Goal: Task Accomplishment & Management: Manage account settings

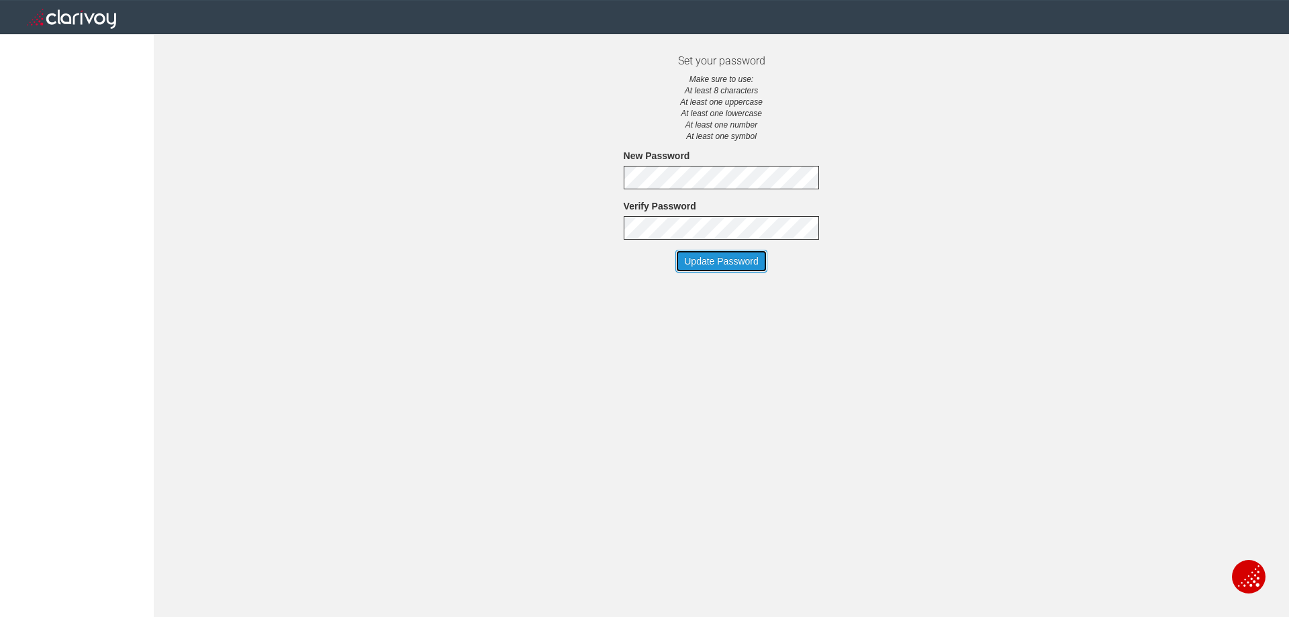
click at [717, 250] on button "Update Password" at bounding box center [721, 261] width 92 height 23
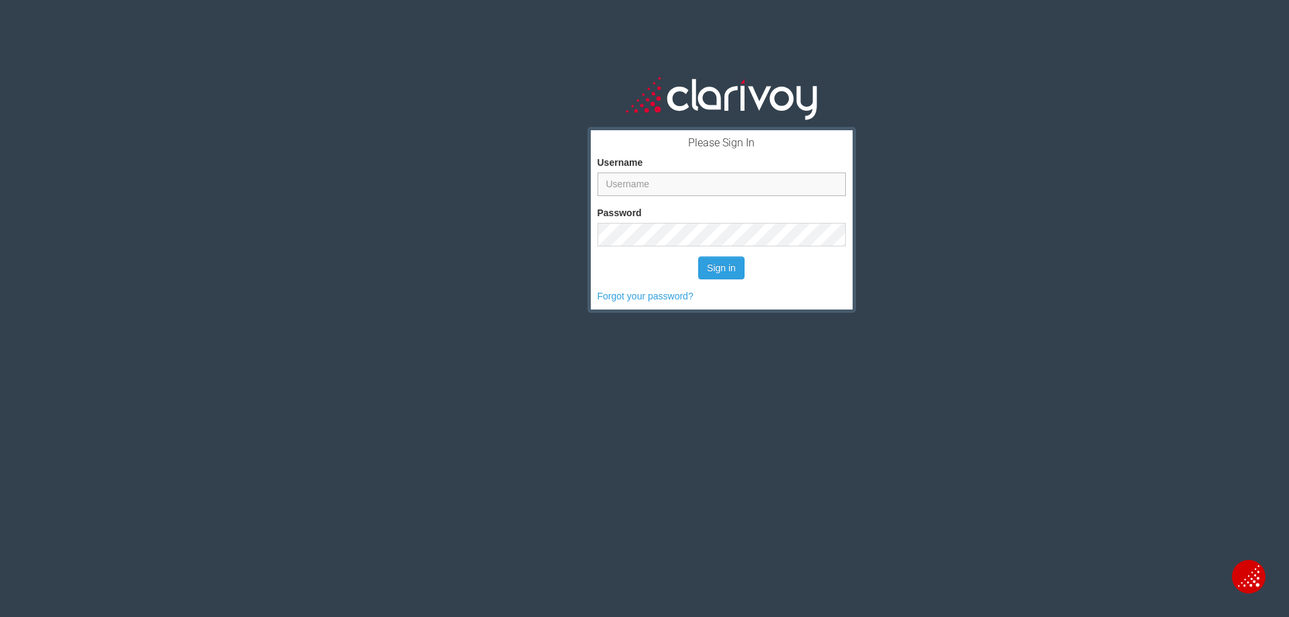
click at [689, 183] on input "Username" at bounding box center [721, 184] width 248 height 23
type input "[EMAIL_ADDRESS][DOMAIN_NAME]"
click at [704, 268] on button "Sign in" at bounding box center [721, 267] width 46 height 23
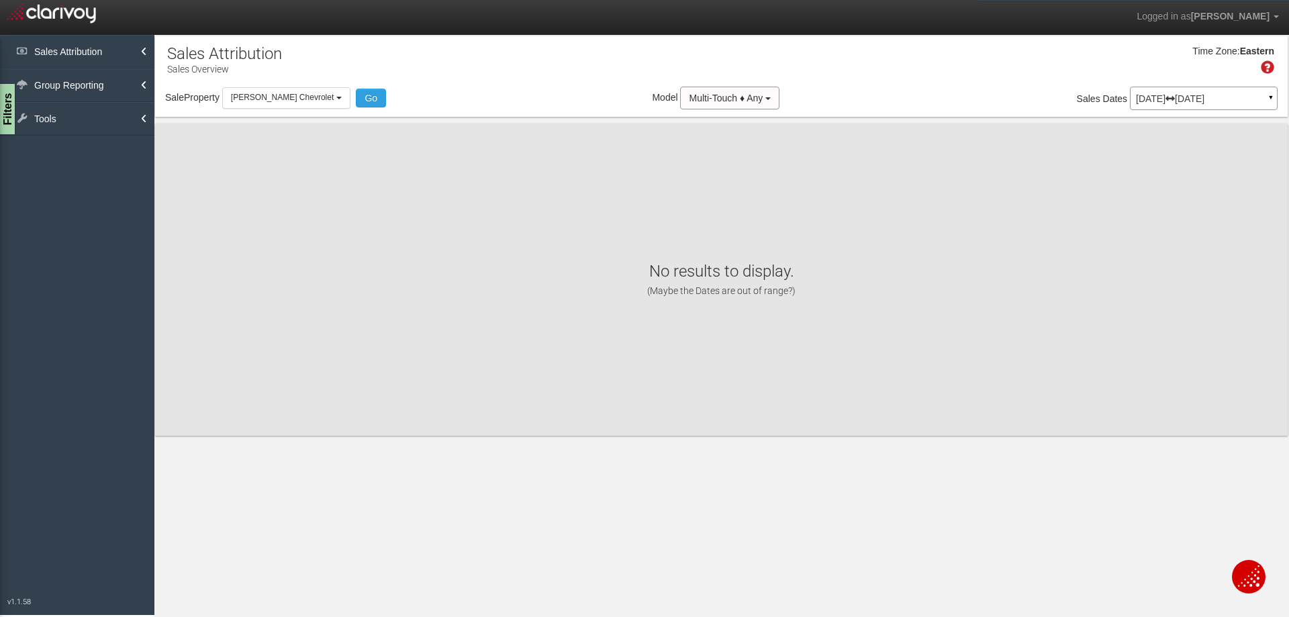
click at [1222, 97] on p "[DATE] [DATE]" at bounding box center [1204, 98] width 136 height 9
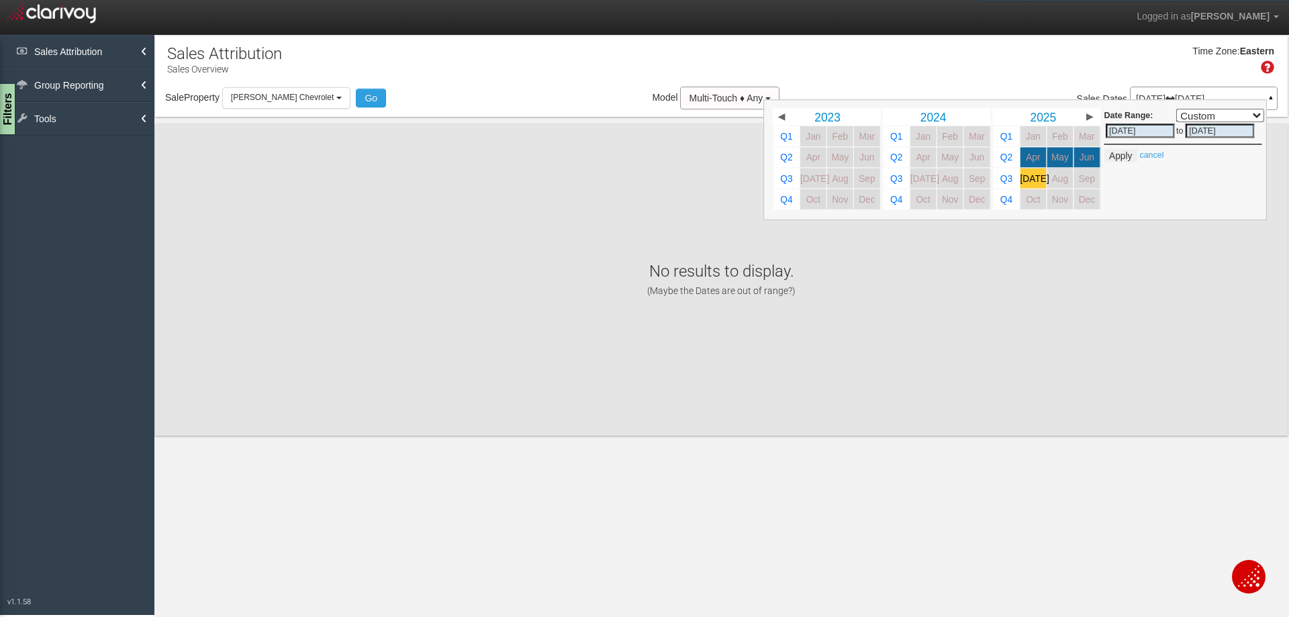
click at [1034, 179] on span "[DATE]" at bounding box center [1034, 178] width 29 height 10
select select ","
type input "[DATE]"
click at [1122, 154] on button "Apply" at bounding box center [1120, 155] width 33 height 13
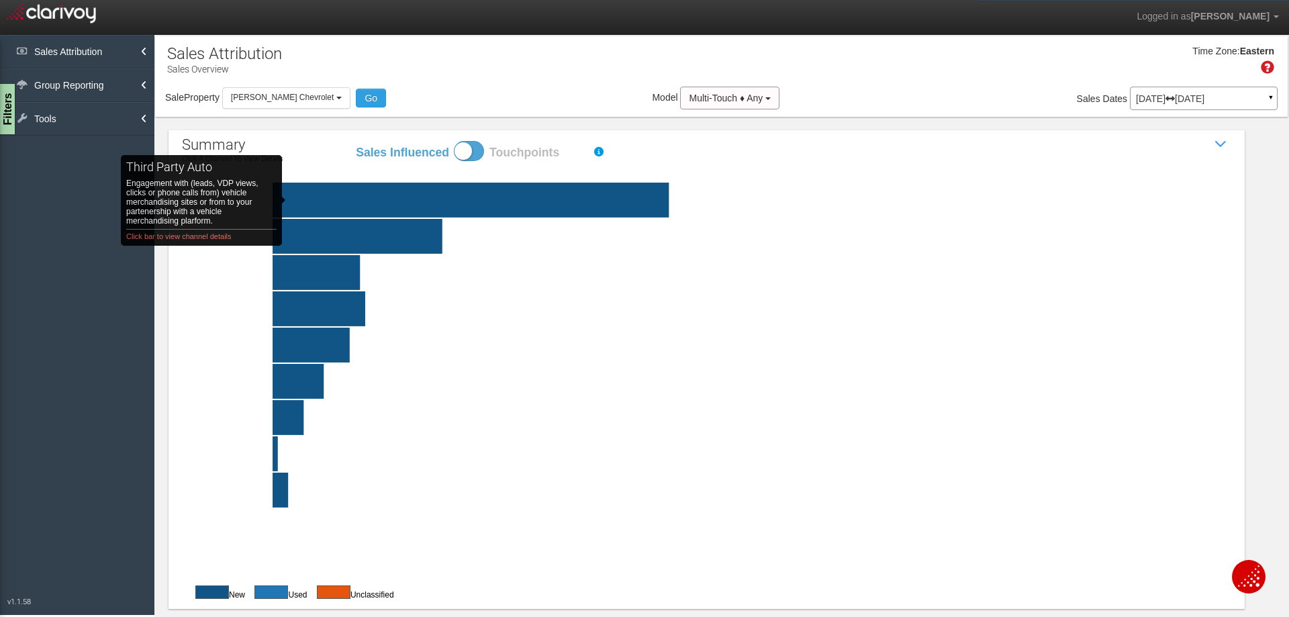
click at [312, 200] on rect "third party auto Engagement with (leads, VDP views, clicks or phone calls from)…" at bounding box center [271, 200] width 115 height 35
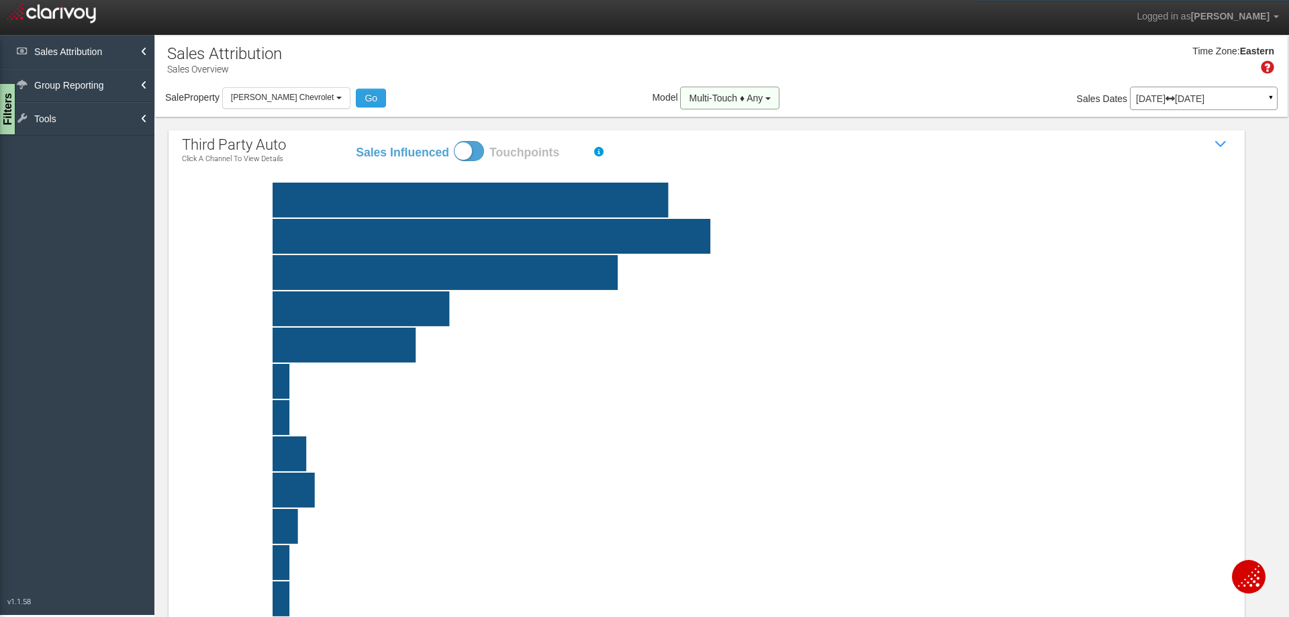
click at [745, 101] on button "Multi-Touch ♦ Any" at bounding box center [729, 98] width 99 height 23
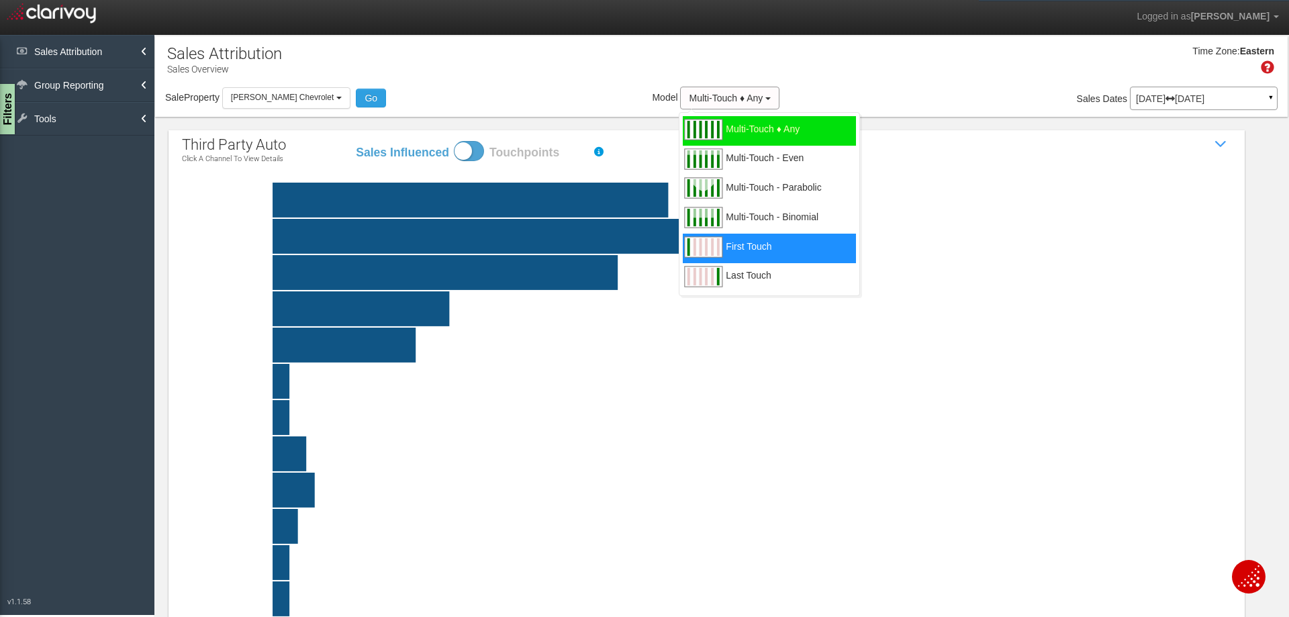
click at [750, 244] on div "First Touch" at bounding box center [769, 249] width 173 height 30
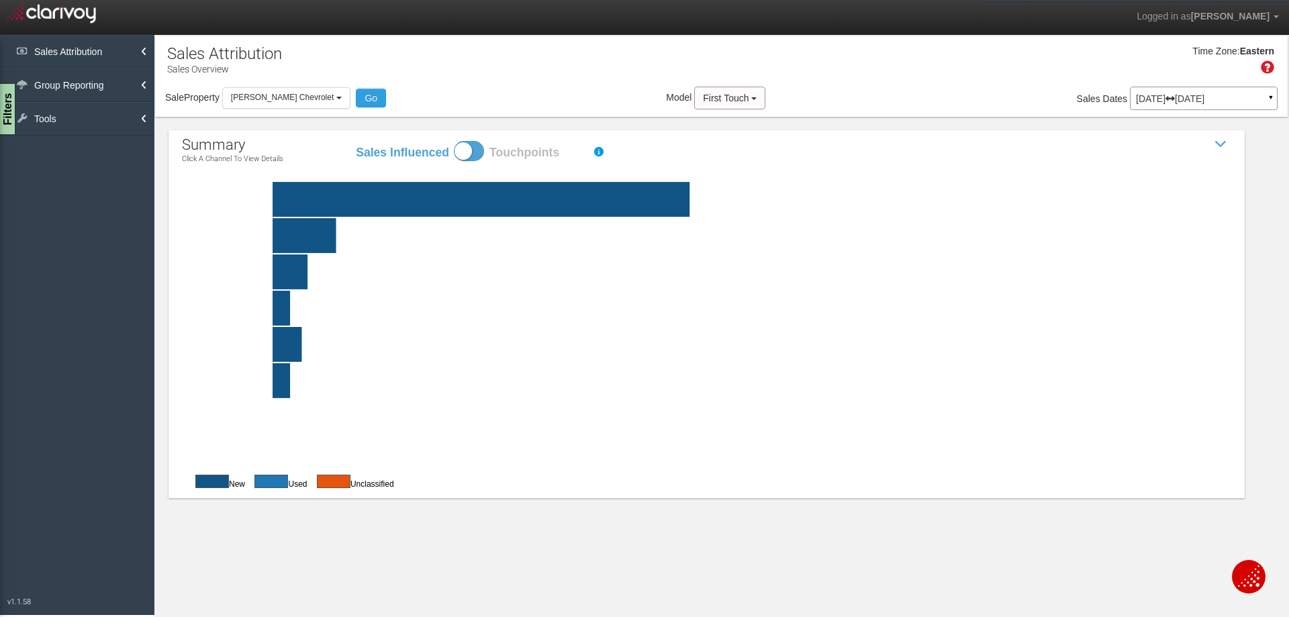
click at [397, 198] on rect at bounding box center [738, 199] width 1049 height 35
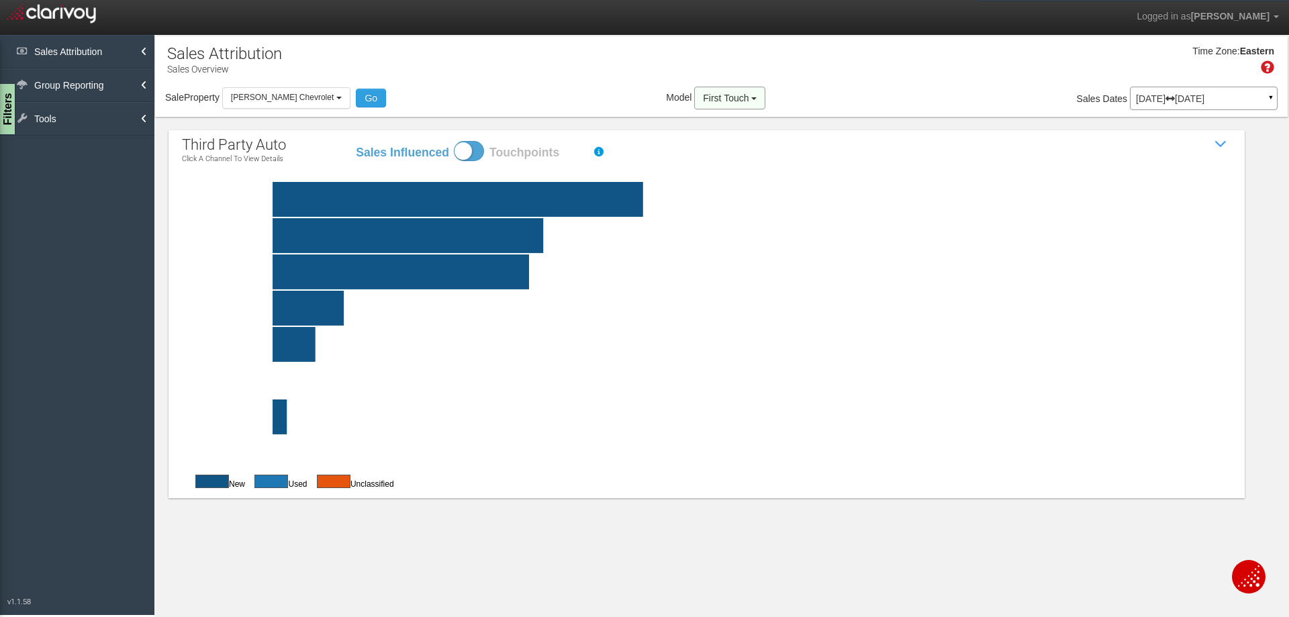
click at [705, 95] on span "First Touch" at bounding box center [726, 98] width 46 height 11
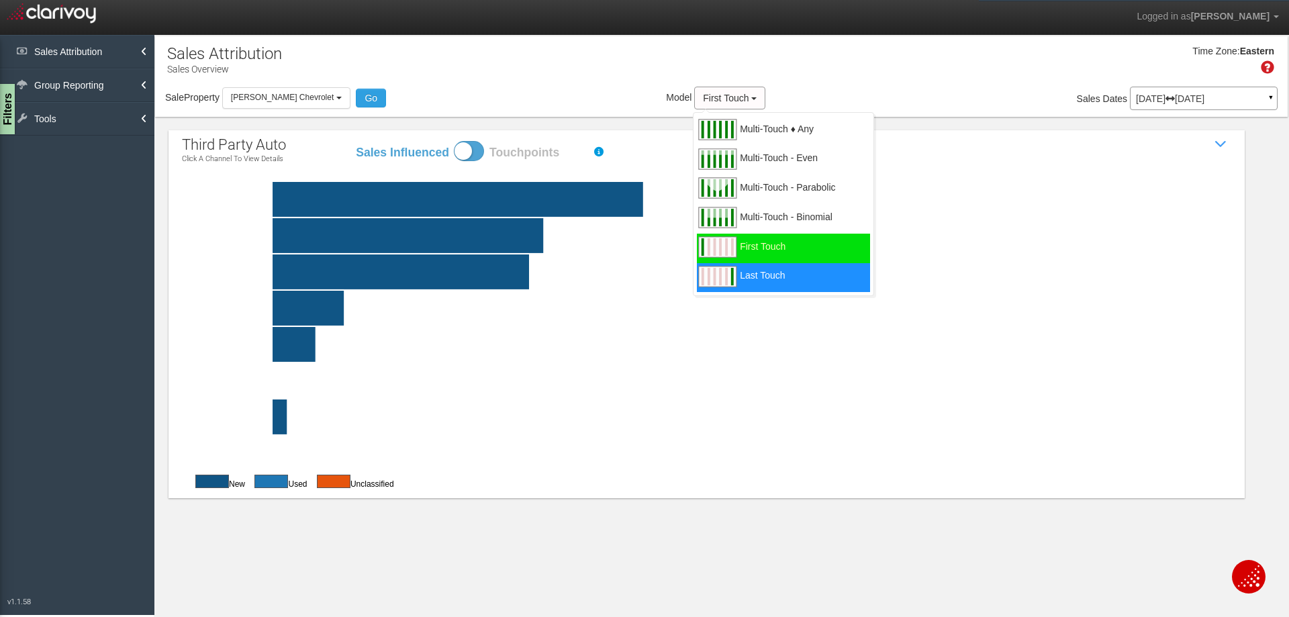
click at [750, 281] on span "Last Touch" at bounding box center [762, 283] width 45 height 17
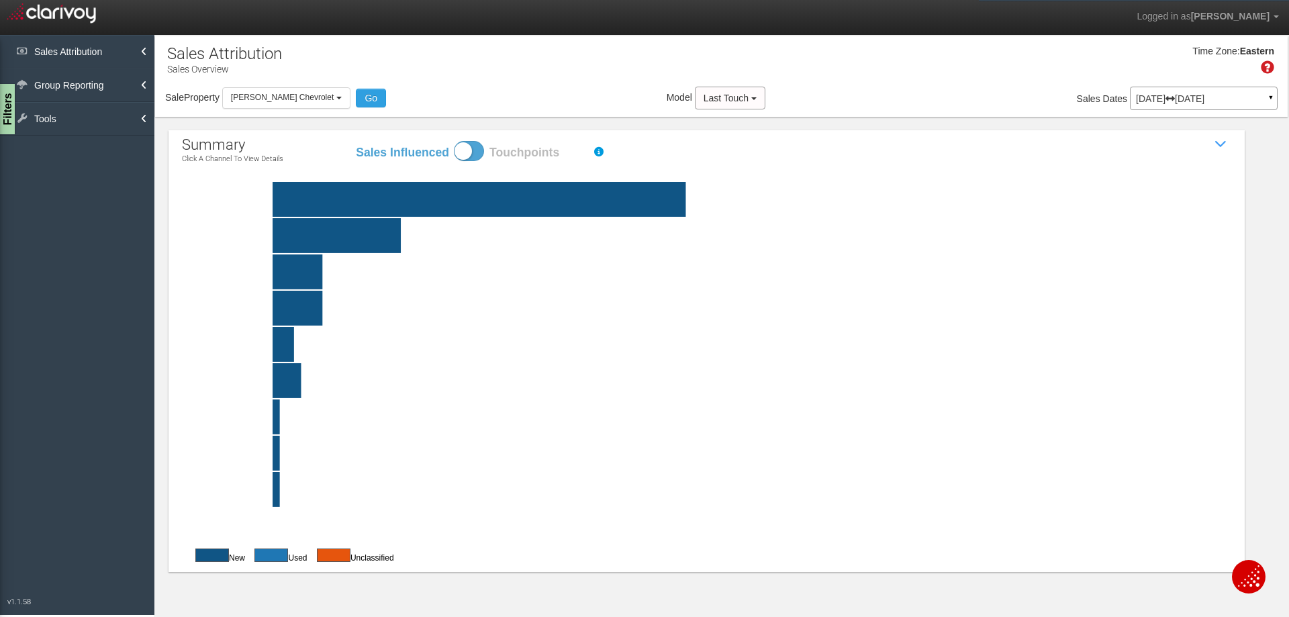
click at [382, 200] on rect at bounding box center [738, 199] width 1049 height 35
click at [365, 201] on rect at bounding box center [738, 199] width 1049 height 35
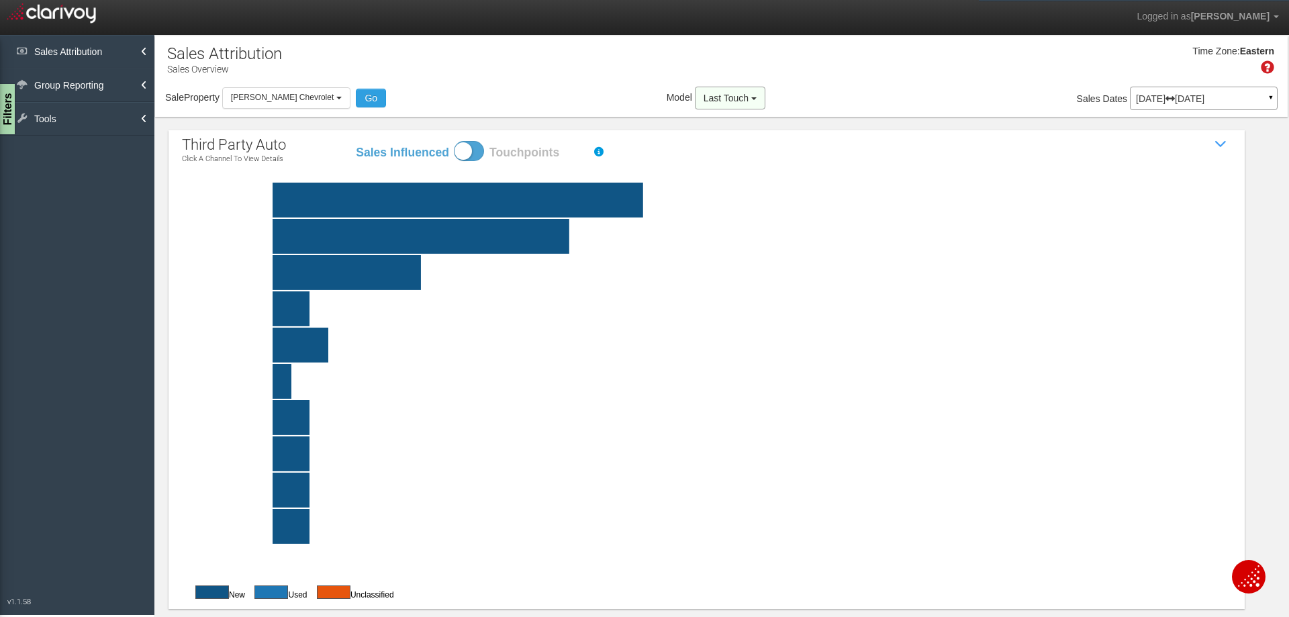
click at [716, 102] on span "Last Touch" at bounding box center [725, 98] width 45 height 11
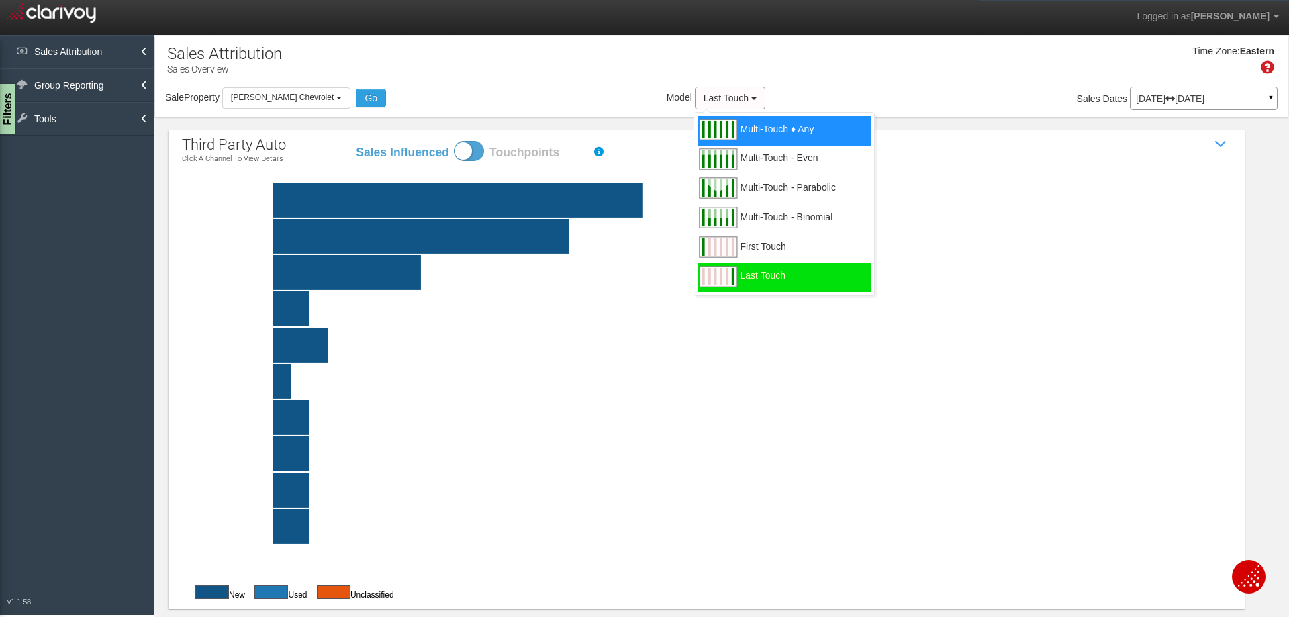
click at [755, 130] on span "Multi-Touch ♦ Any" at bounding box center [777, 137] width 74 height 17
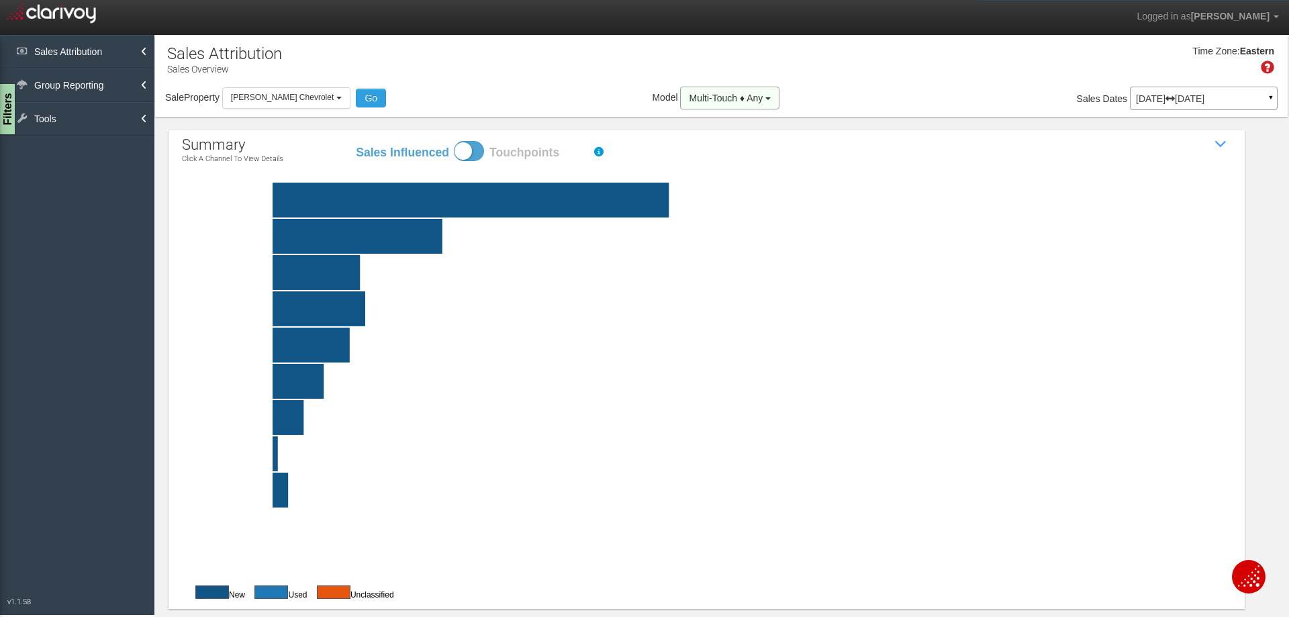
click at [695, 98] on span "Multi-Touch ♦ Any" at bounding box center [726, 98] width 74 height 11
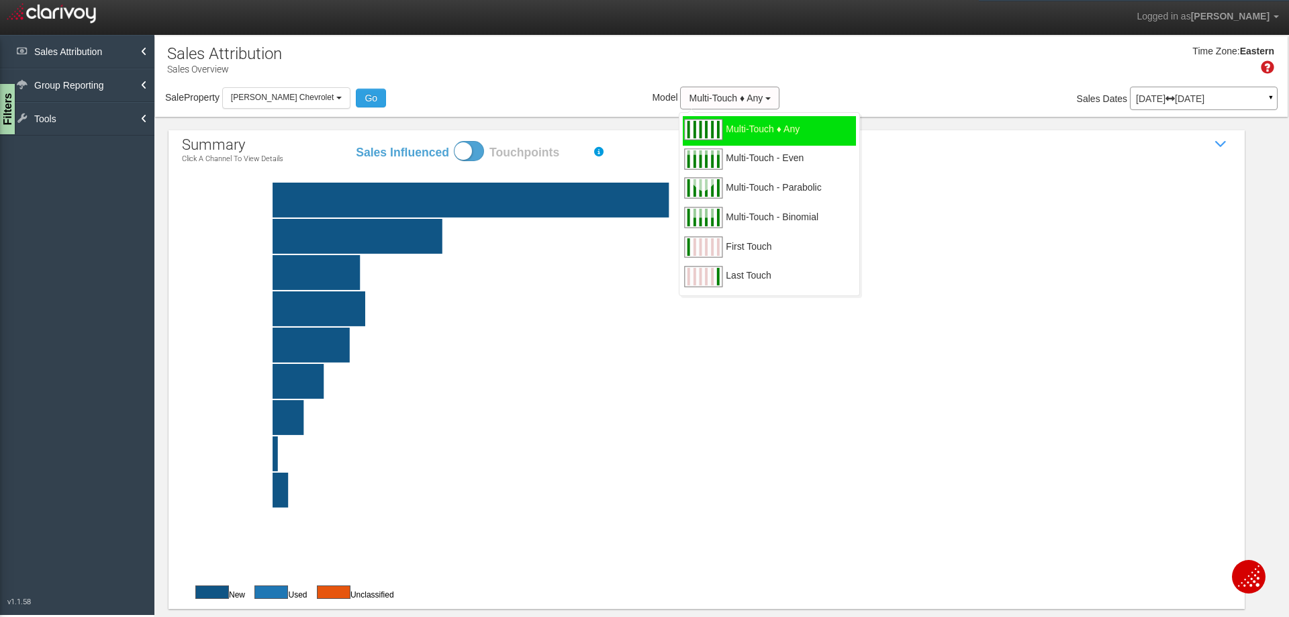
click at [720, 71] on div "Time Zone: Eastern" at bounding box center [721, 65] width 1132 height 44
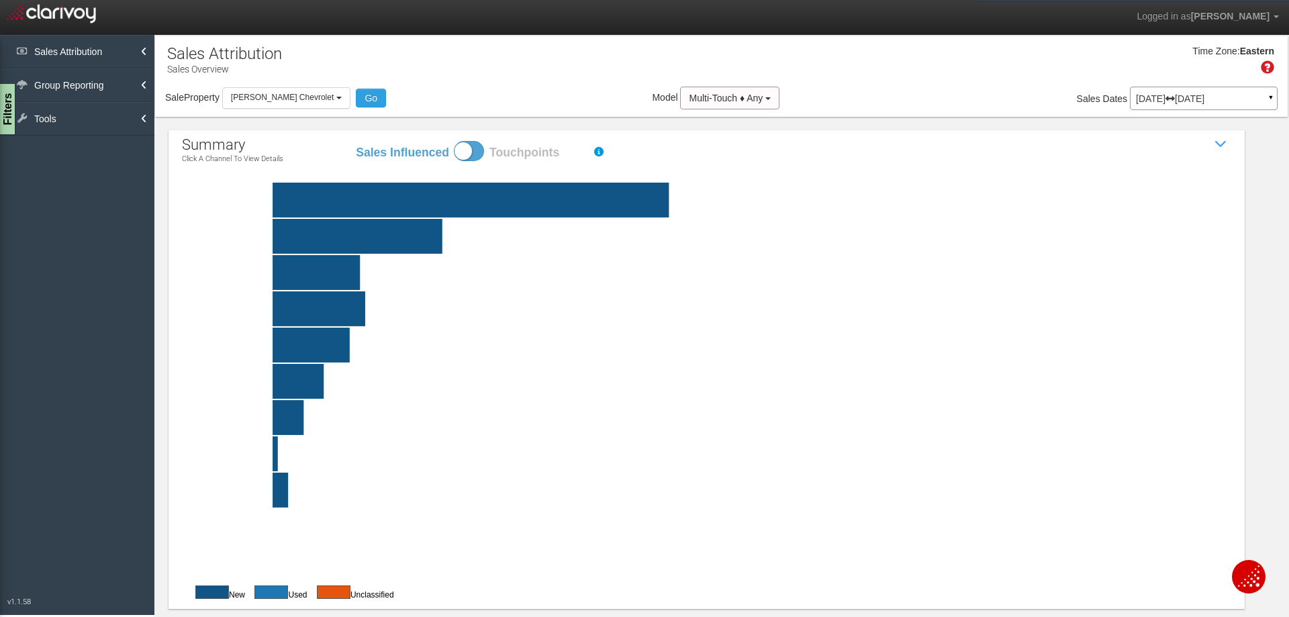
click at [338, 265] on rect at bounding box center [738, 272] width 1049 height 35
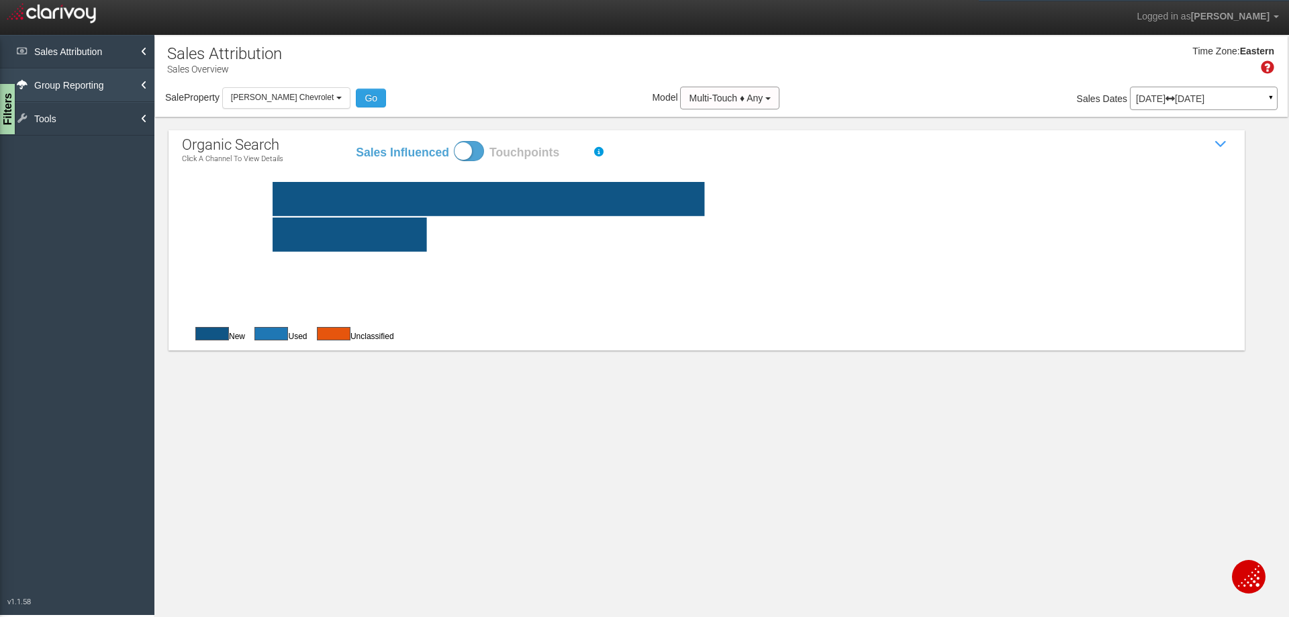
click at [139, 89] on link "Group Reporting" at bounding box center [77, 85] width 154 height 34
click at [105, 56] on link "Sales Attribution" at bounding box center [77, 52] width 154 height 34
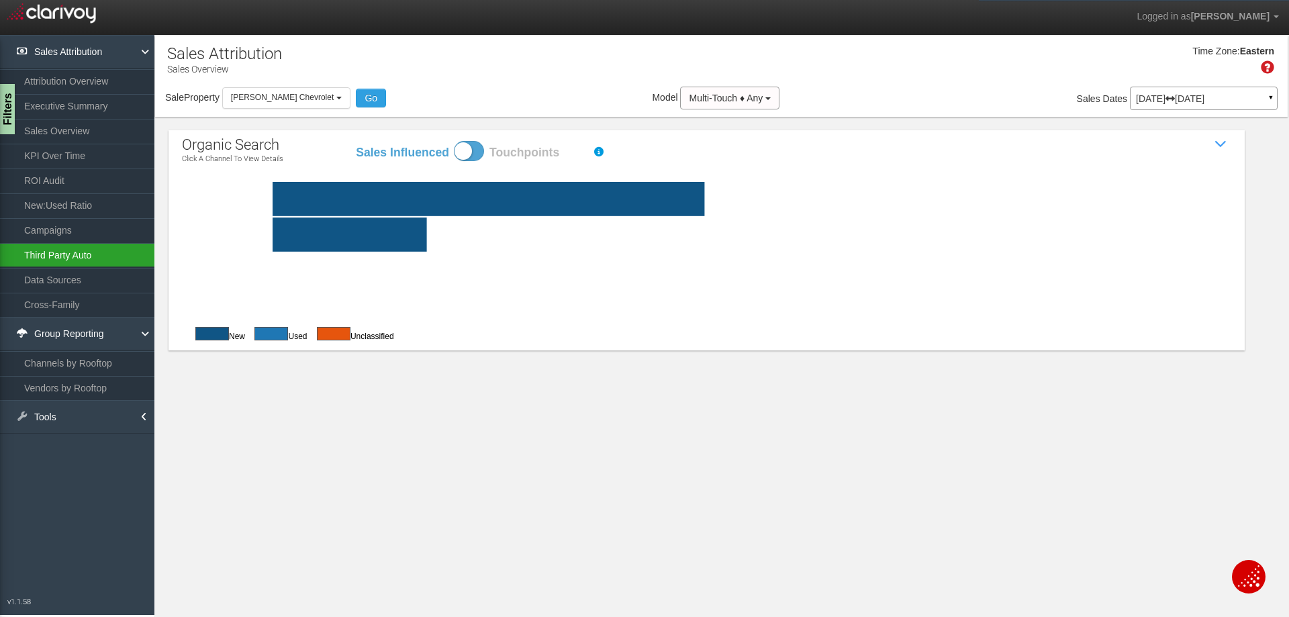
click at [92, 262] on link "Third Party Auto" at bounding box center [77, 255] width 154 height 24
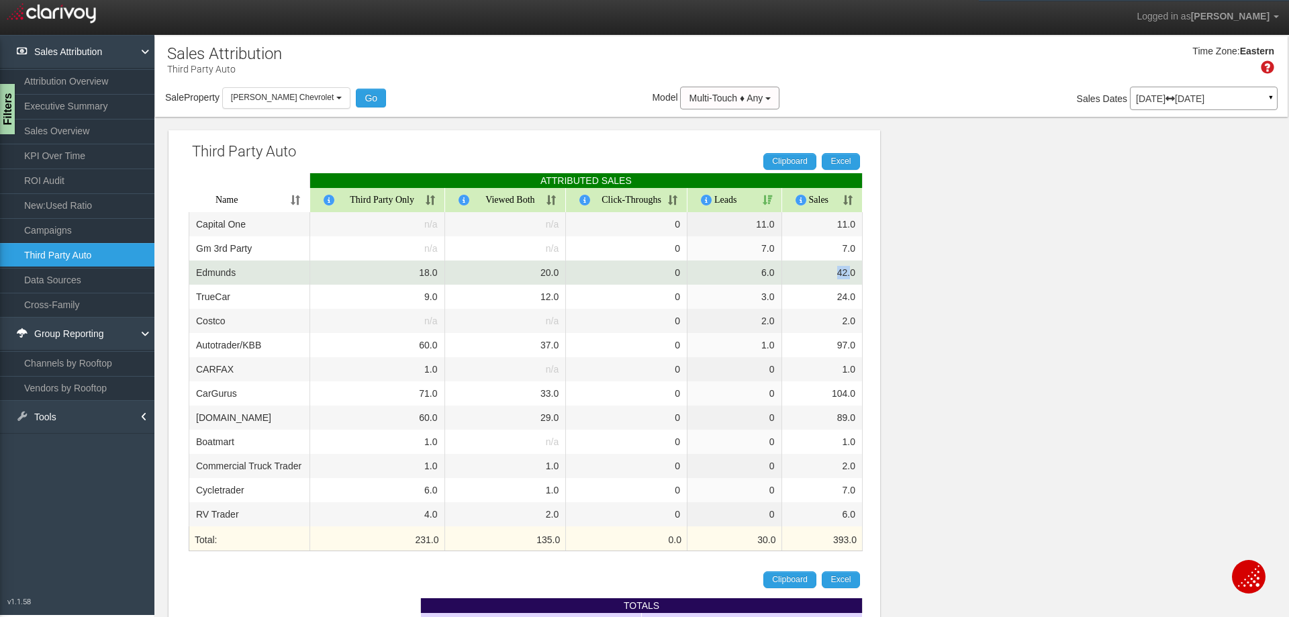
drag, startPoint x: 838, startPoint y: 273, endPoint x: 849, endPoint y: 273, distance: 11.4
click at [849, 273] on td "42.0" at bounding box center [822, 272] width 81 height 24
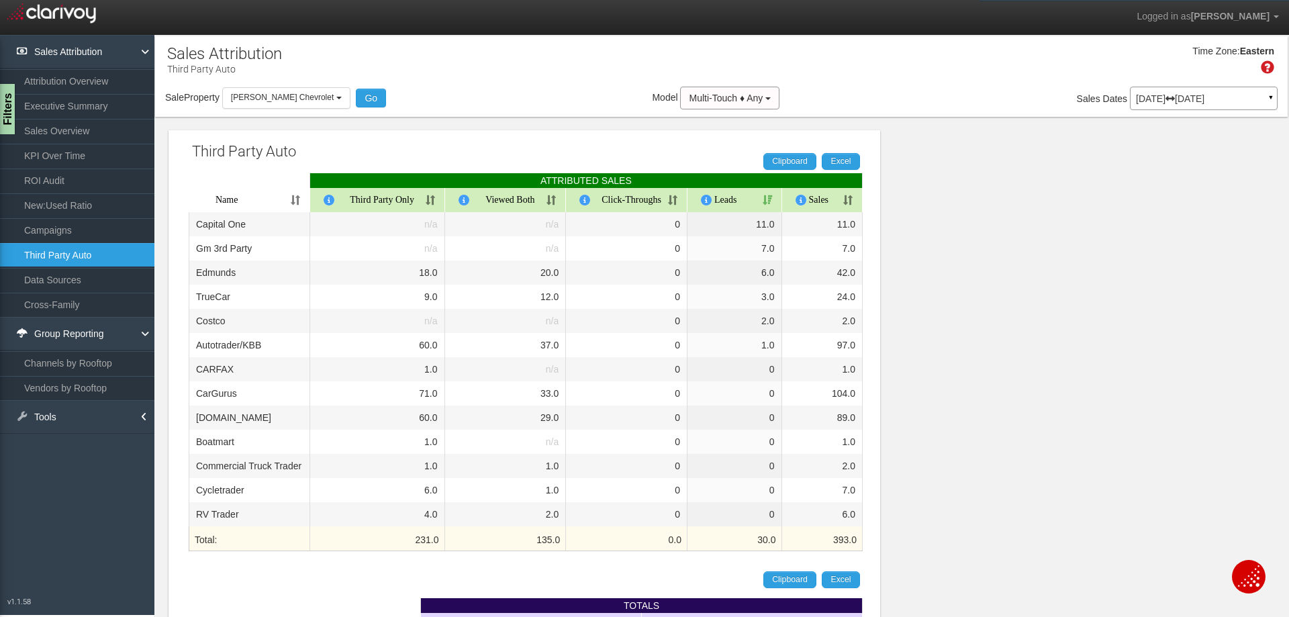
click at [944, 274] on div "Third Party Auto Clipboard Excel ATTRIBUTED SALES Name Third Party Only Viewed …" at bounding box center [721, 570] width 1132 height 906
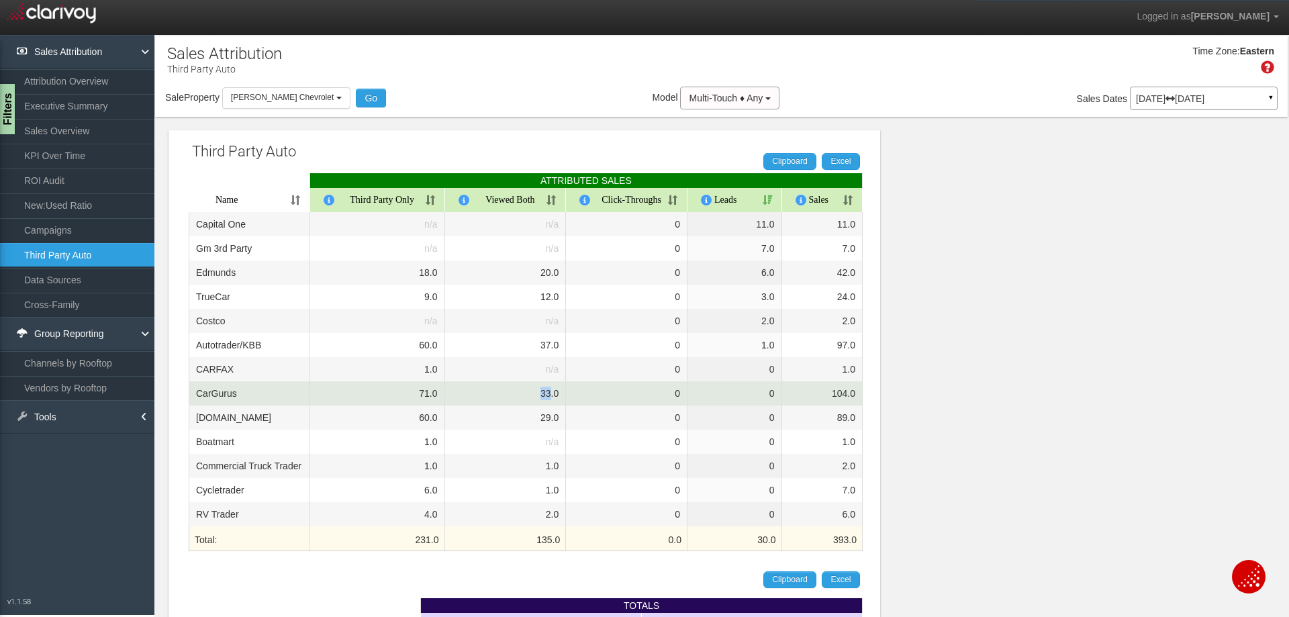
drag, startPoint x: 531, startPoint y: 393, endPoint x: 548, endPoint y: 395, distance: 16.8
click at [548, 395] on td "33.0" at bounding box center [505, 393] width 121 height 24
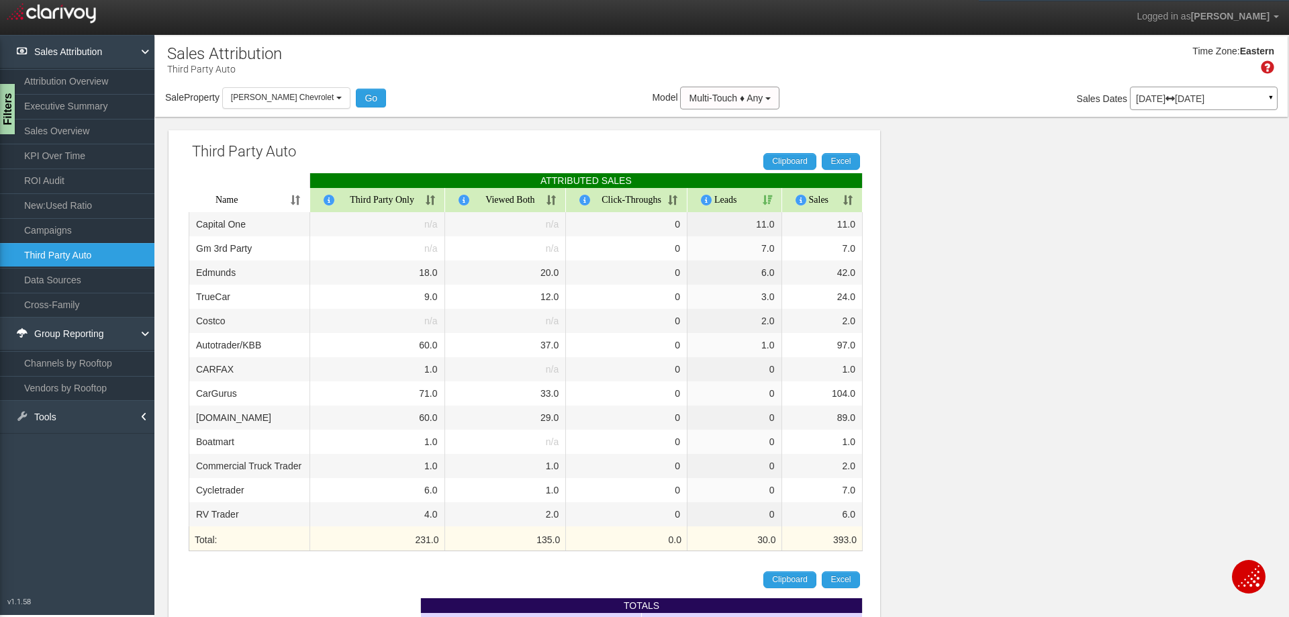
click at [970, 354] on div "Third Party Auto Clipboard Excel ATTRIBUTED SALES Name Third Party Only Viewed …" at bounding box center [721, 570] width 1132 height 906
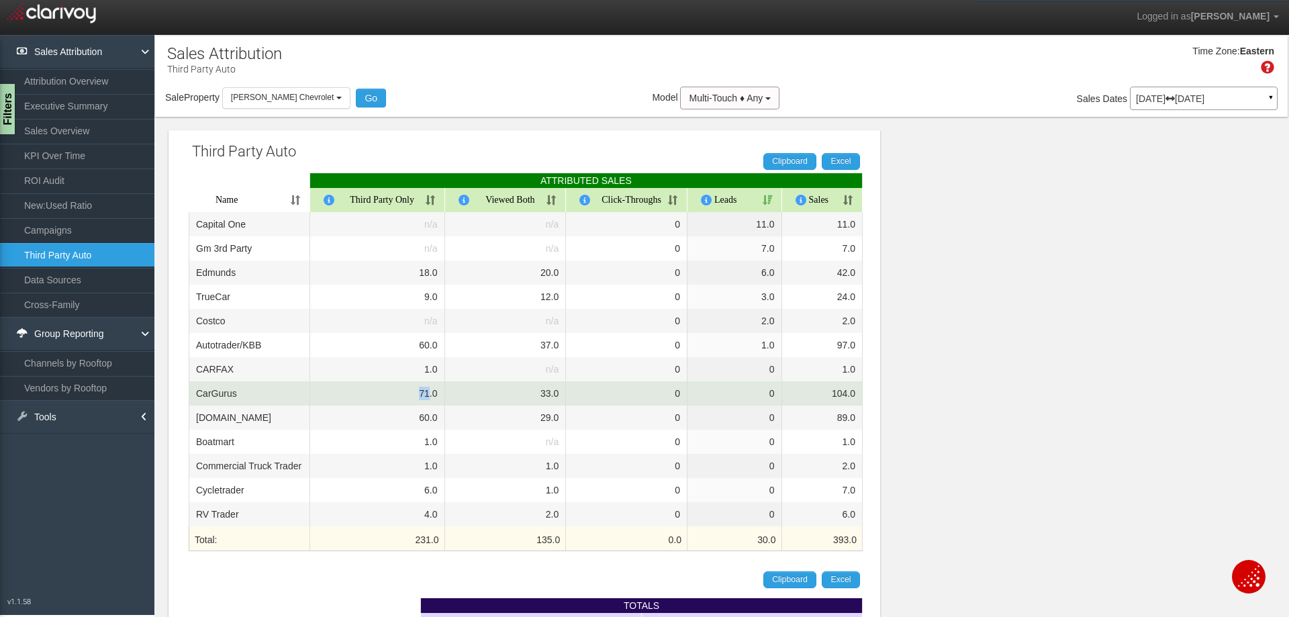
drag, startPoint x: 427, startPoint y: 393, endPoint x: 411, endPoint y: 393, distance: 16.1
click at [411, 393] on td "71.0" at bounding box center [377, 393] width 135 height 24
drag, startPoint x: 411, startPoint y: 393, endPoint x: 444, endPoint y: 390, distance: 33.0
click at [444, 390] on td "71.0" at bounding box center [377, 393] width 135 height 24
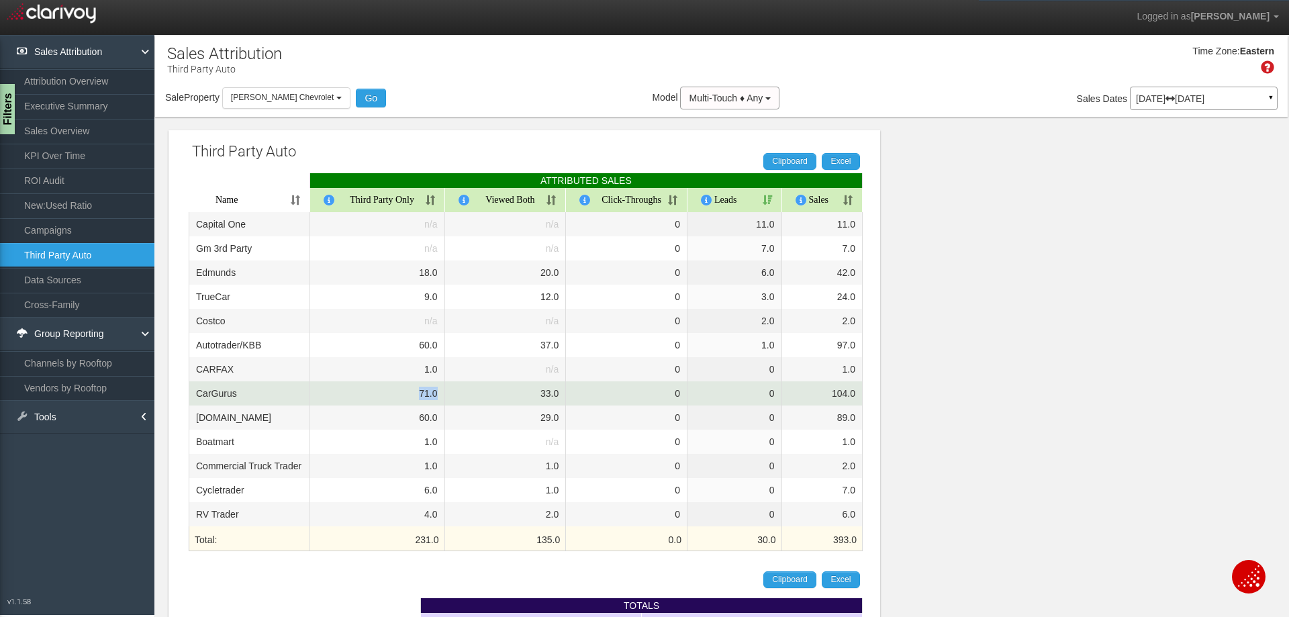
click at [444, 390] on td "71.0" at bounding box center [377, 393] width 135 height 24
click at [441, 389] on td "71.0" at bounding box center [377, 393] width 135 height 24
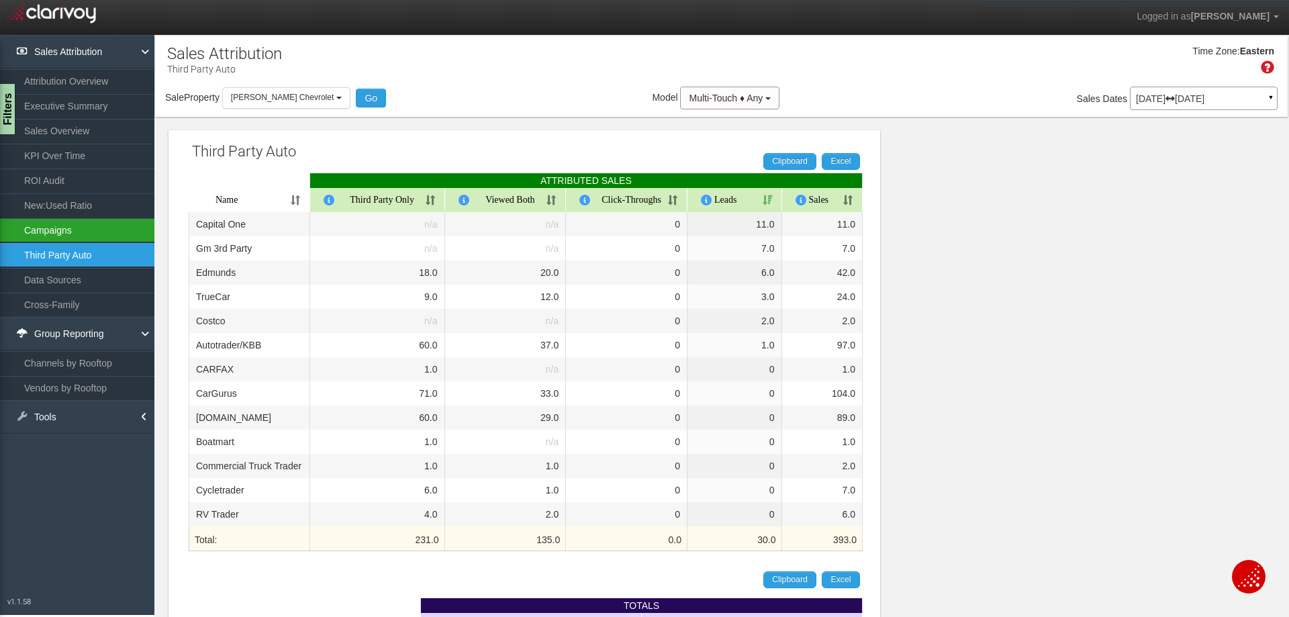
click at [66, 225] on link "Campaigns" at bounding box center [77, 230] width 154 height 24
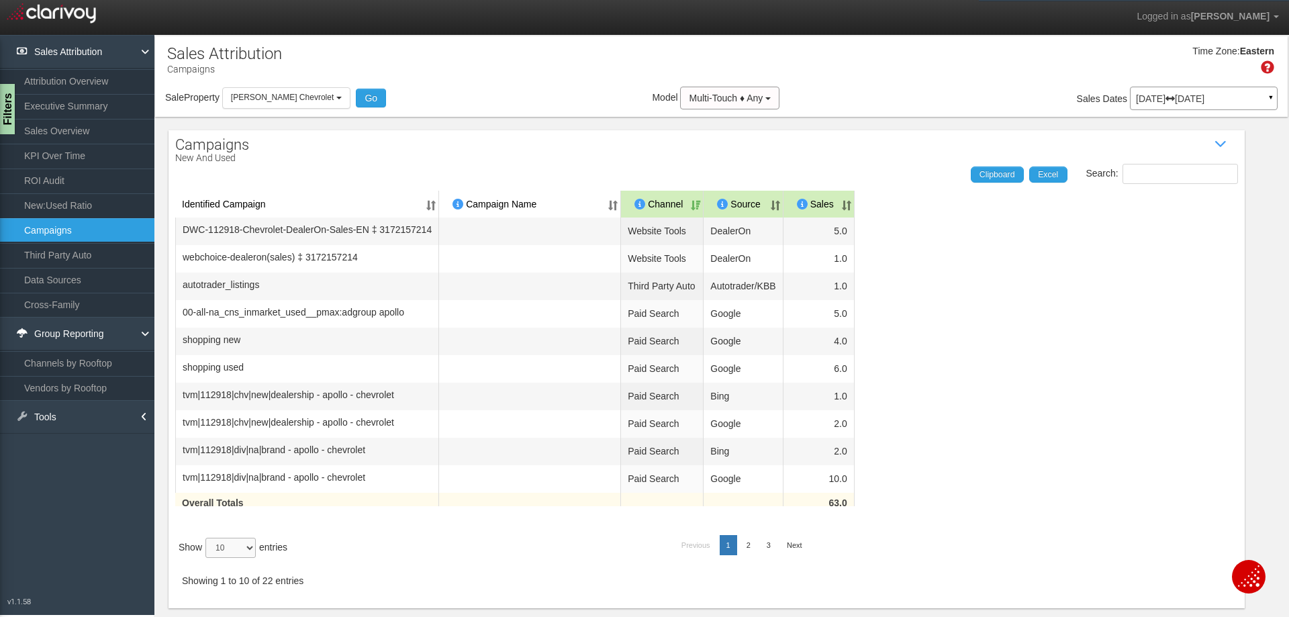
click at [244, 554] on select "10 25 50 100" at bounding box center [230, 548] width 50 height 20
select select "25"
click at [207, 558] on select "10 25 50 100" at bounding box center [230, 548] width 50 height 20
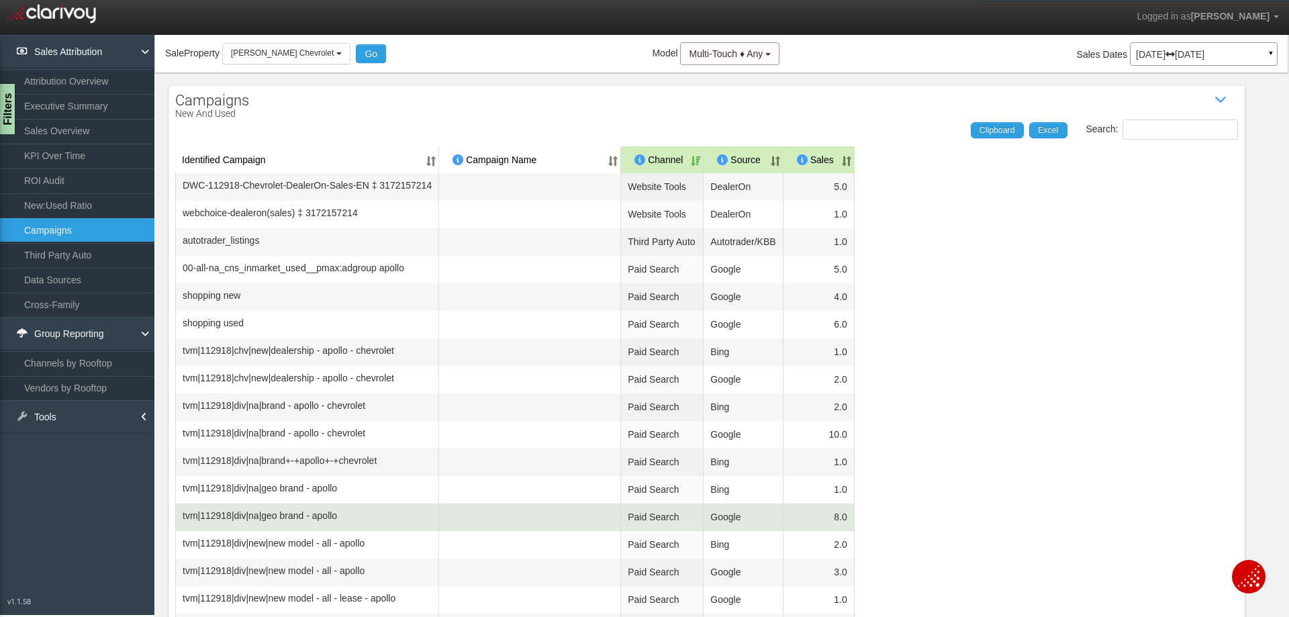
scroll to position [67, 0]
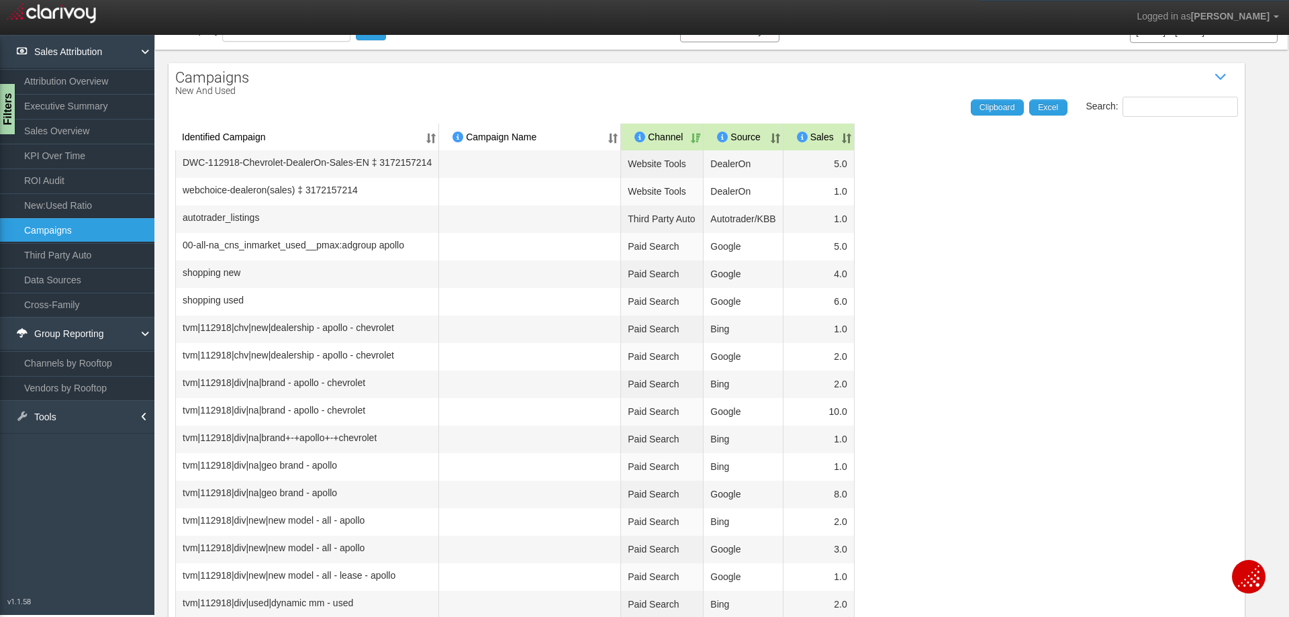
click at [855, 138] on th "Sales" at bounding box center [818, 137] width 71 height 27
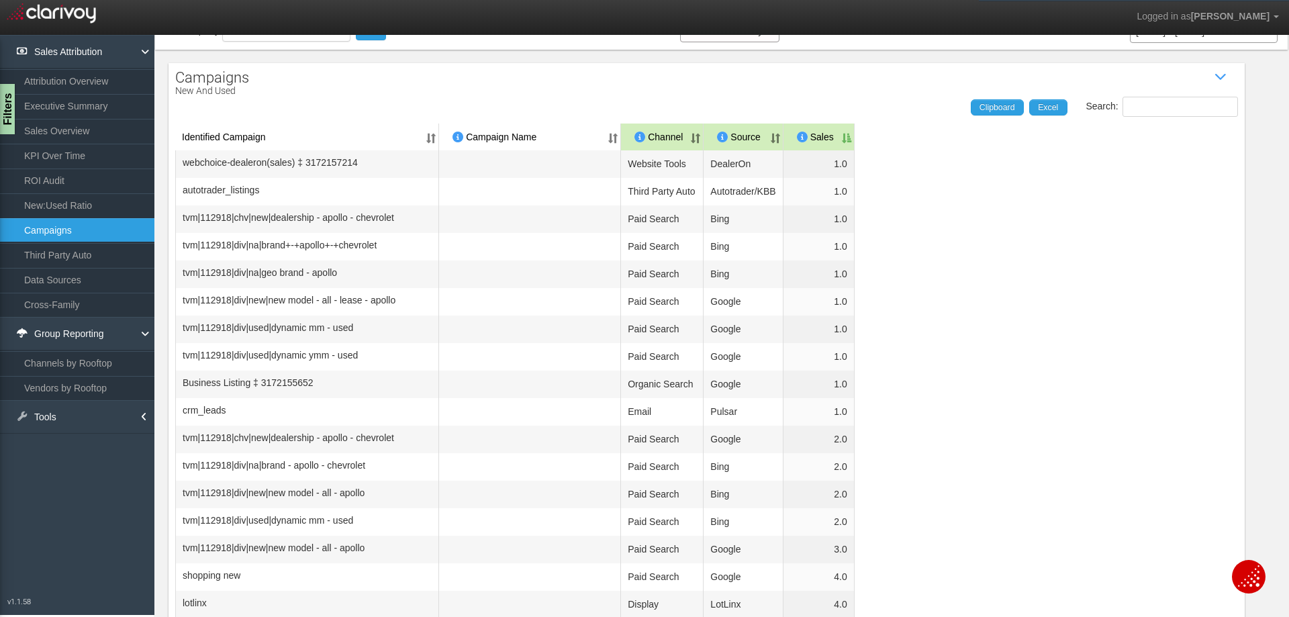
click at [855, 138] on th "Sales" at bounding box center [818, 137] width 71 height 27
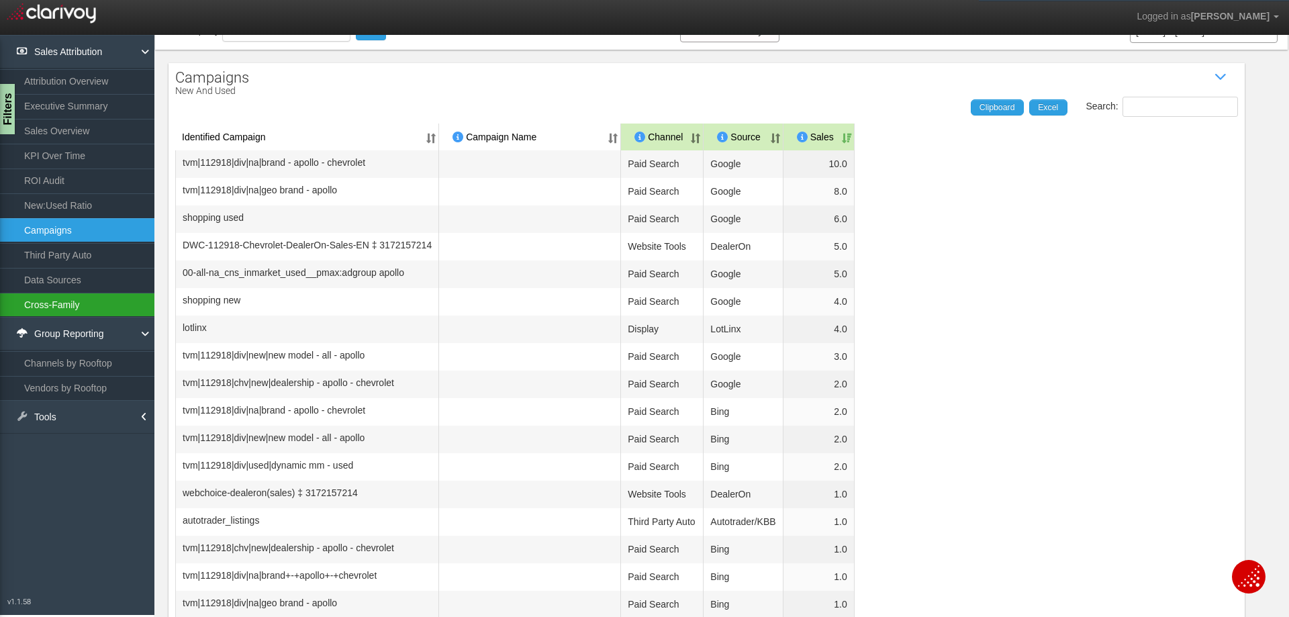
click at [97, 299] on link "Cross-Family" at bounding box center [77, 305] width 154 height 24
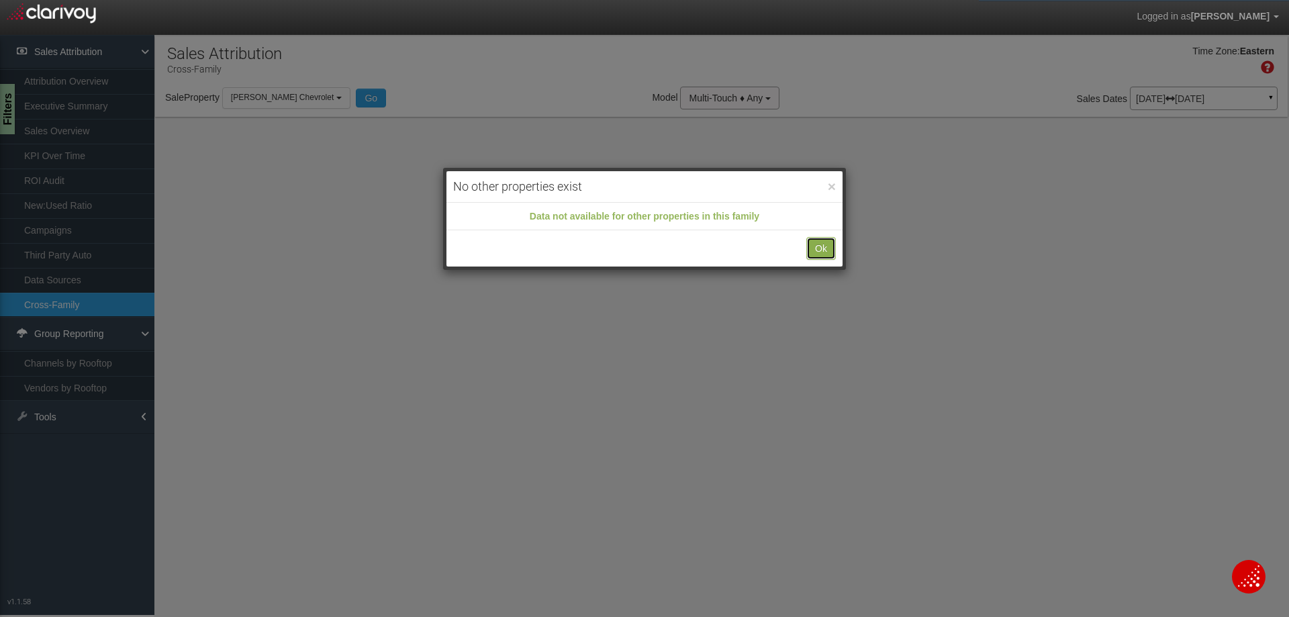
click at [814, 244] on button "Ok" at bounding box center [821, 248] width 30 height 23
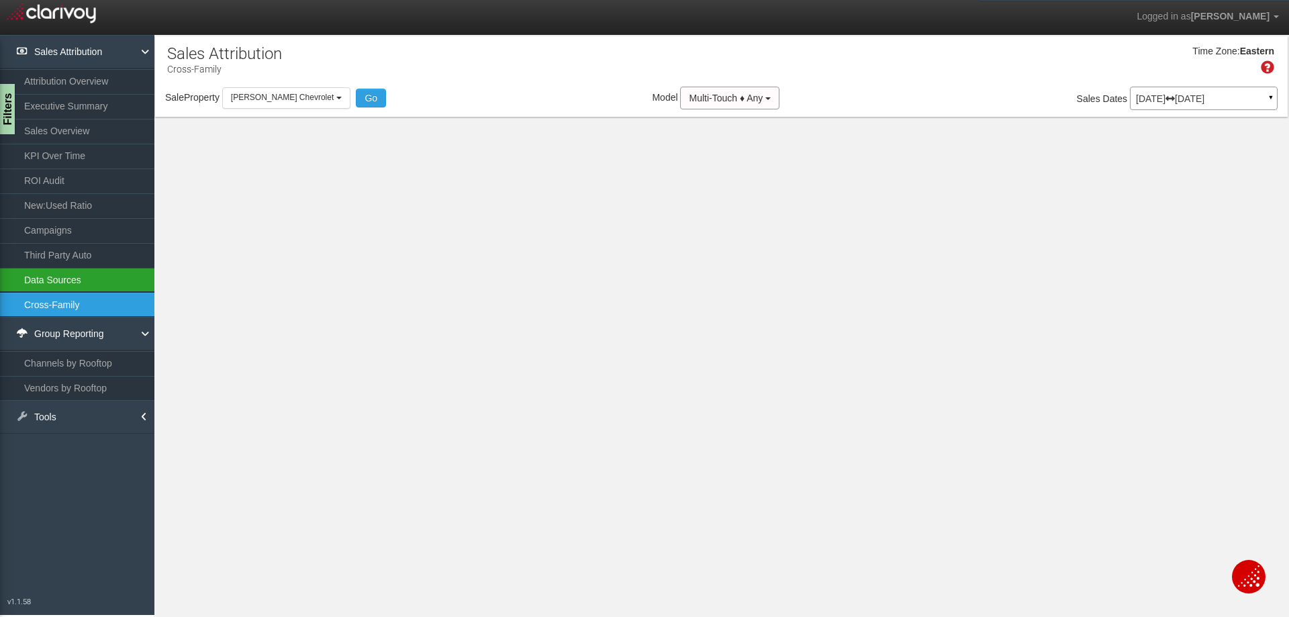
click at [73, 280] on link "Data Sources" at bounding box center [77, 280] width 154 height 24
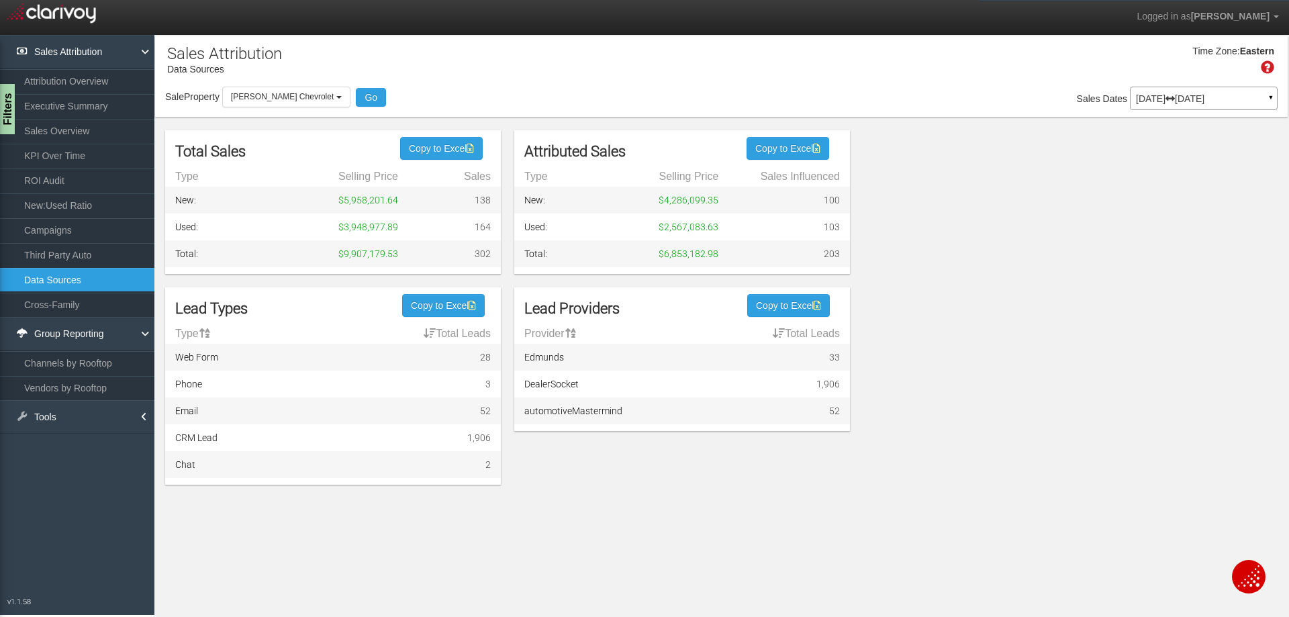
click at [840, 389] on td "1,906" at bounding box center [800, 384] width 99 height 27
click at [816, 384] on span "1,906" at bounding box center [827, 384] width 23 height 11
click at [734, 417] on td "automotiveMastermind" at bounding box center [632, 410] width 237 height 27
click at [699, 394] on td "DealerSocket" at bounding box center [632, 384] width 237 height 27
click at [634, 405] on td "automotiveMastermind" at bounding box center [632, 410] width 237 height 27
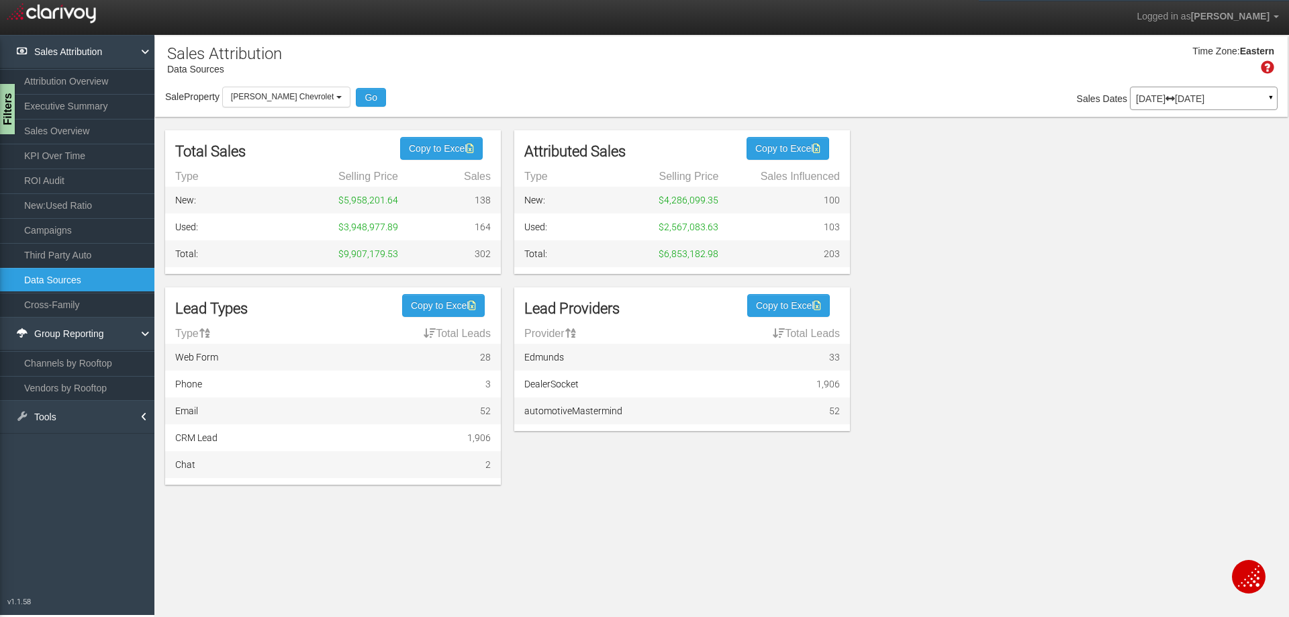
click at [609, 385] on td "DealerSocket" at bounding box center [632, 384] width 237 height 27
click at [283, 402] on td "Email" at bounding box center [280, 410] width 230 height 27
click at [252, 395] on td "Phone" at bounding box center [280, 384] width 230 height 27
click at [93, 134] on link "Sales Overview" at bounding box center [77, 131] width 154 height 24
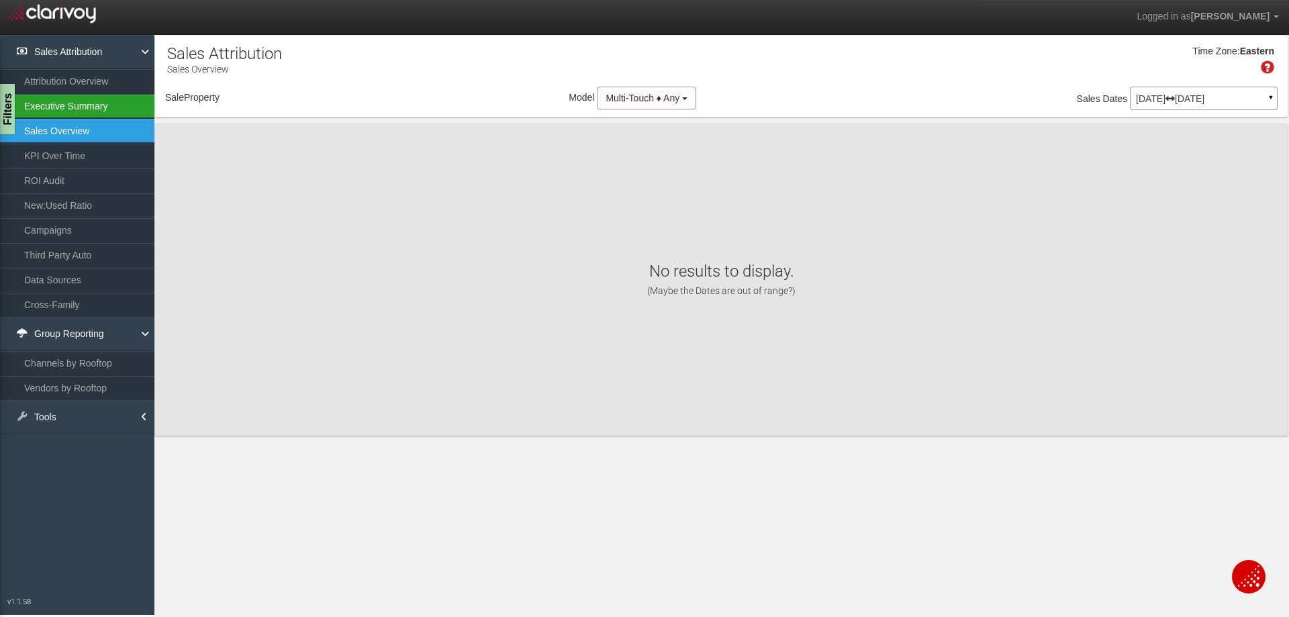
click at [86, 107] on link "Executive Summary" at bounding box center [77, 106] width 154 height 24
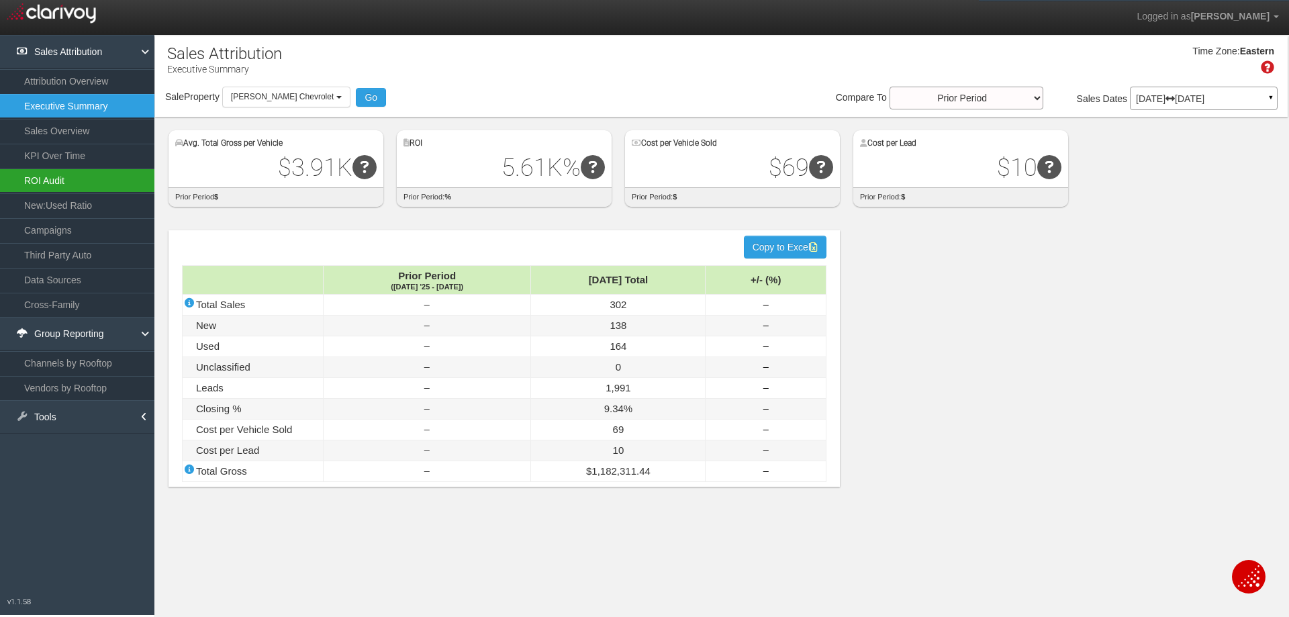
click at [79, 181] on link "ROI Audit" at bounding box center [77, 180] width 154 height 24
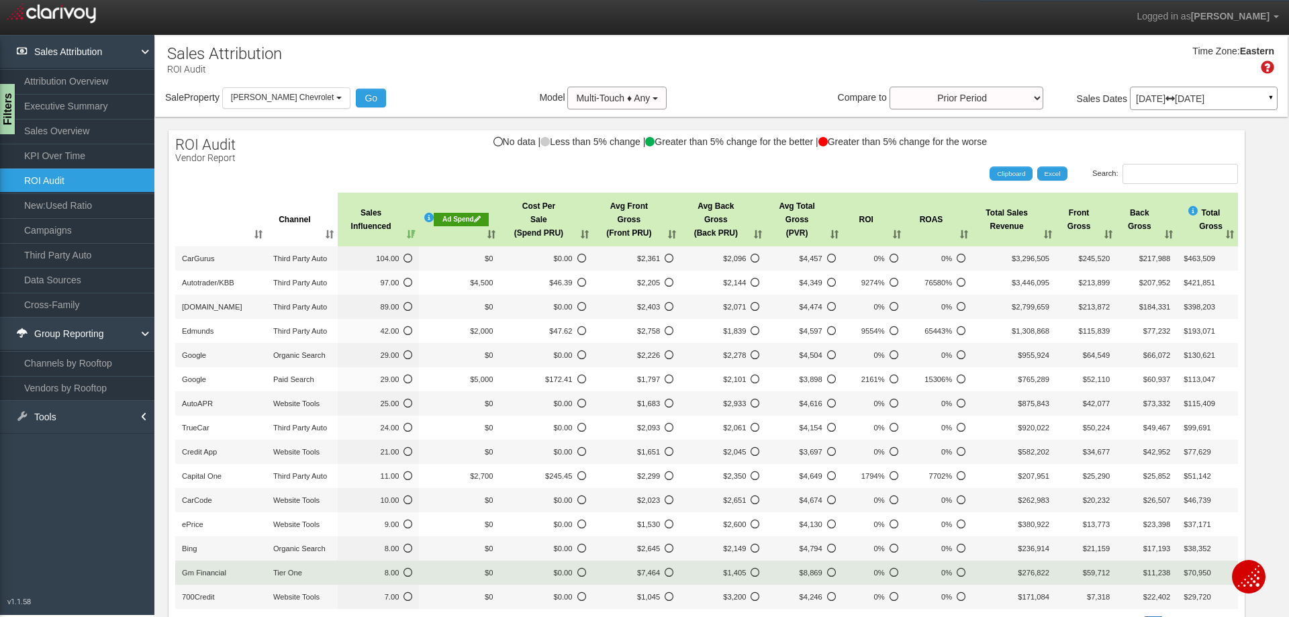
scroll to position [67, 0]
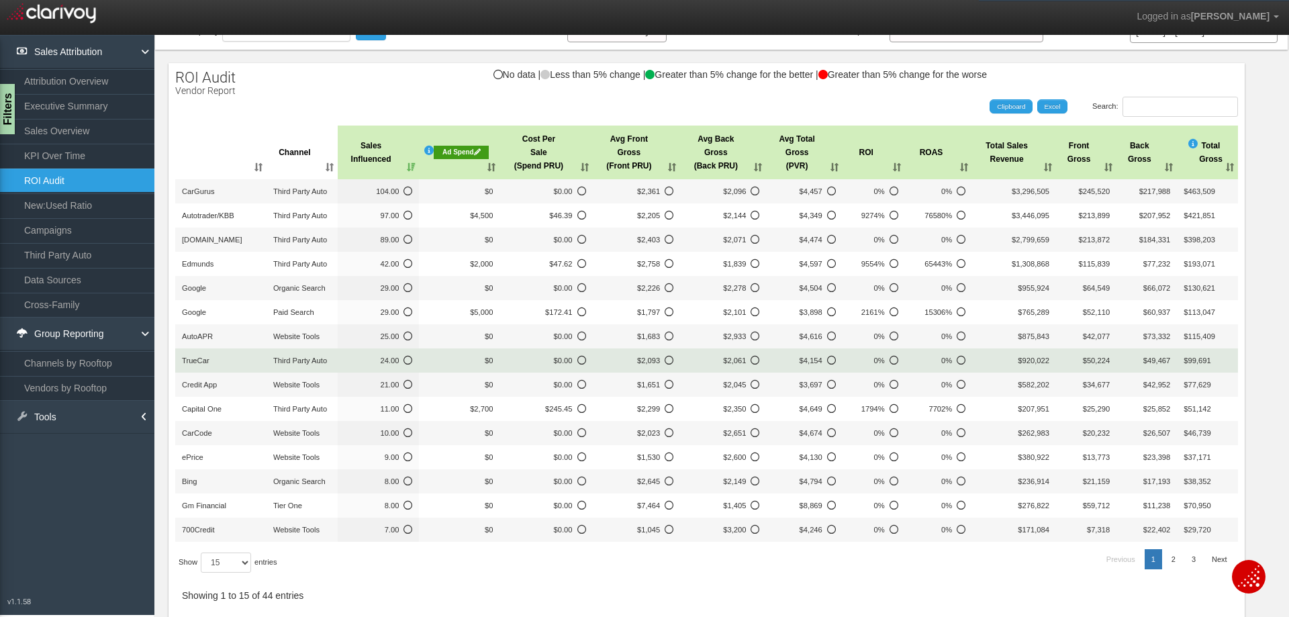
click at [485, 361] on span "$0" at bounding box center [489, 360] width 8 height 8
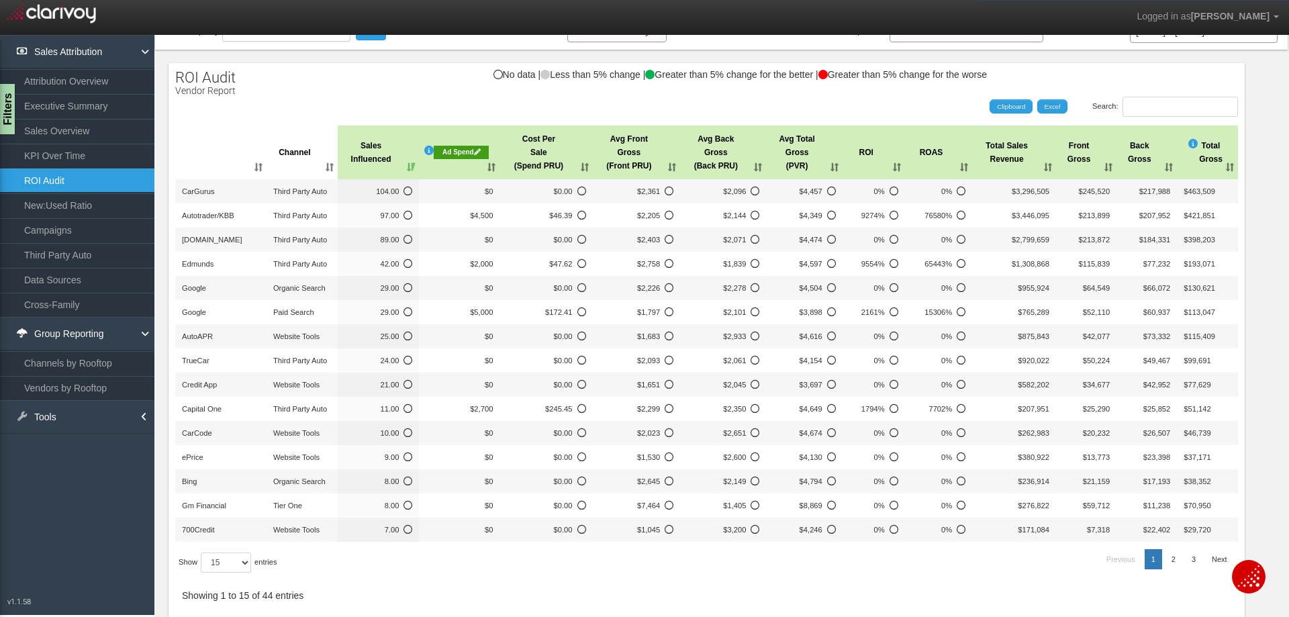
click at [474, 151] on icon at bounding box center [477, 151] width 7 height 7
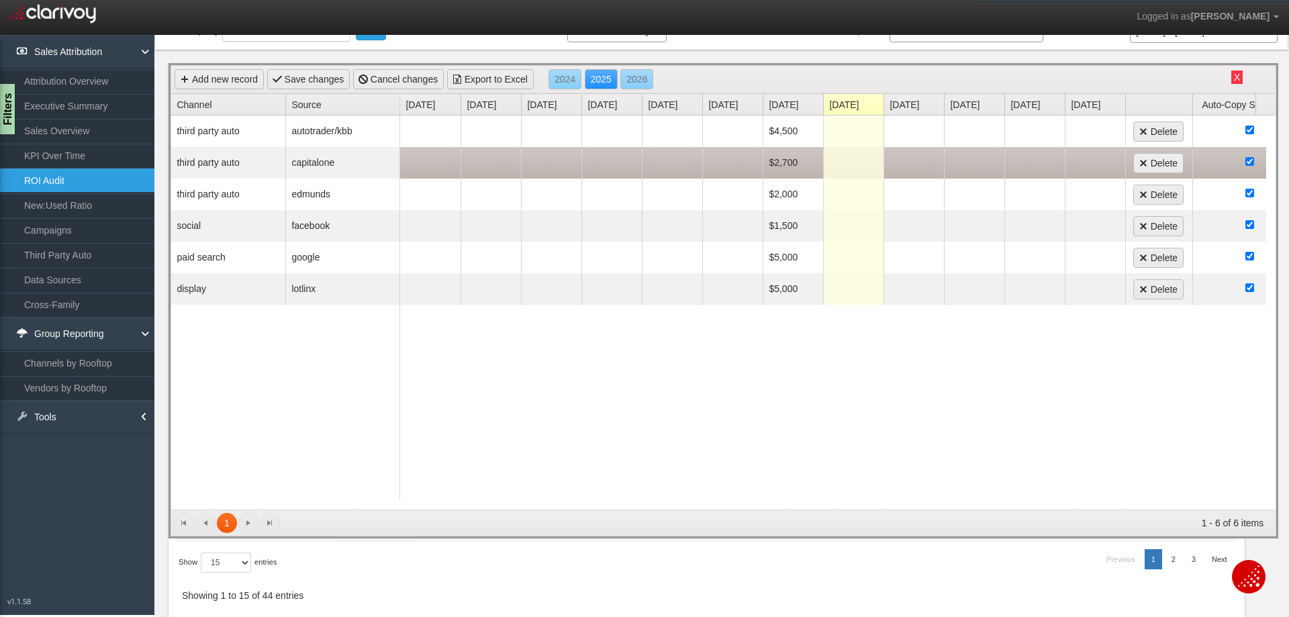
click at [792, 165] on td "$2,700" at bounding box center [793, 163] width 60 height 32
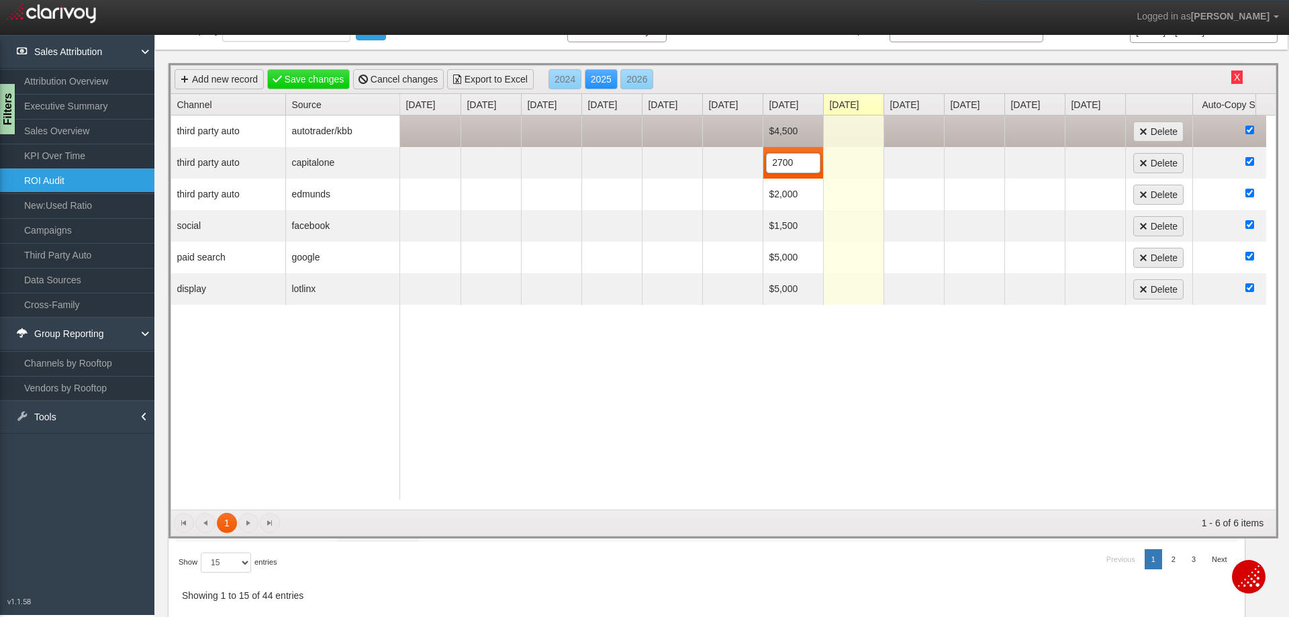
click at [782, 127] on td "$4,500" at bounding box center [793, 131] width 60 height 32
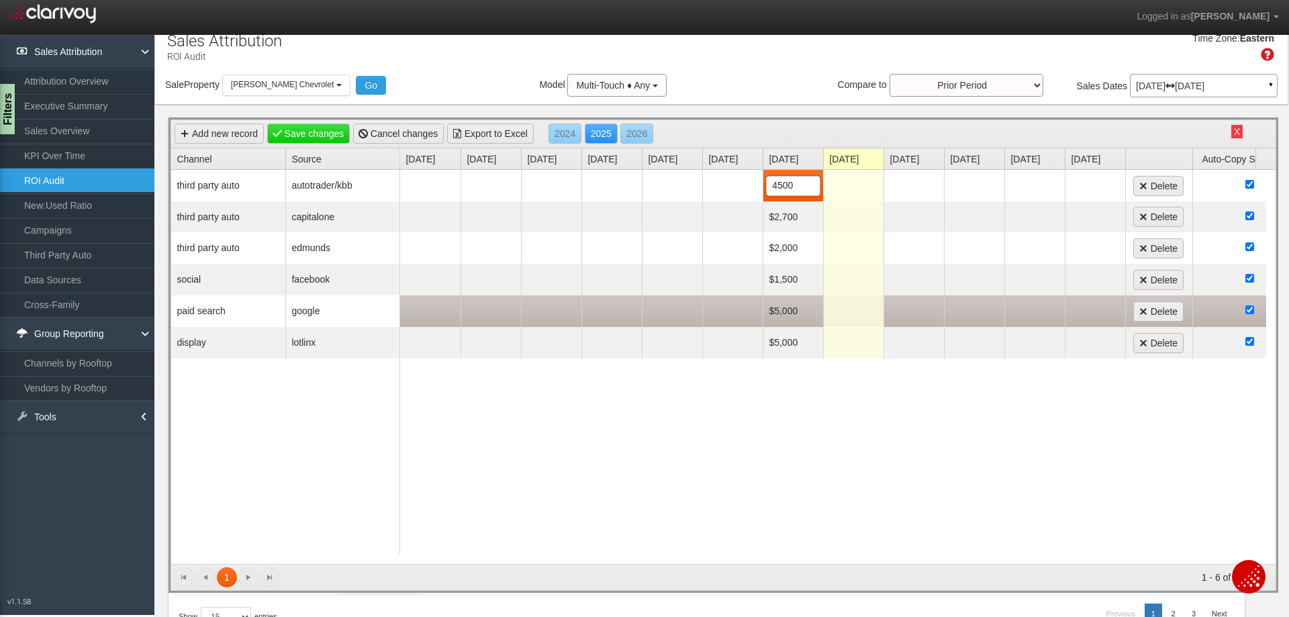
scroll to position [0, 0]
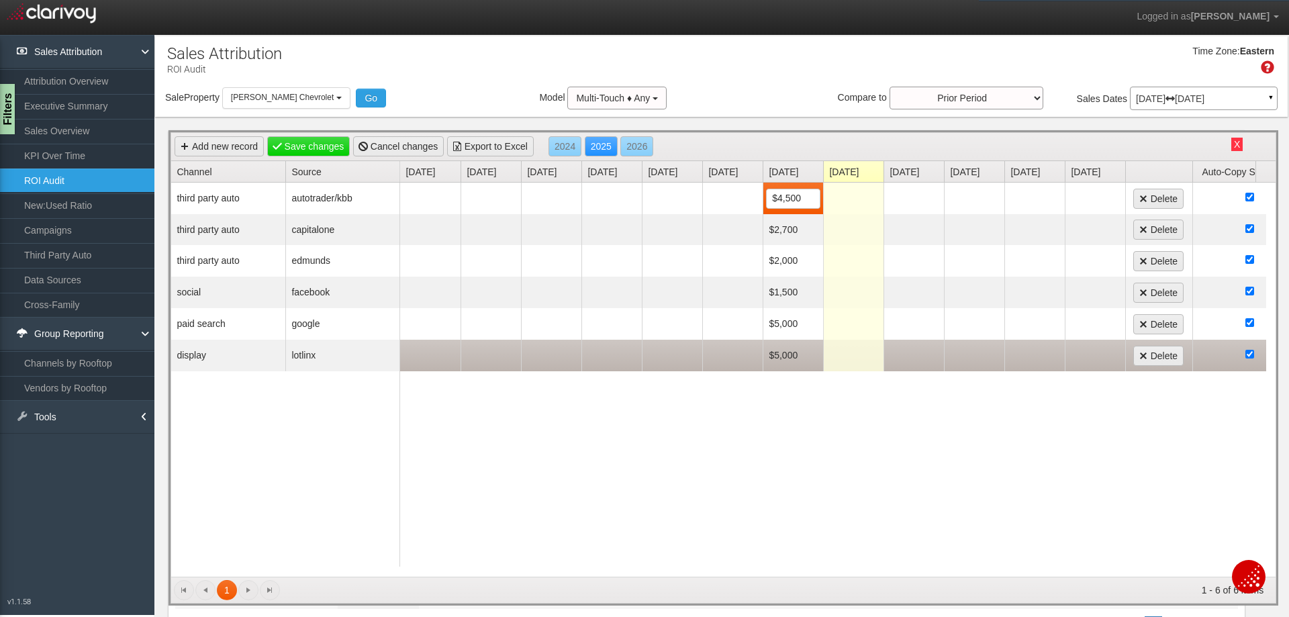
click at [786, 350] on td "$5,000" at bounding box center [793, 356] width 60 height 32
type input "8250"
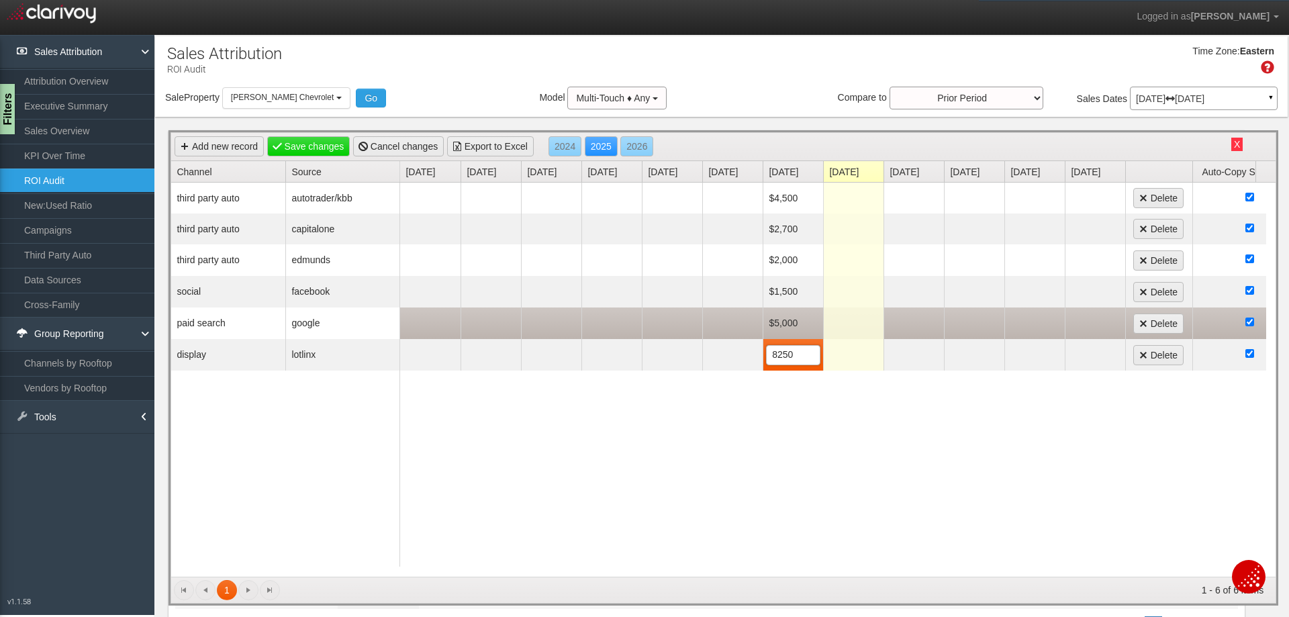
click at [777, 325] on td "$5,000" at bounding box center [793, 323] width 60 height 32
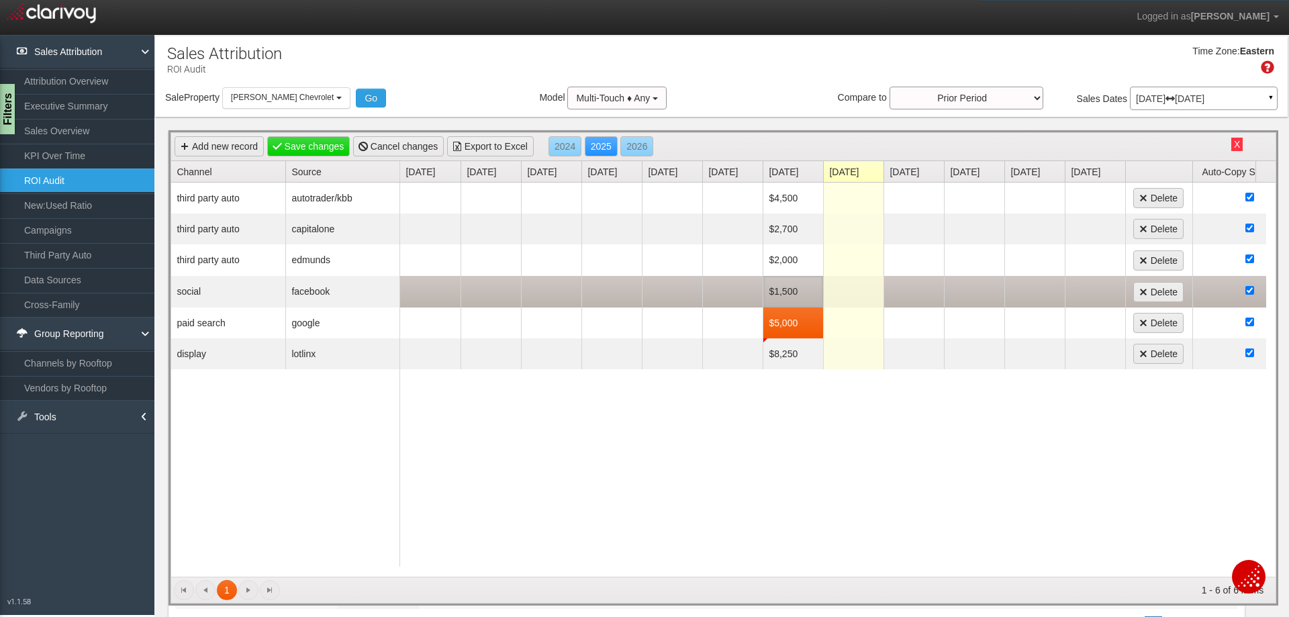
click at [791, 292] on td "$1,500" at bounding box center [793, 292] width 60 height 32
type input "0"
click at [782, 421] on div "$4,500 Delete $2,700 Delete $2,000 Delete $0 Delete $5,000 5000 Delete $8,250 D…" at bounding box center [833, 380] width 866 height 394
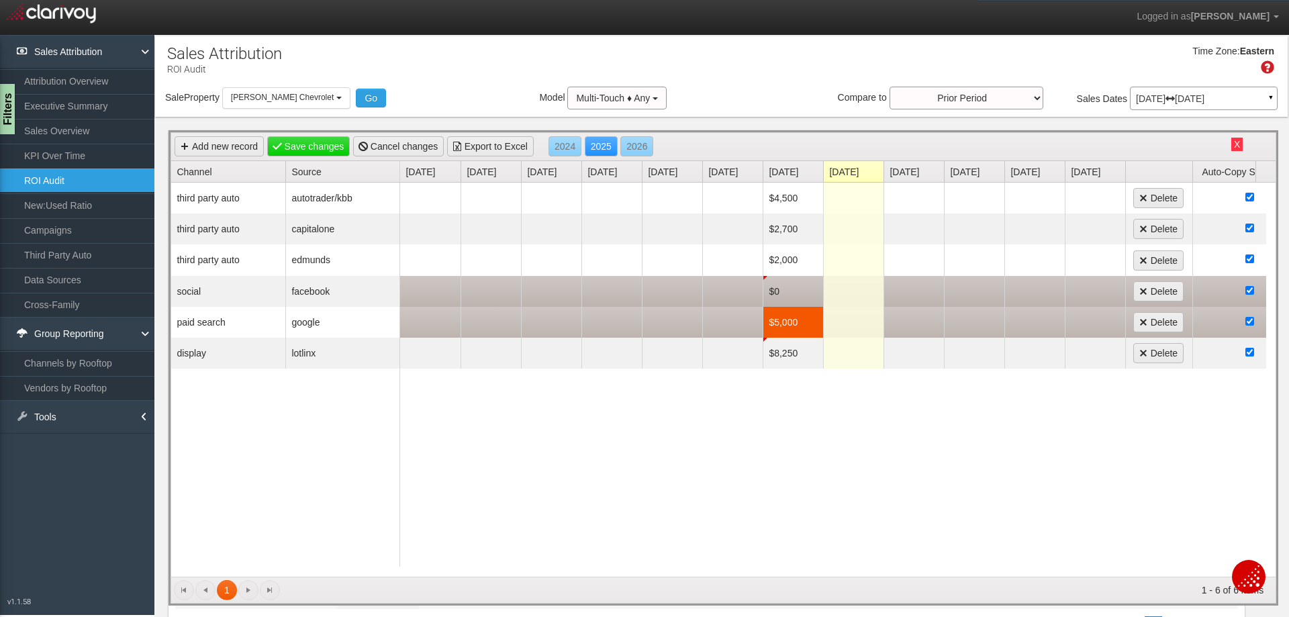
click at [793, 321] on td "$5,000" at bounding box center [793, 322] width 60 height 31
type input "13444"
click at [296, 146] on link "Save changes" at bounding box center [308, 146] width 83 height 20
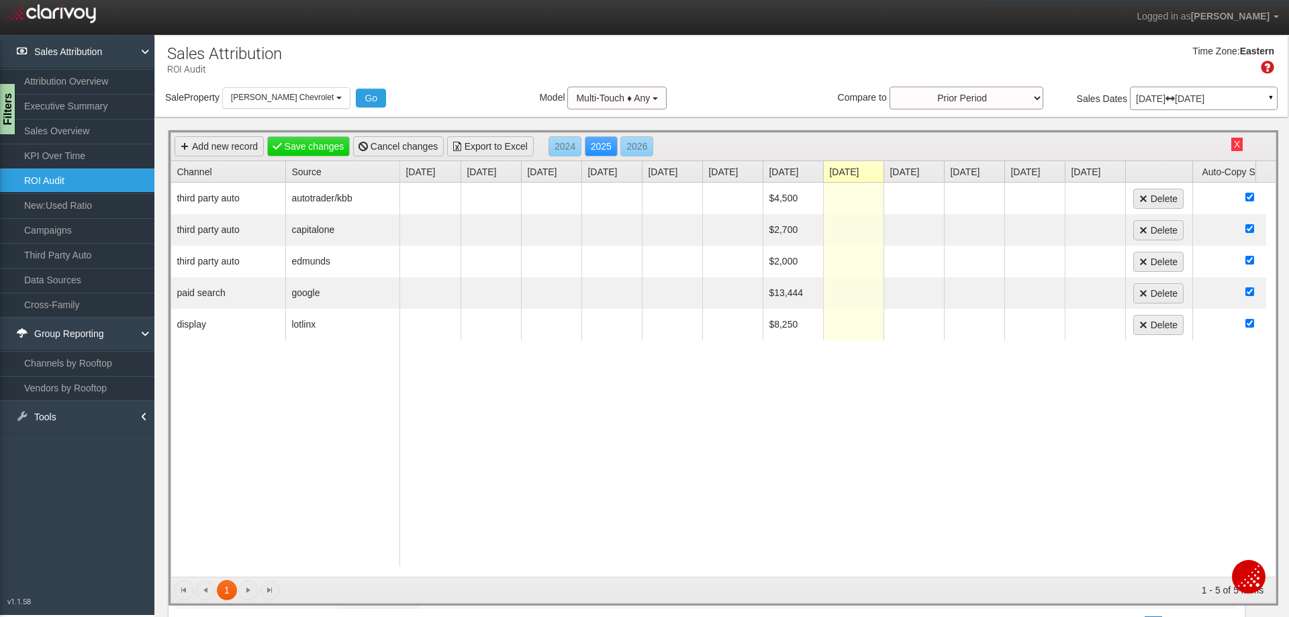
click at [246, 588] on div "1 1 1 - 5 of 5 items" at bounding box center [723, 590] width 1104 height 26
click at [1231, 146] on button "X" at bounding box center [1236, 144] width 11 height 13
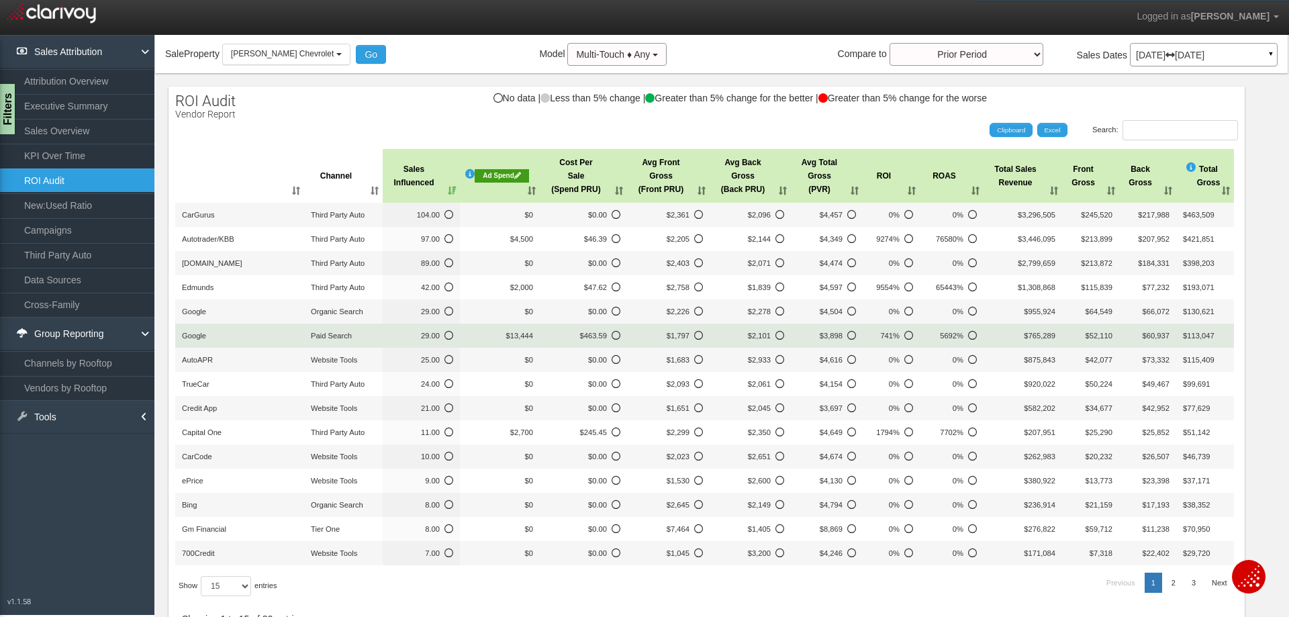
scroll to position [67, 0]
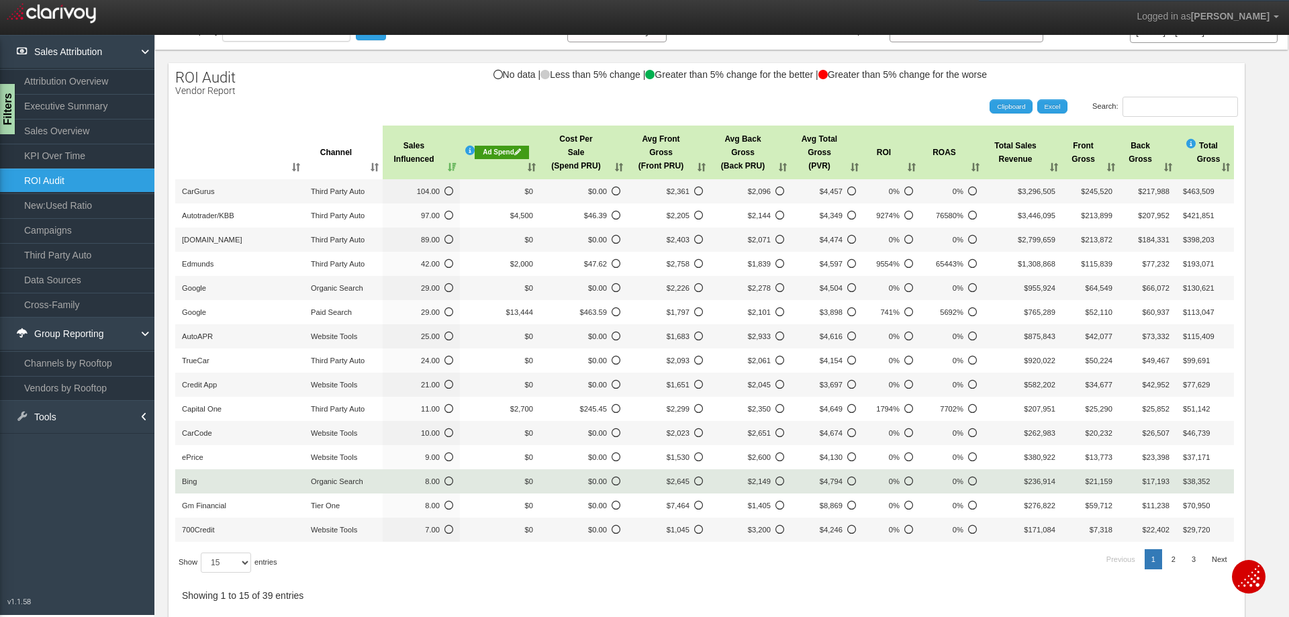
click at [533, 479] on td "$0" at bounding box center [500, 481] width 80 height 24
click at [528, 483] on span "$0" at bounding box center [529, 481] width 8 height 8
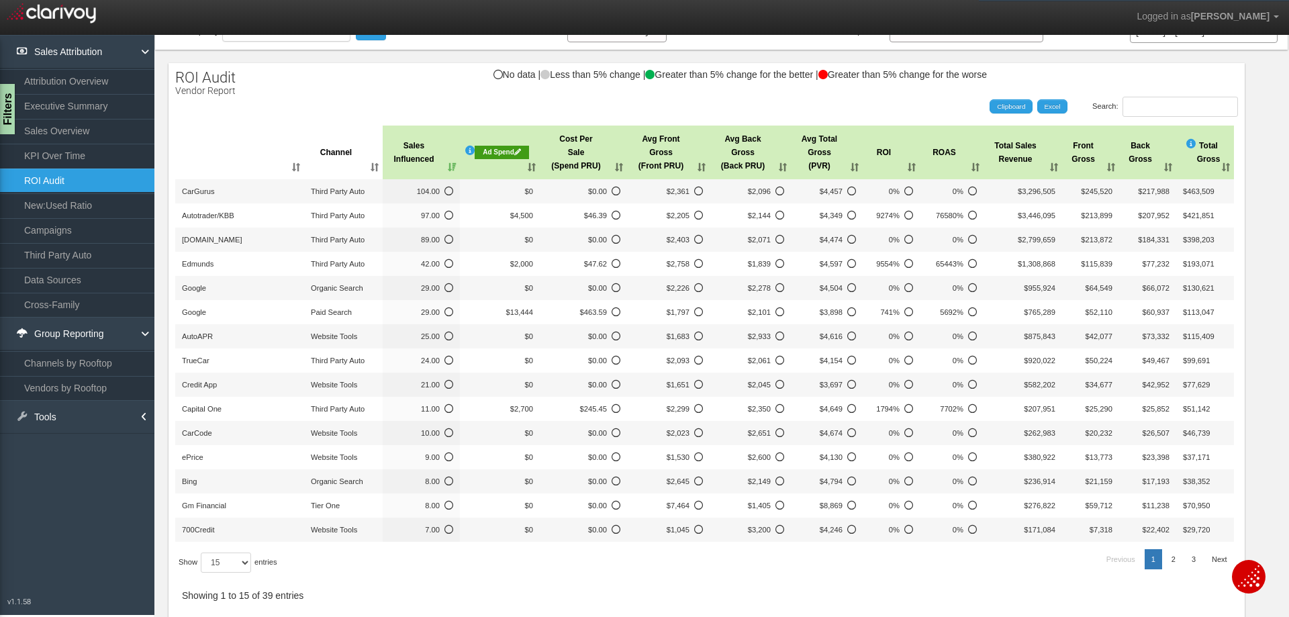
click at [503, 152] on div "Ad Spend" at bounding box center [502, 152] width 54 height 13
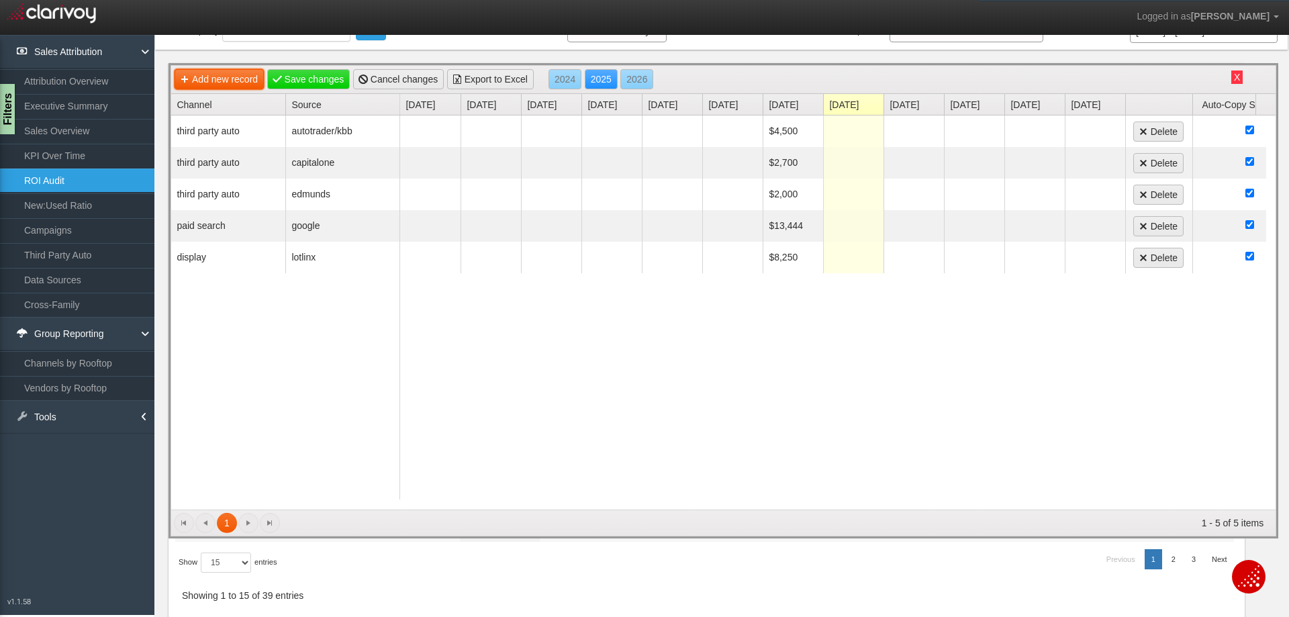
click at [218, 78] on link "Add new record" at bounding box center [219, 79] width 89 height 20
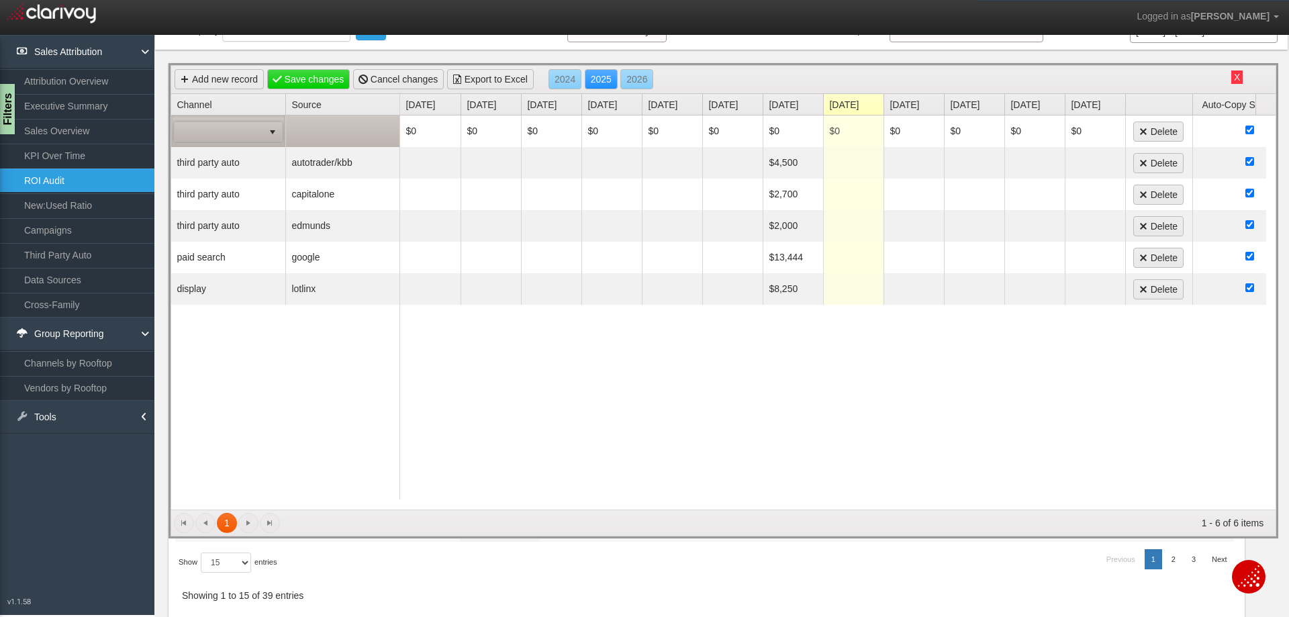
click at [236, 126] on span at bounding box center [219, 131] width 89 height 19
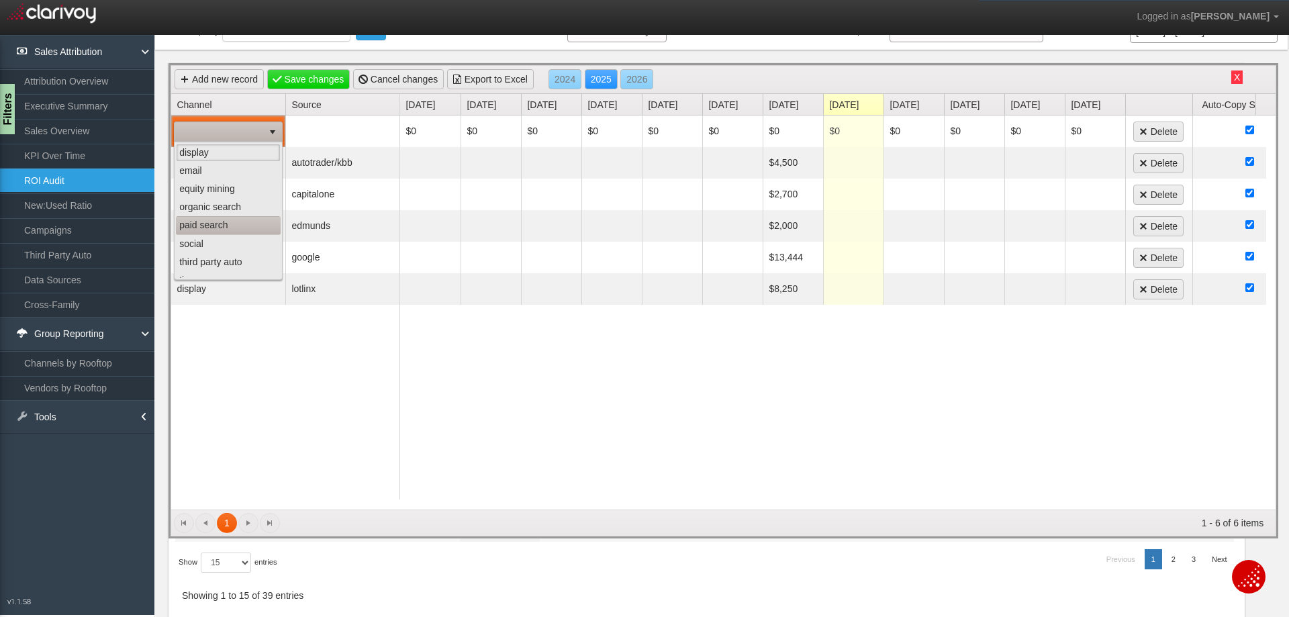
click at [217, 230] on li "paid search" at bounding box center [228, 225] width 105 height 18
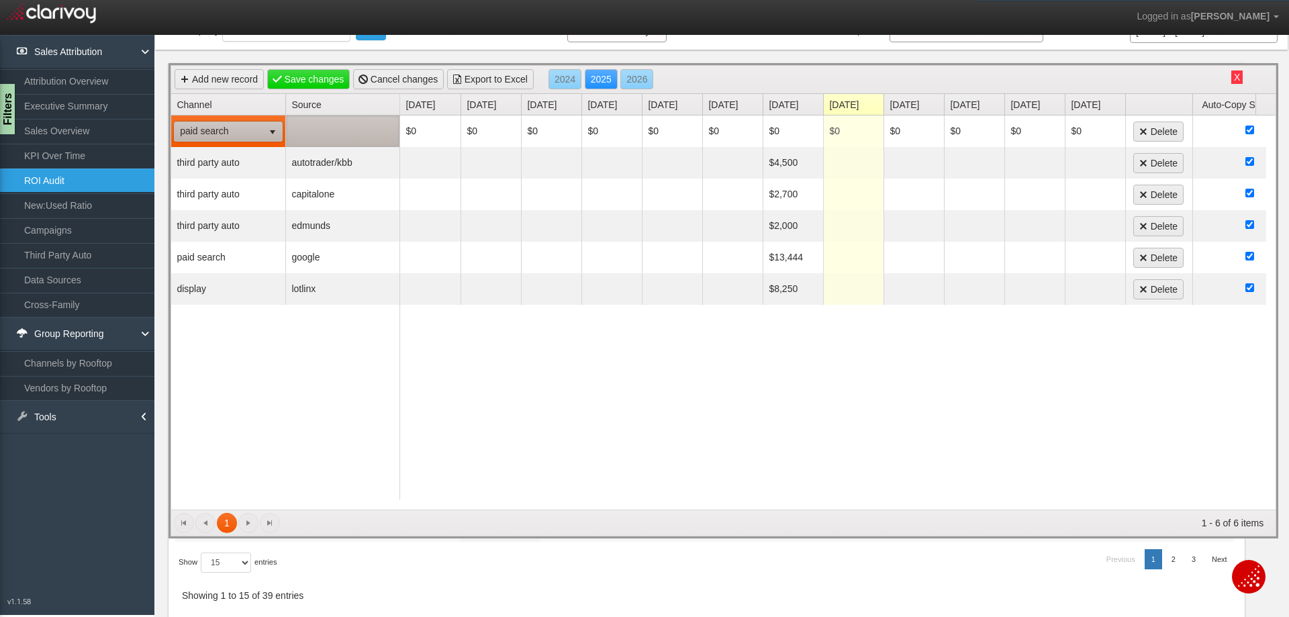
click at [348, 132] on td at bounding box center [342, 131] width 114 height 32
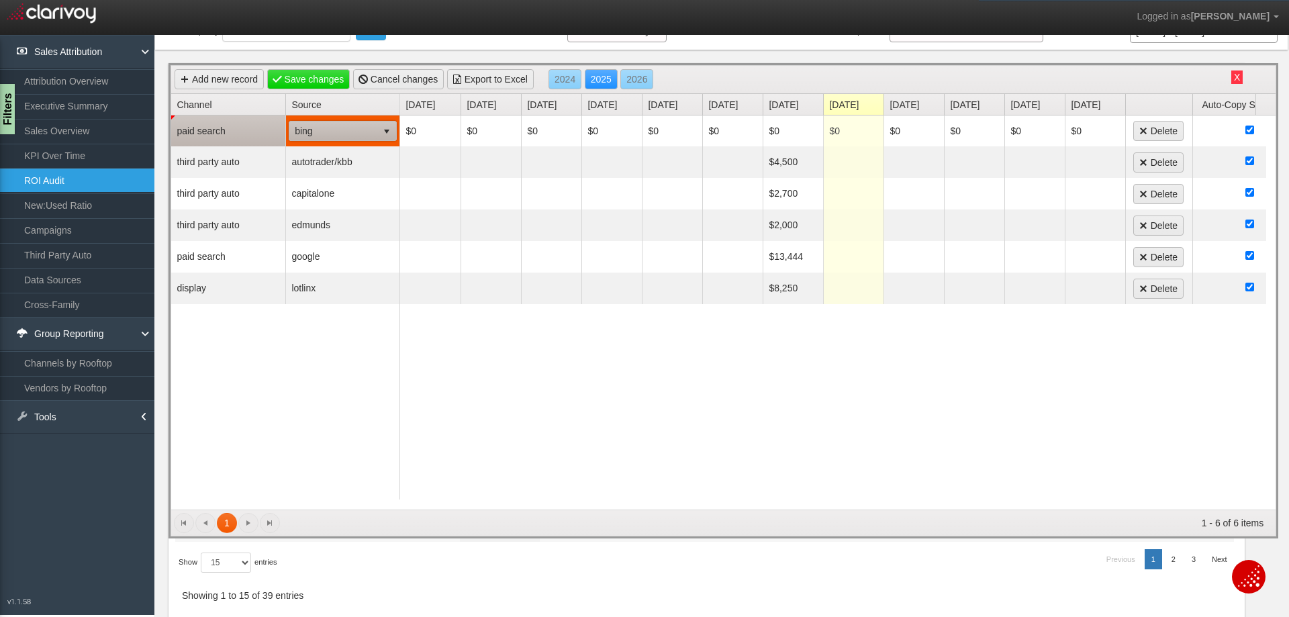
click at [348, 132] on span "bing" at bounding box center [333, 130] width 88 height 19
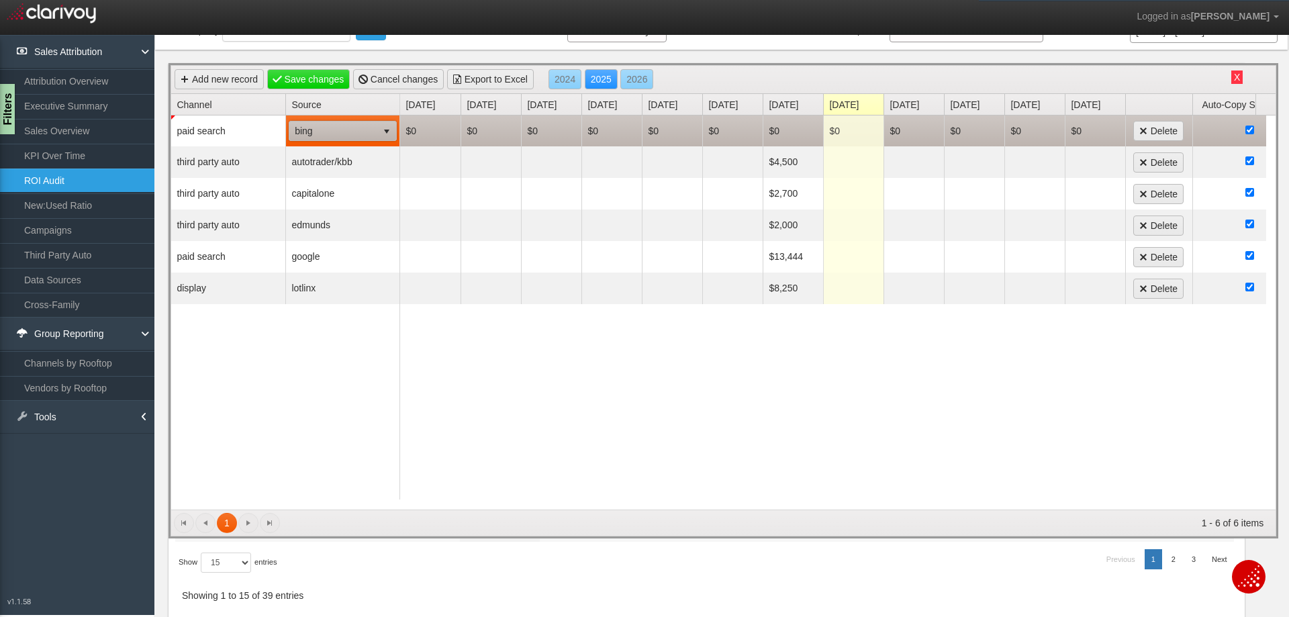
click at [796, 128] on td "$0" at bounding box center [793, 130] width 60 height 31
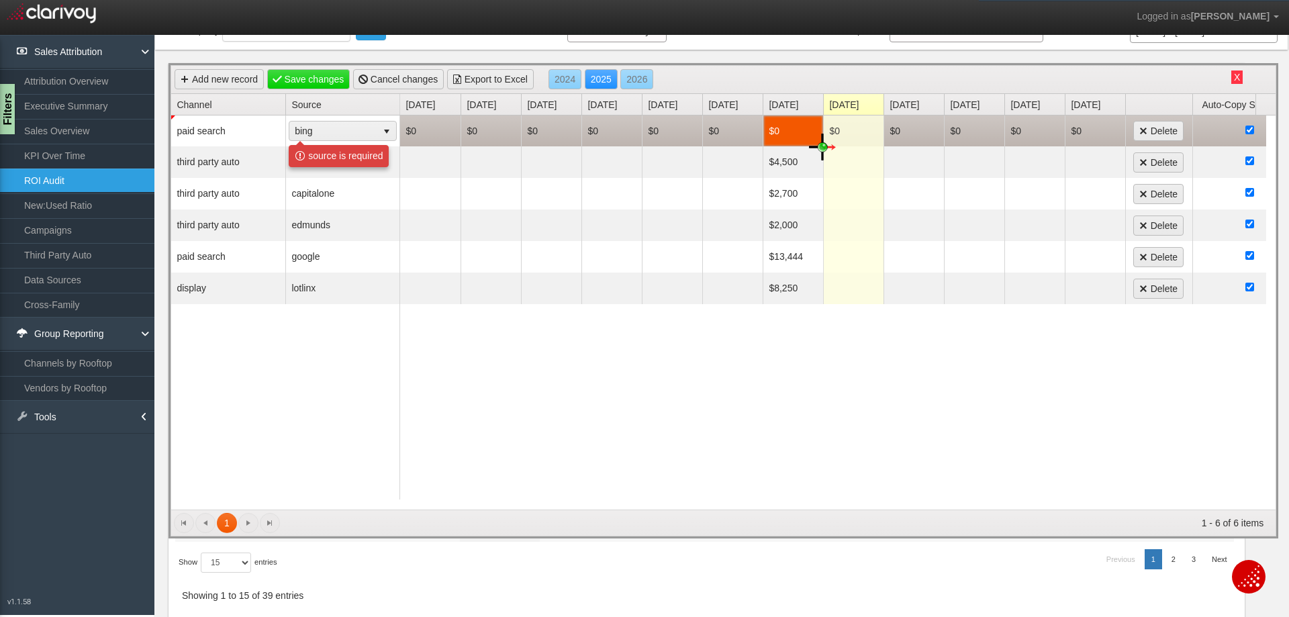
click at [781, 128] on td "$0" at bounding box center [793, 130] width 60 height 31
click at [775, 129] on td "$0" at bounding box center [793, 130] width 60 height 31
click at [778, 130] on td "$0" at bounding box center [793, 130] width 60 height 31
click at [773, 132] on td "$0" at bounding box center [793, 130] width 60 height 31
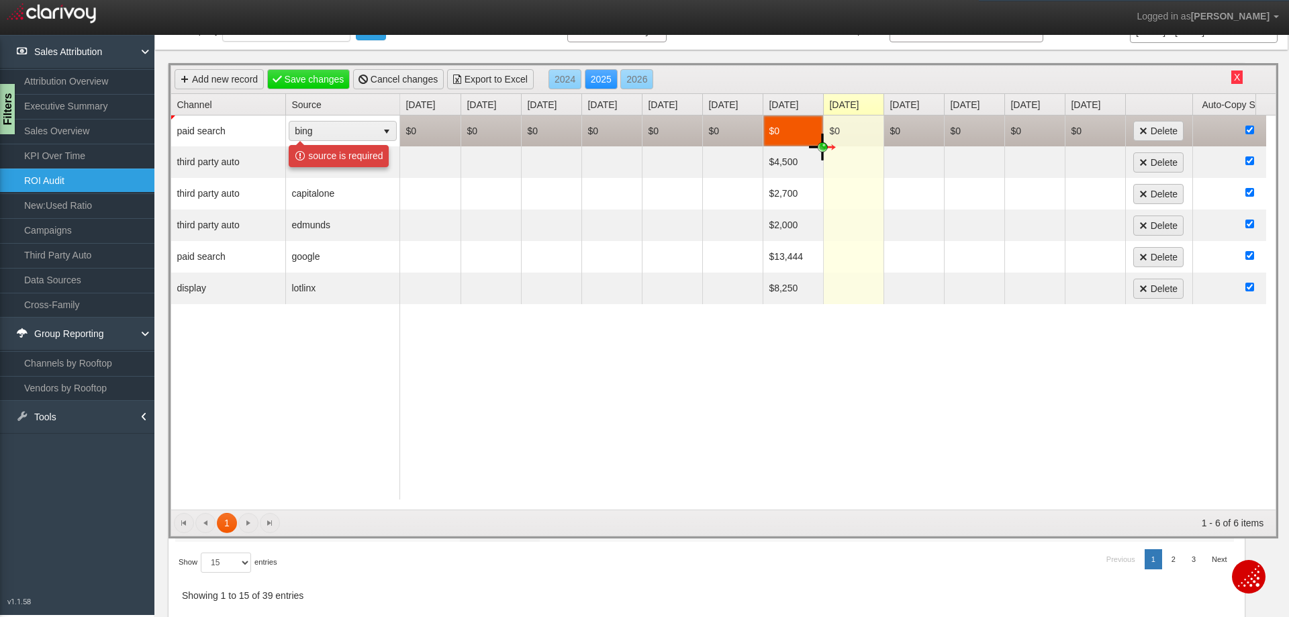
click at [773, 132] on td "$0" at bounding box center [793, 130] width 60 height 31
drag, startPoint x: 795, startPoint y: 123, endPoint x: 772, endPoint y: 123, distance: 23.5
click at [772, 123] on td "$0" at bounding box center [793, 130] width 60 height 31
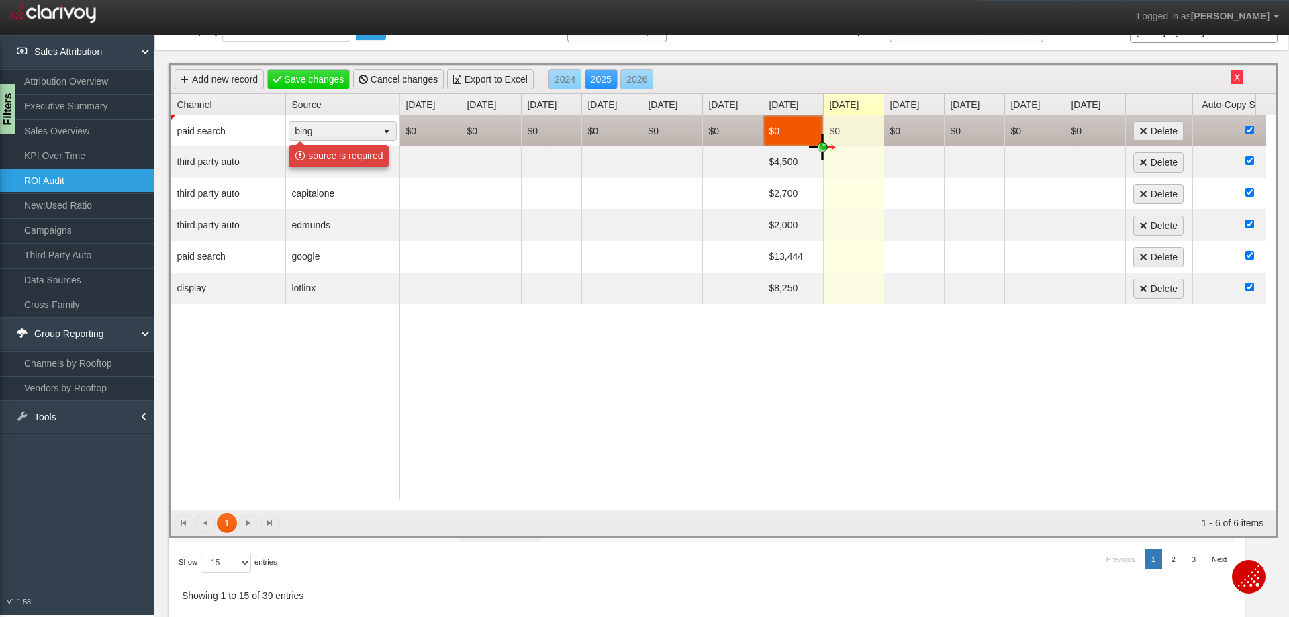
drag, startPoint x: 817, startPoint y: 146, endPoint x: 810, endPoint y: 130, distance: 16.8
click at [801, 126] on td "$0" at bounding box center [793, 130] width 60 height 31
click at [763, 126] on td "$0" at bounding box center [793, 130] width 60 height 31
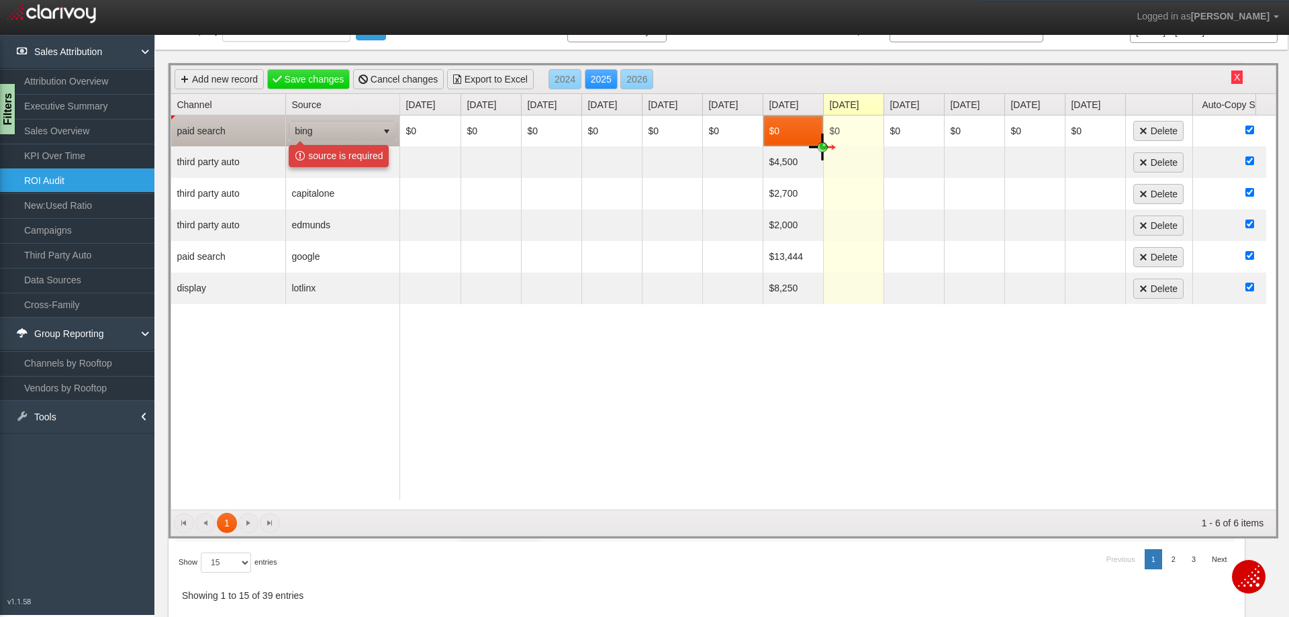
click at [317, 126] on span "bing" at bounding box center [333, 130] width 88 height 19
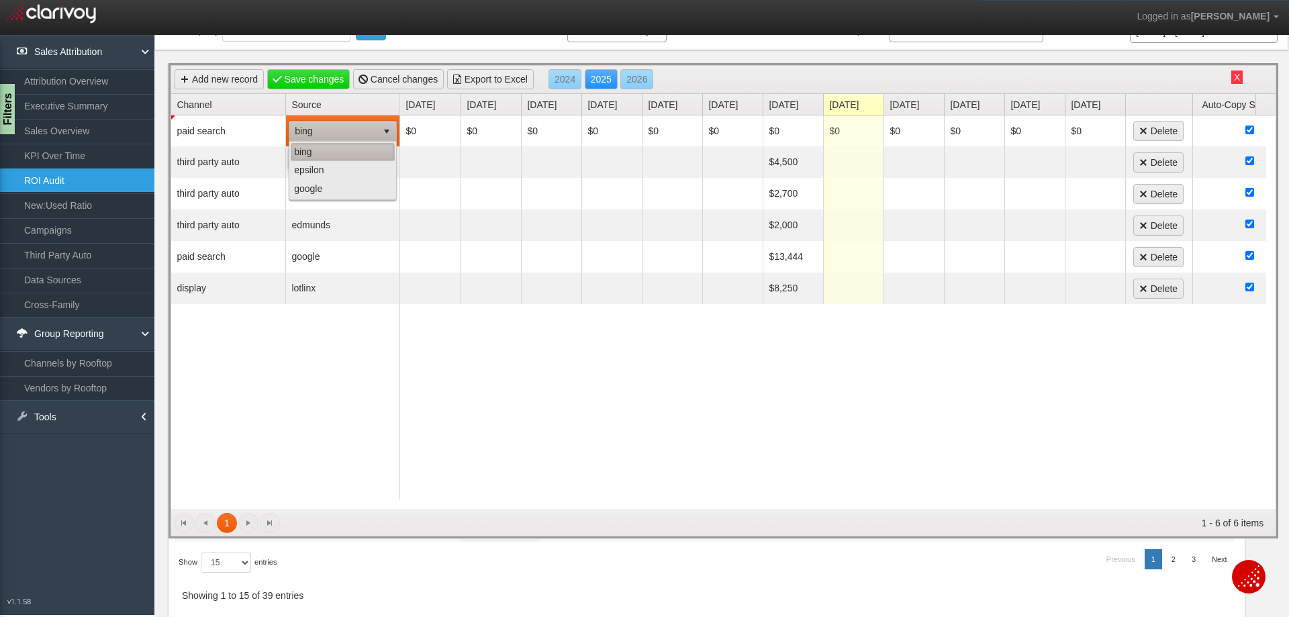
click at [301, 153] on li "bing" at bounding box center [343, 152] width 104 height 18
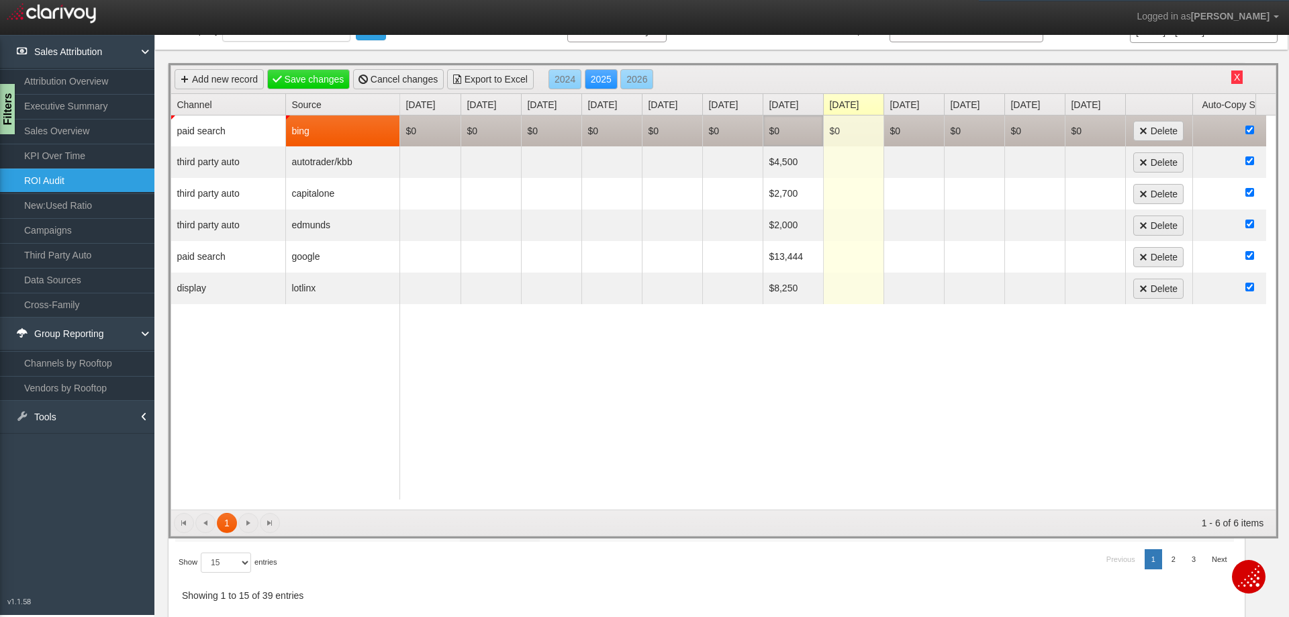
click at [785, 132] on td "$0" at bounding box center [793, 130] width 60 height 31
click at [785, 132] on input "0" at bounding box center [793, 130] width 53 height 19
type input "2686"
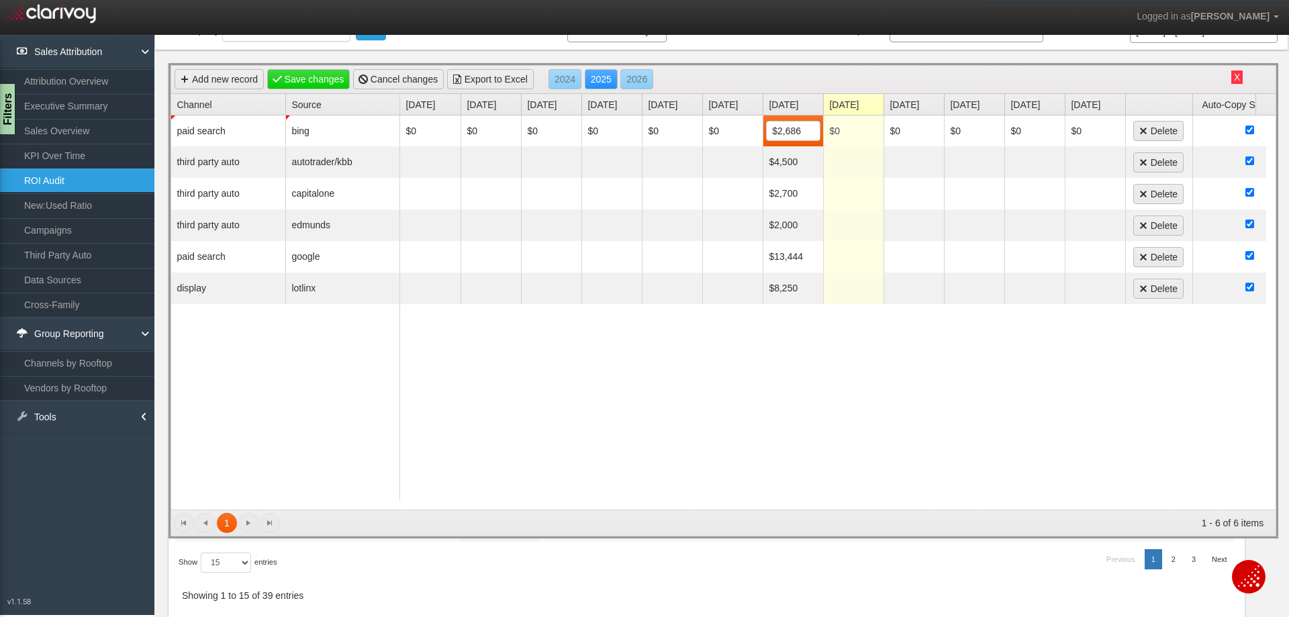
click at [881, 367] on div "$0 $0 $0 $0 $0 $0 $2,686 2686 $0 $0 $0 $0 $0 Delete $4,500 Delete $2,700 Delete…" at bounding box center [833, 312] width 866 height 394
click at [230, 75] on link "Add new record" at bounding box center [219, 79] width 89 height 20
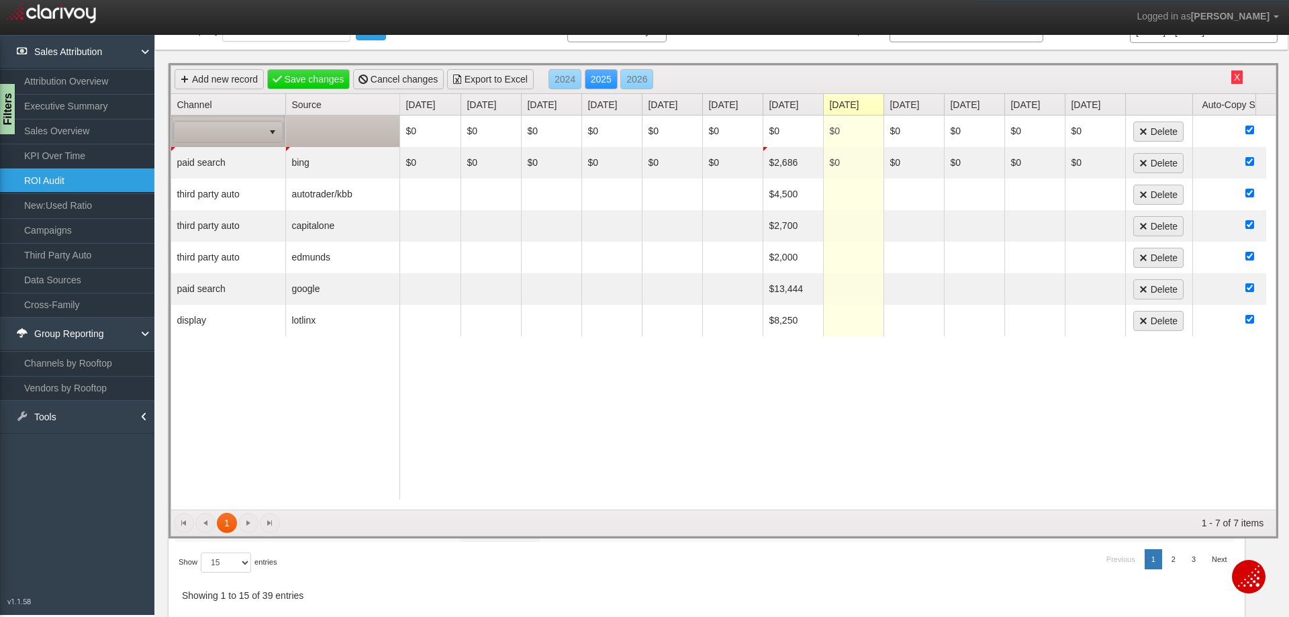
click at [229, 130] on span at bounding box center [219, 131] width 89 height 19
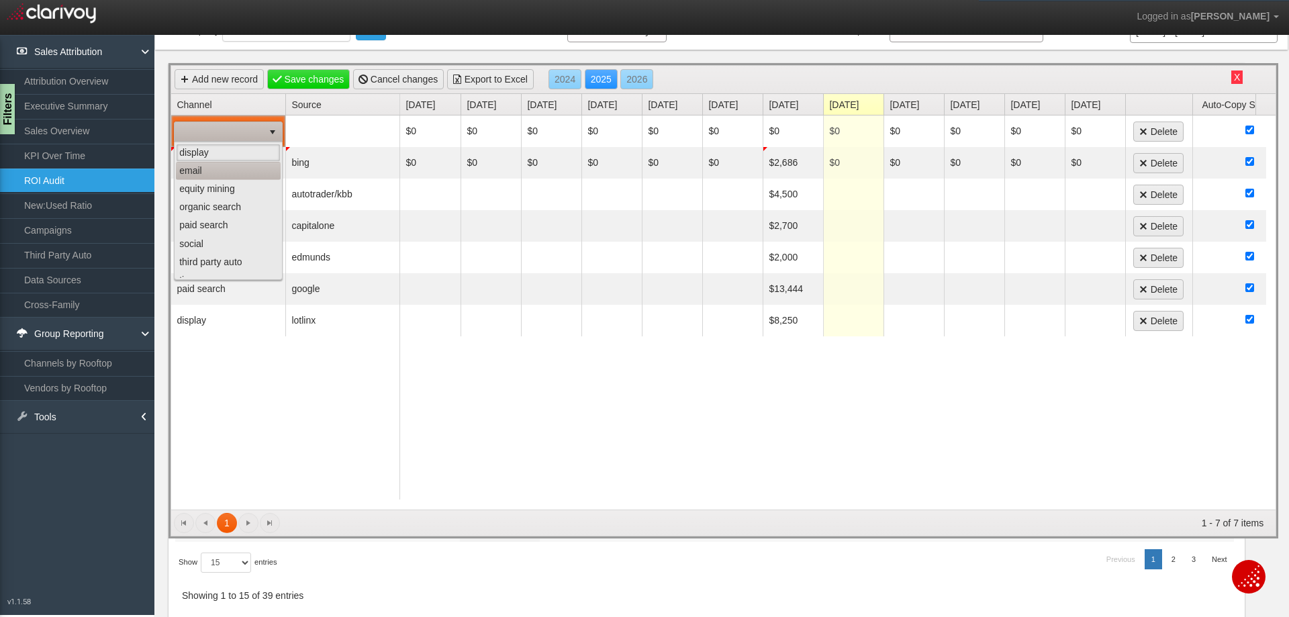
click at [201, 174] on li "email" at bounding box center [228, 171] width 105 height 18
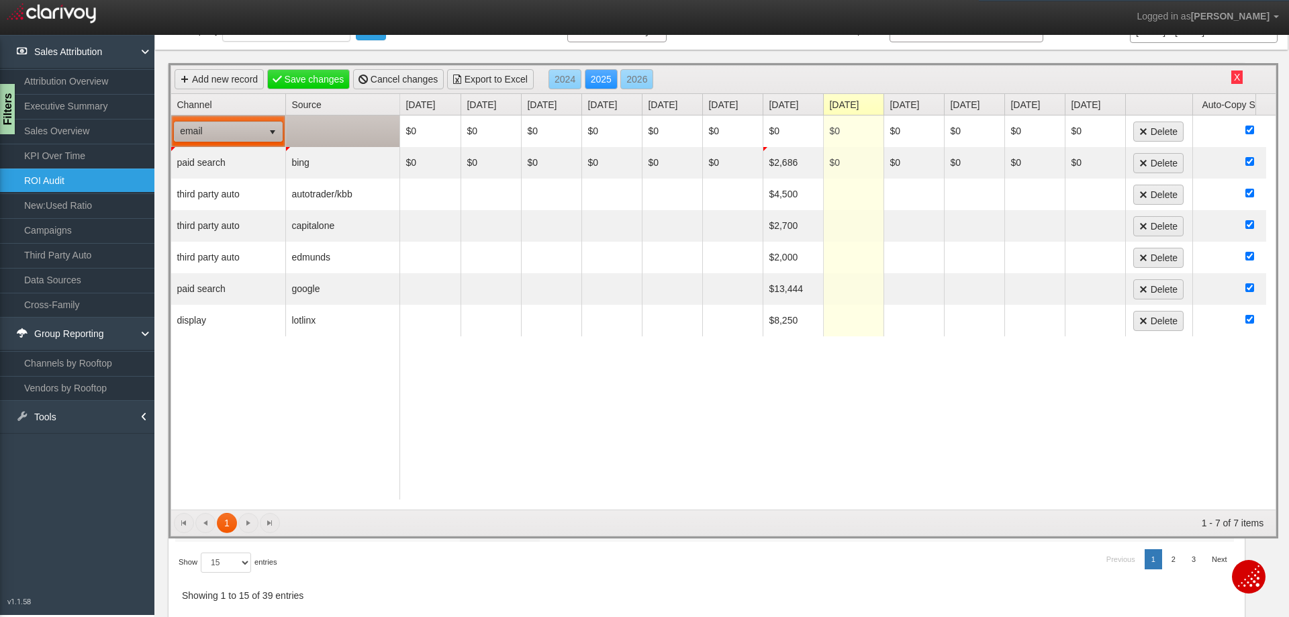
click at [313, 131] on td at bounding box center [342, 131] width 114 height 32
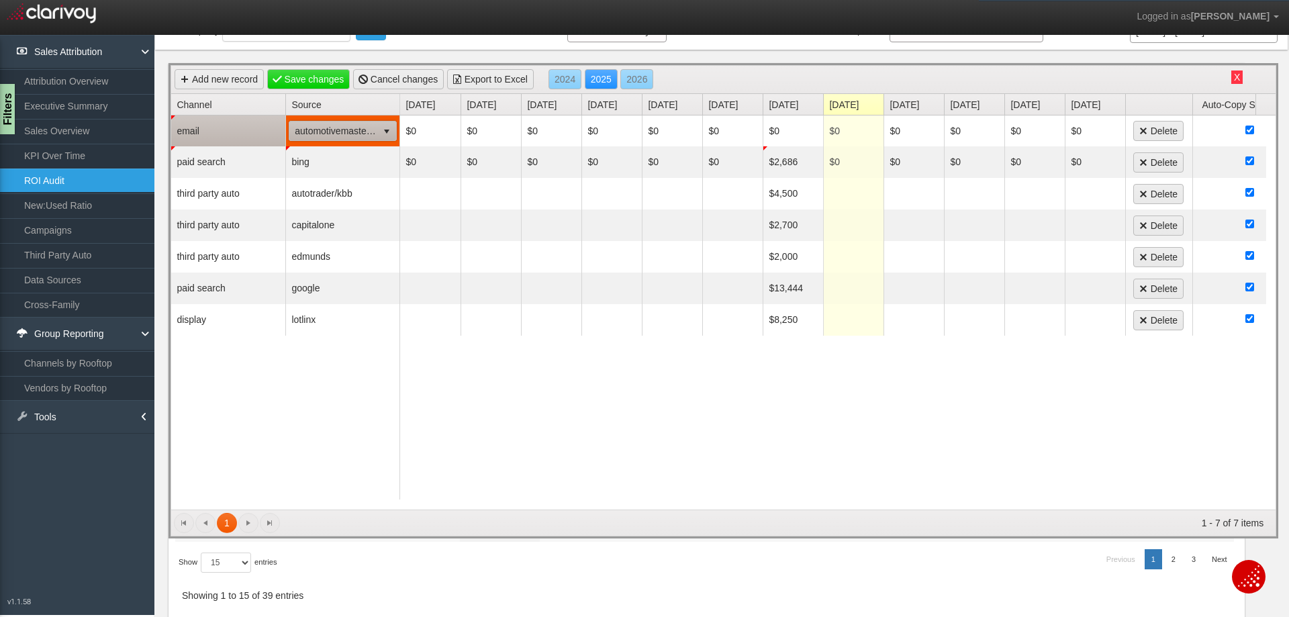
click at [323, 132] on span "automotivemastermind" at bounding box center [333, 130] width 88 height 19
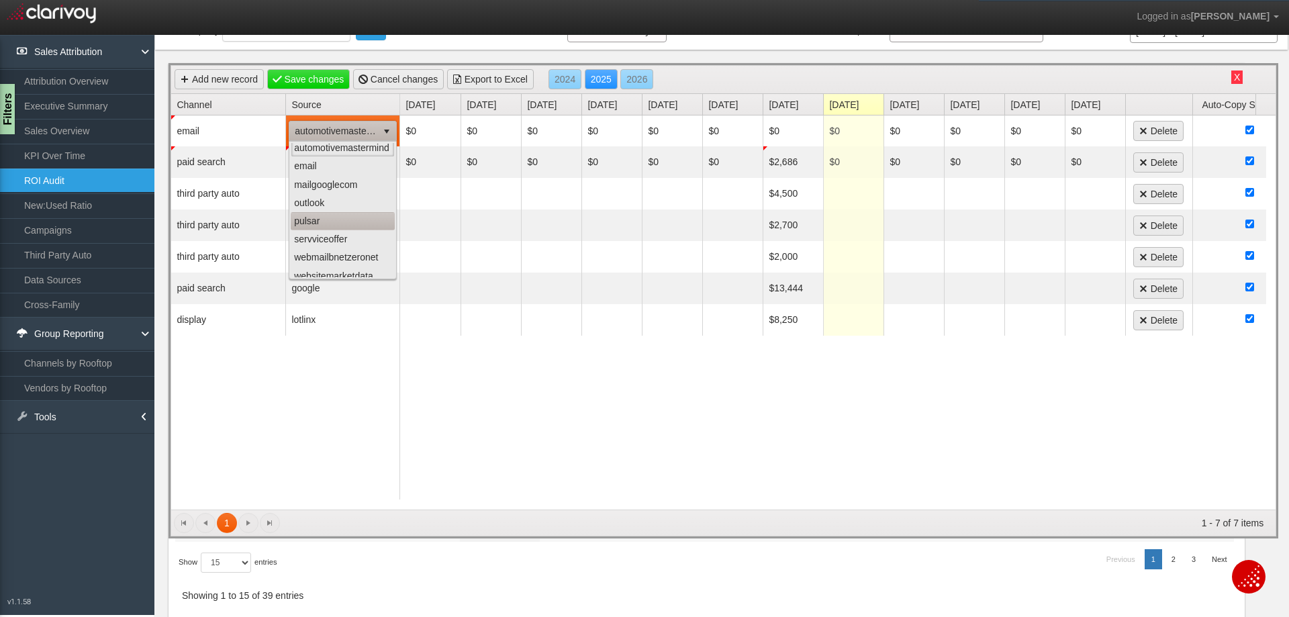
scroll to position [0, 0]
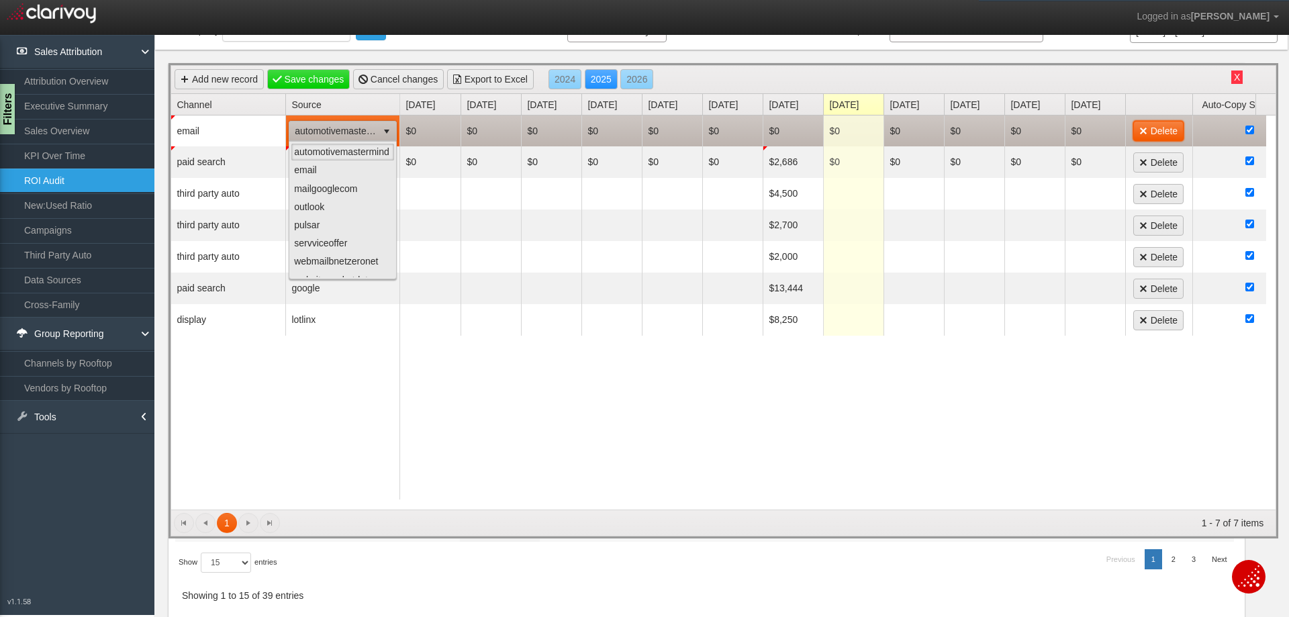
click at [1155, 133] on link "Delete" at bounding box center [1158, 131] width 50 height 20
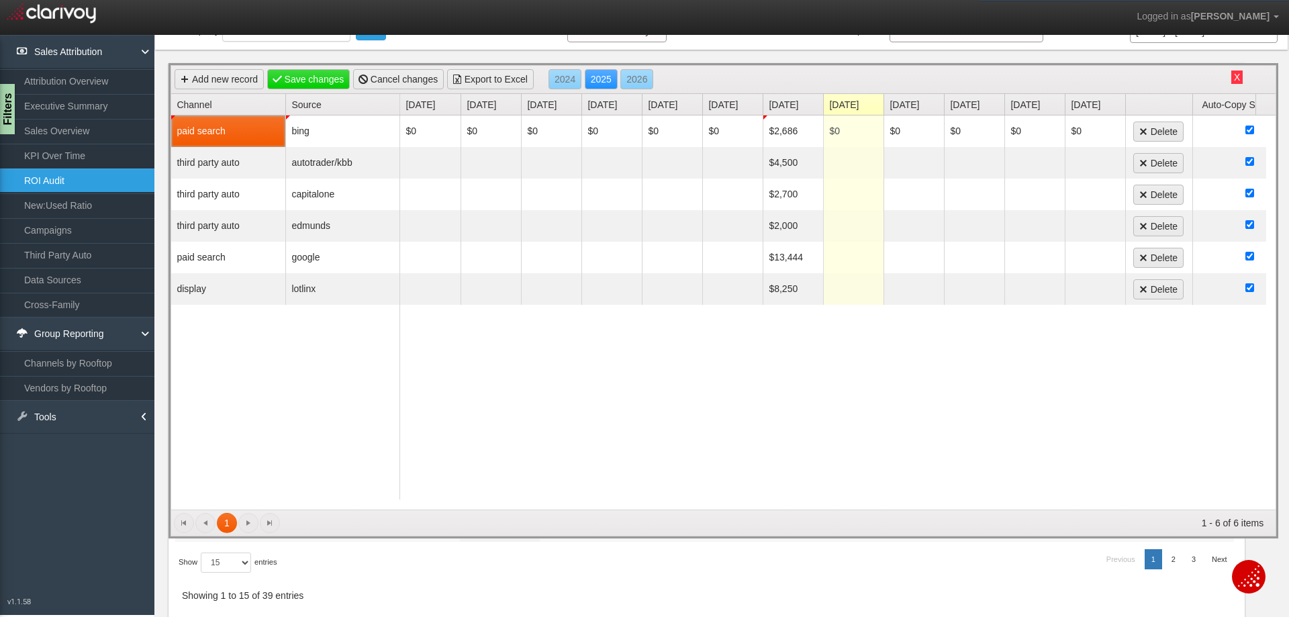
click at [574, 397] on div "$0 $0 $0 $0 $0 $0 $2,686 $0 $0 $0 $0 $0 Delete $4,500 Delete $2,700 Delete $2,0…" at bounding box center [833, 312] width 866 height 394
click at [320, 77] on link "Save changes" at bounding box center [308, 79] width 83 height 20
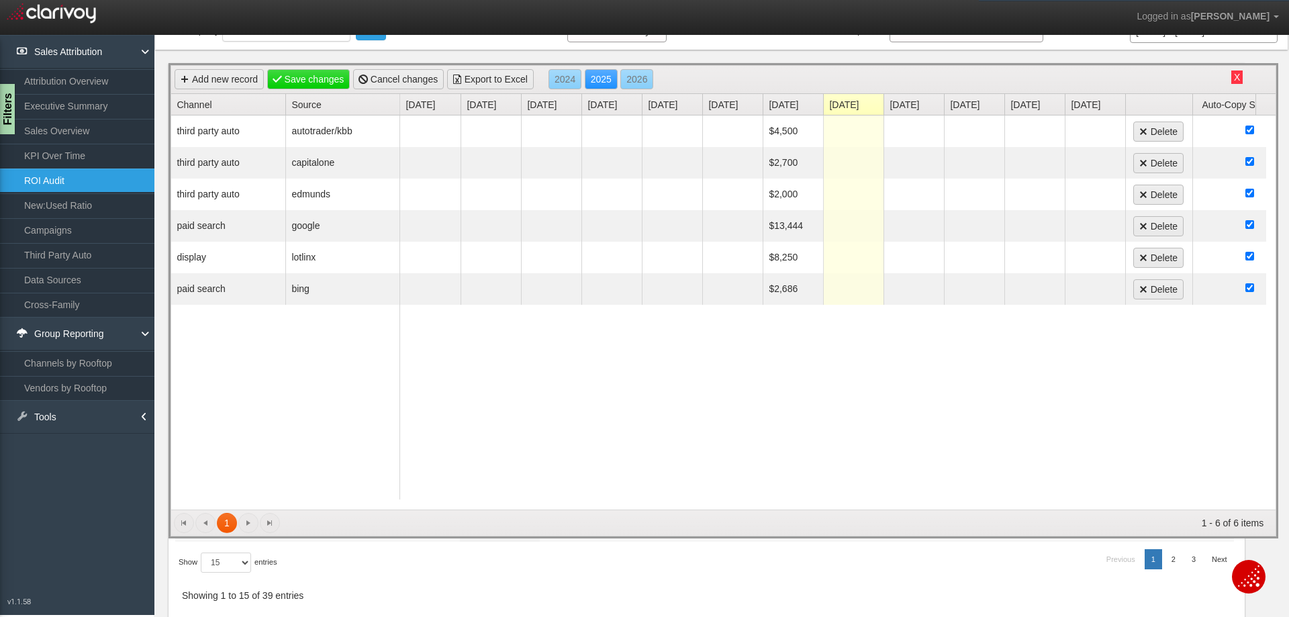
click at [1231, 75] on button "X" at bounding box center [1236, 76] width 11 height 13
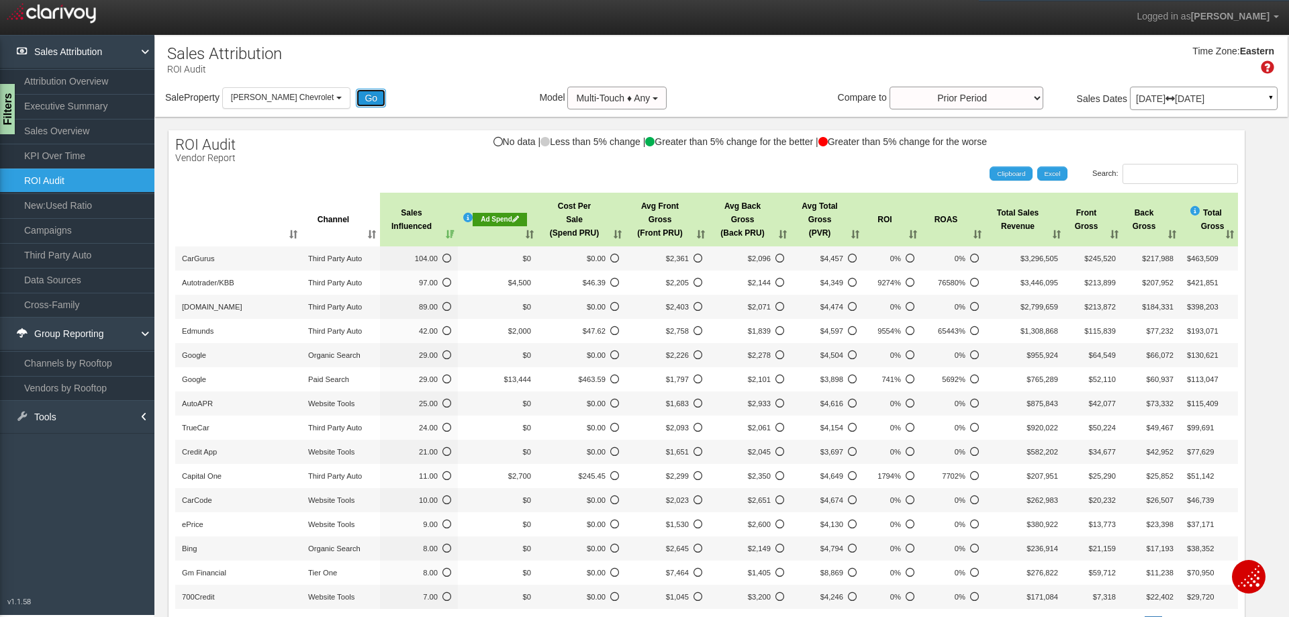
click at [356, 98] on button "Go" at bounding box center [371, 98] width 30 height 19
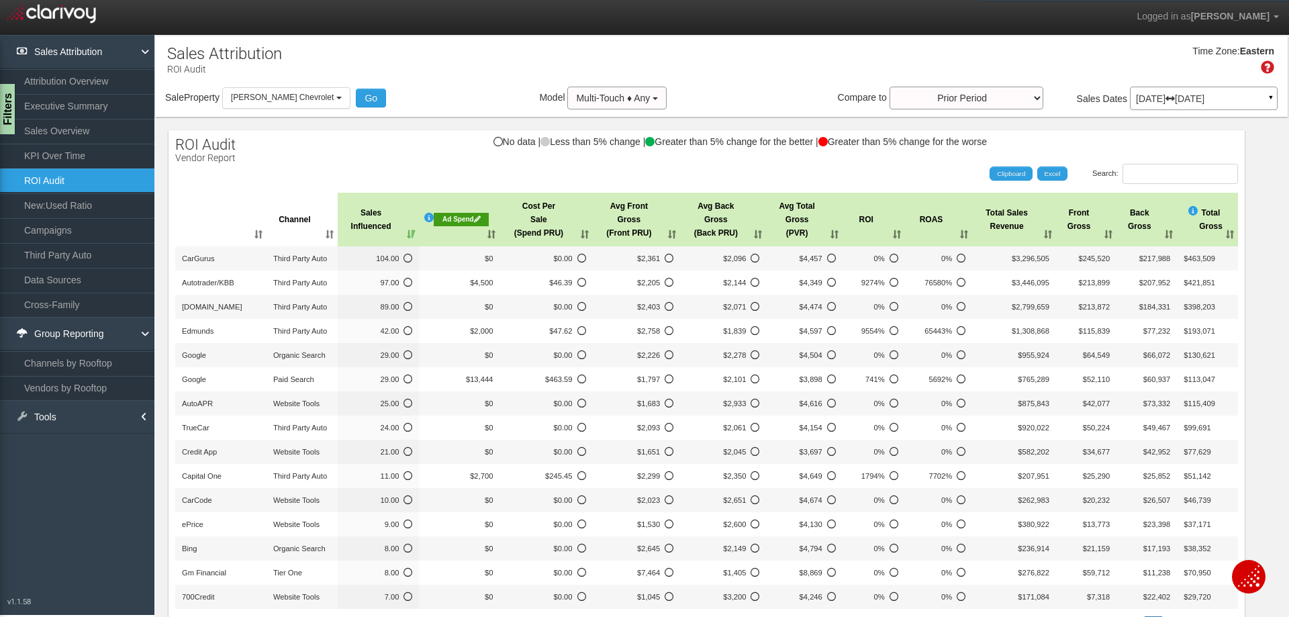
scroll to position [67, 0]
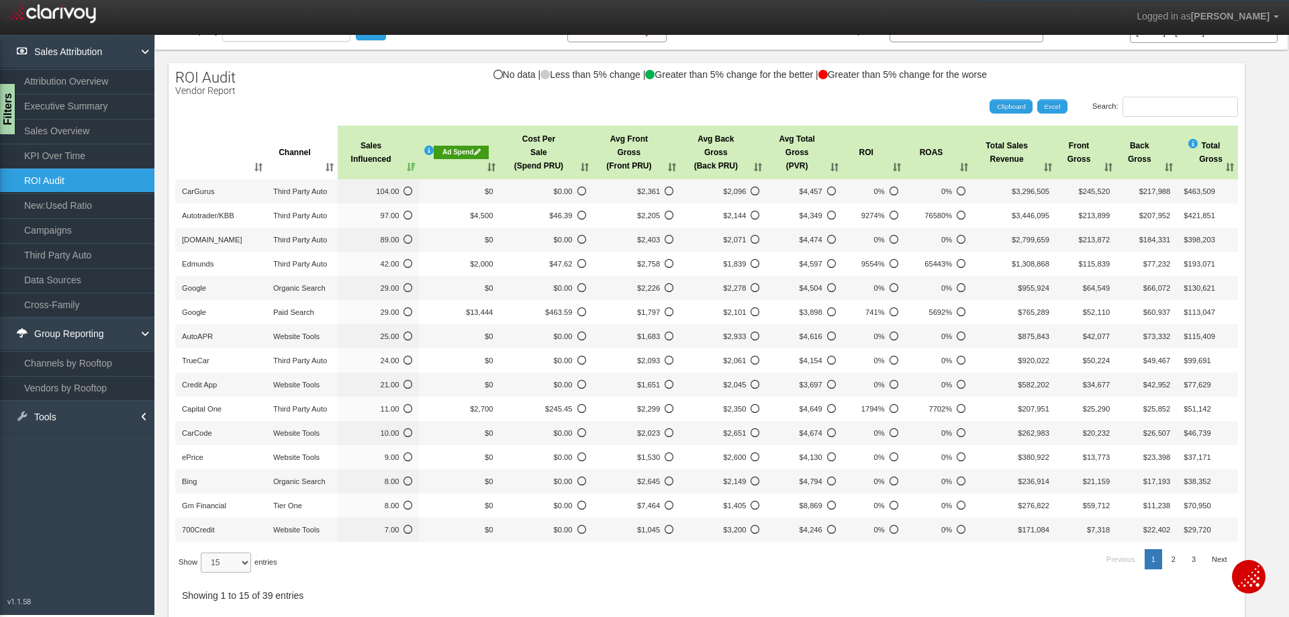
click at [237, 567] on select "15 30 50 All" at bounding box center [226, 562] width 50 height 20
select select "30"
click at [203, 573] on select "15 30 50 All" at bounding box center [226, 562] width 50 height 20
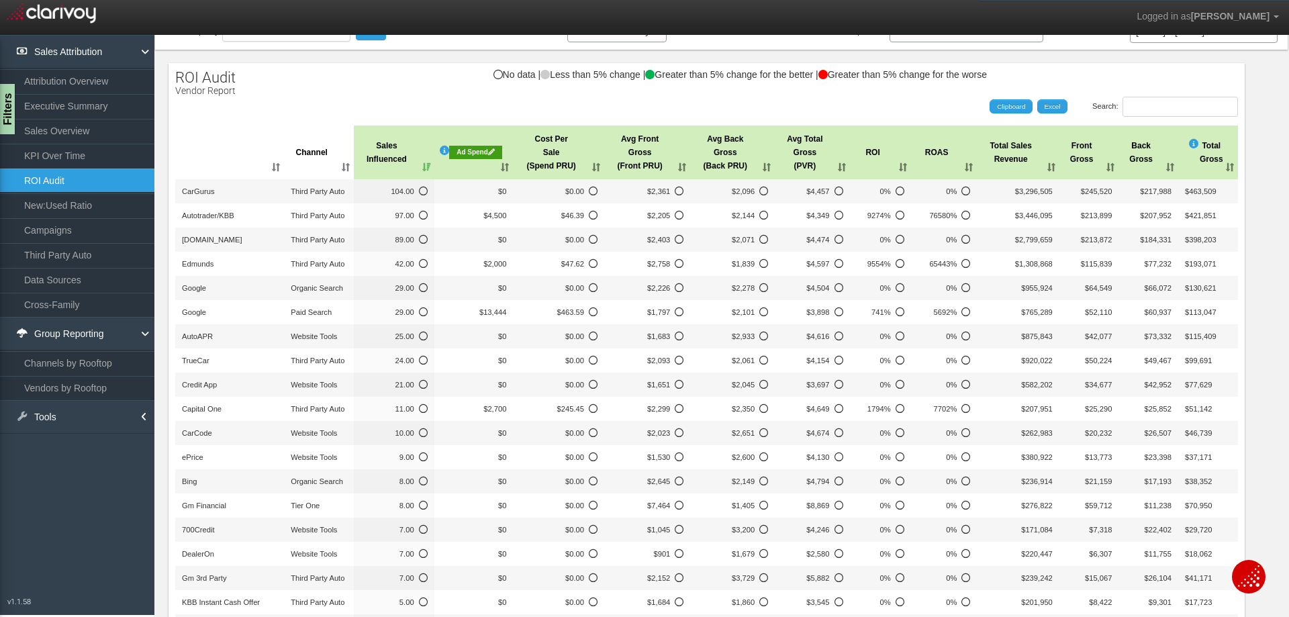
click at [879, 168] on th "ROI" at bounding box center [880, 153] width 61 height 54
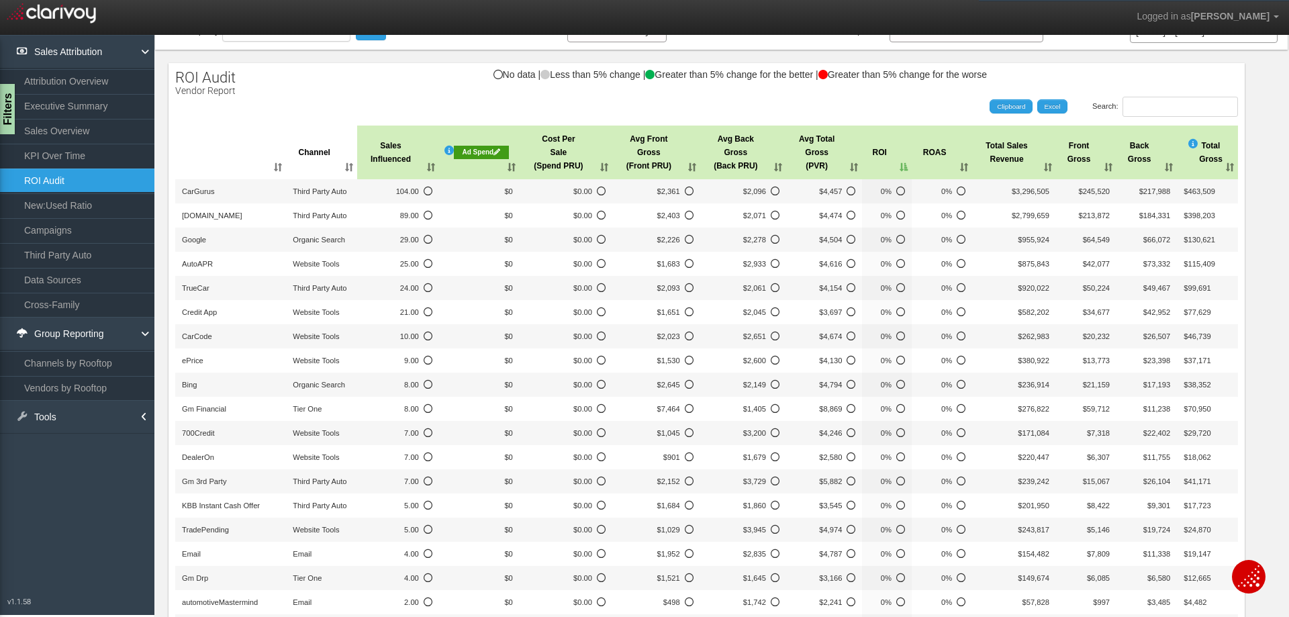
click at [879, 168] on th "ROI" at bounding box center [887, 153] width 50 height 54
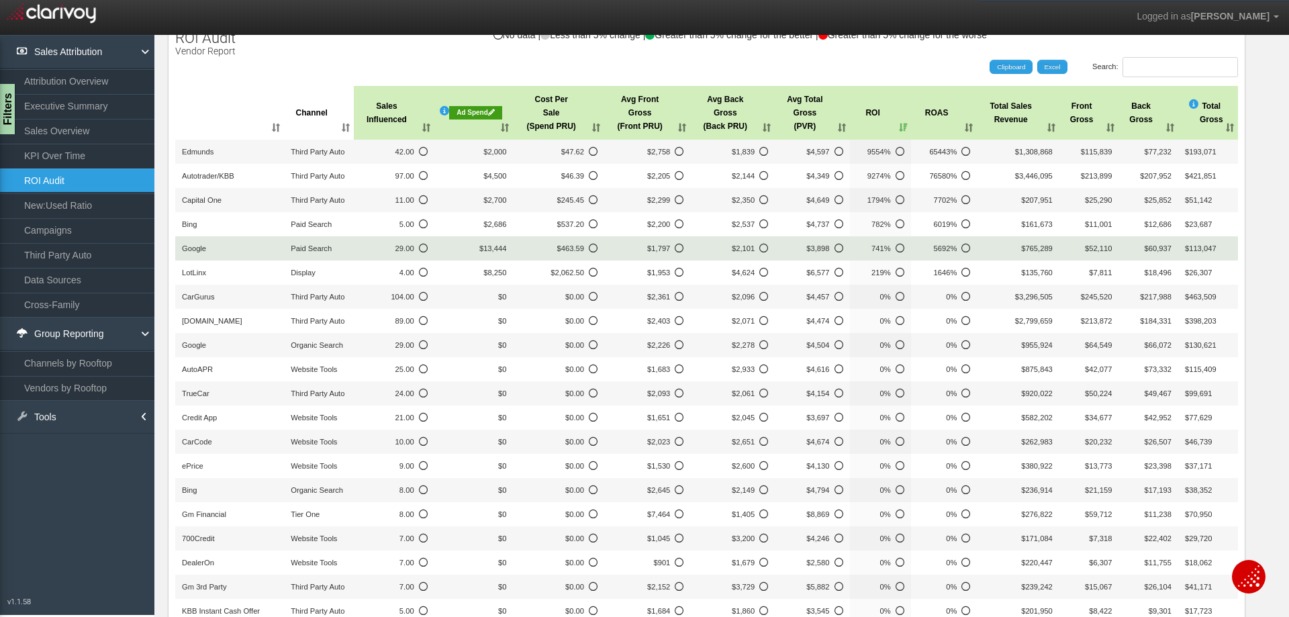
scroll to position [40, 0]
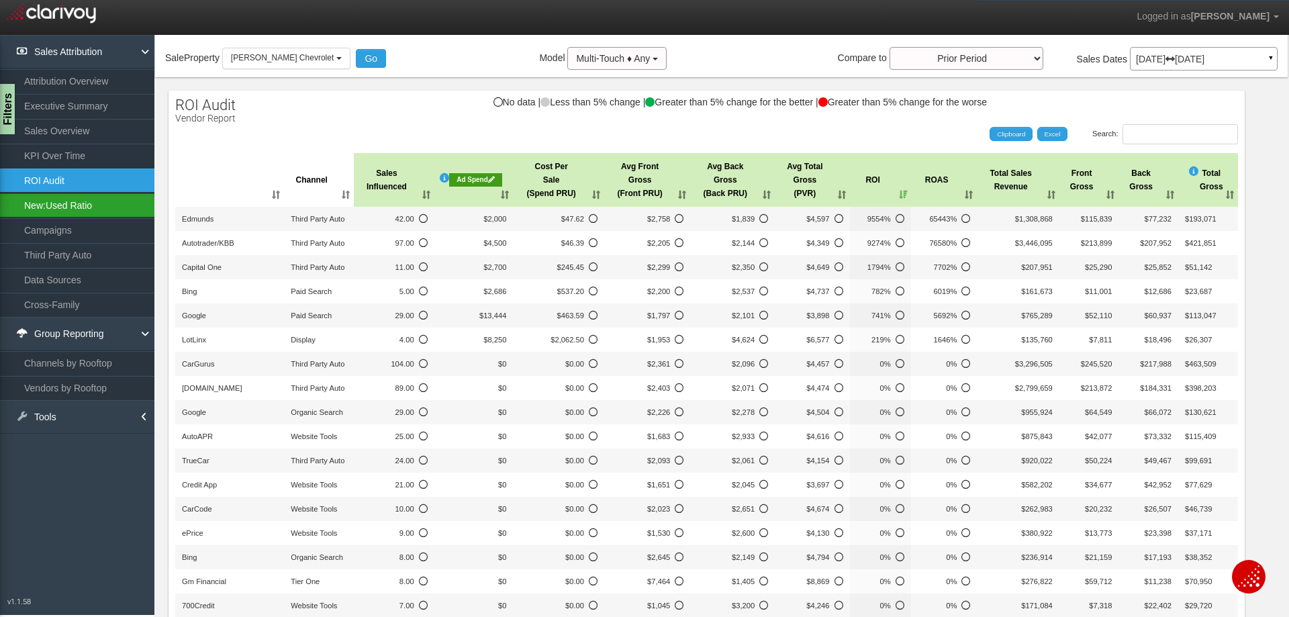
click at [70, 207] on link "New:Used Ratio" at bounding box center [77, 205] width 154 height 24
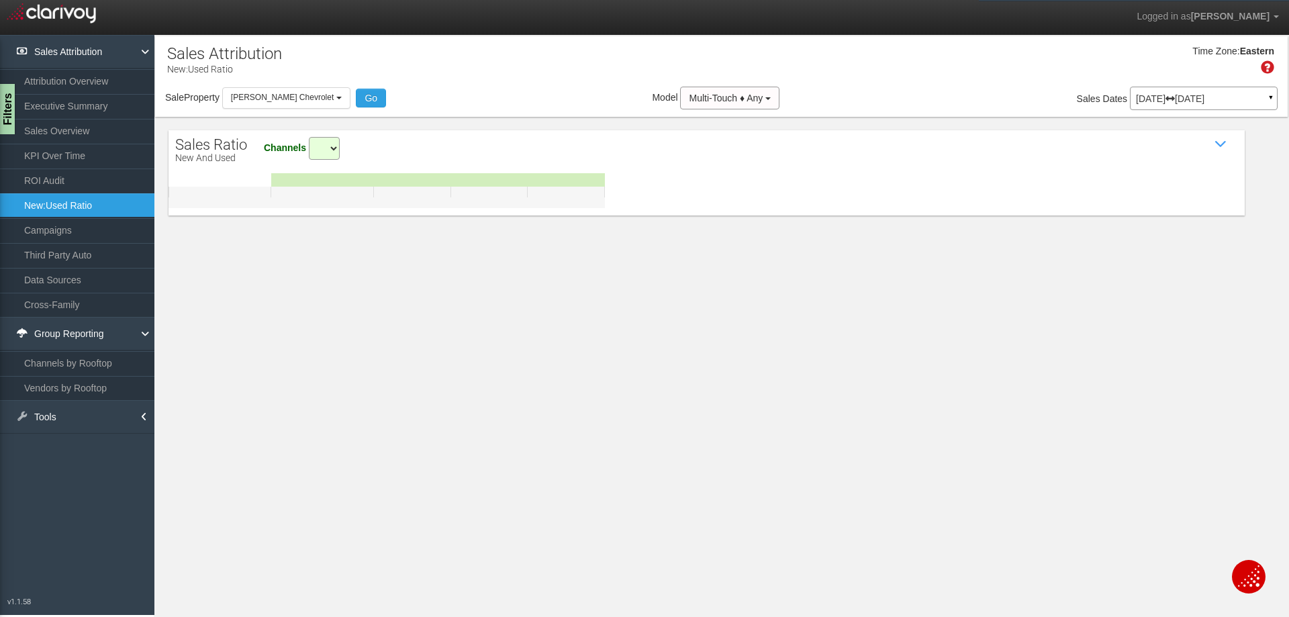
select select "all"
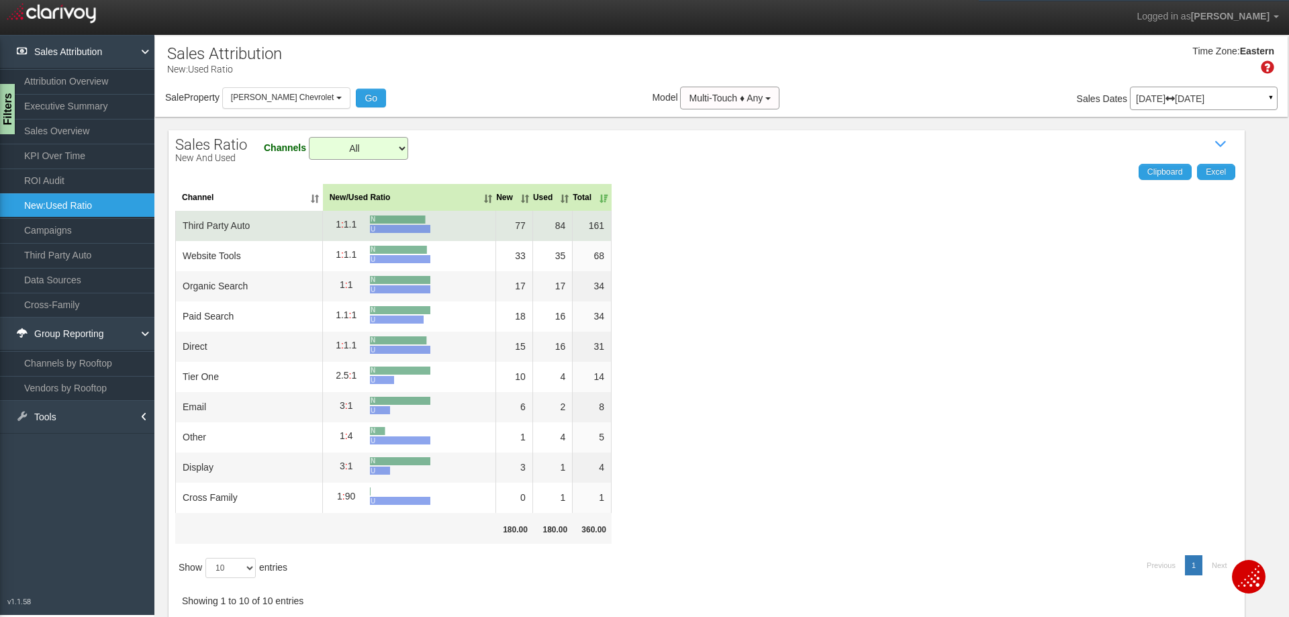
click at [264, 225] on td "third party auto" at bounding box center [249, 226] width 148 height 30
click at [224, 228] on td "third party auto" at bounding box center [249, 226] width 148 height 30
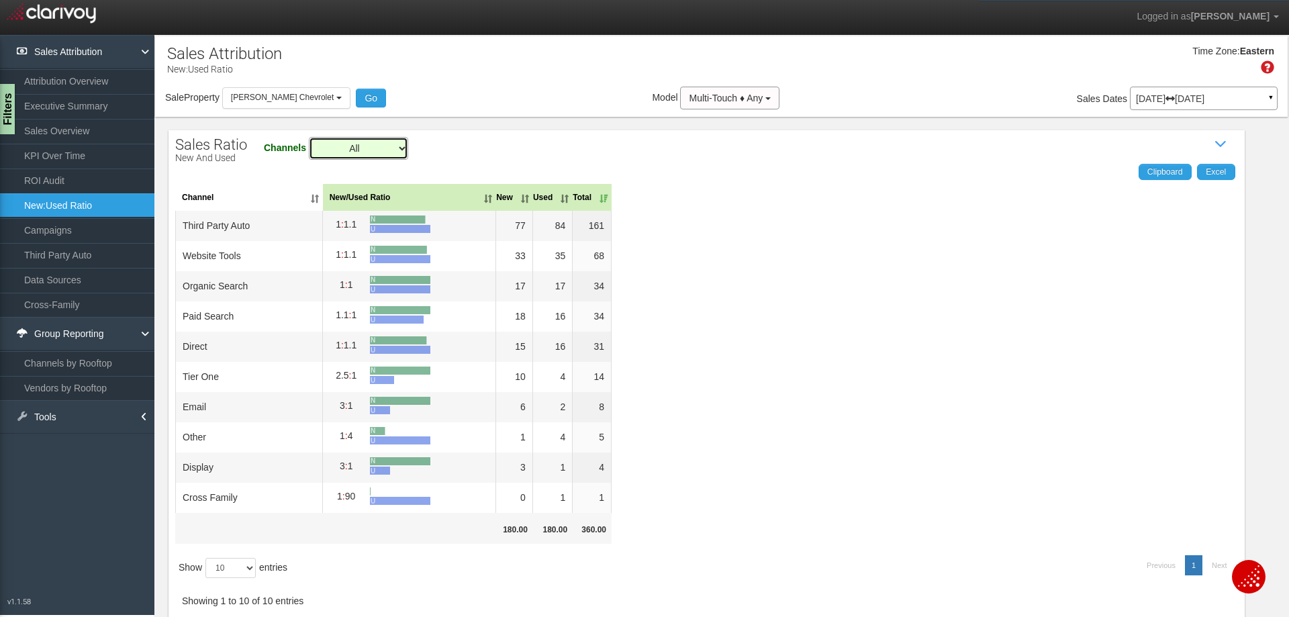
click at [351, 146] on select "All Cross Family Display Email Organic Search Other Paid Search Third Party Aut…" at bounding box center [358, 148] width 99 height 23
click at [309, 137] on select "All Cross Family Display Email Organic Search Other Paid Search Third Party Aut…" at bounding box center [358, 148] width 99 height 23
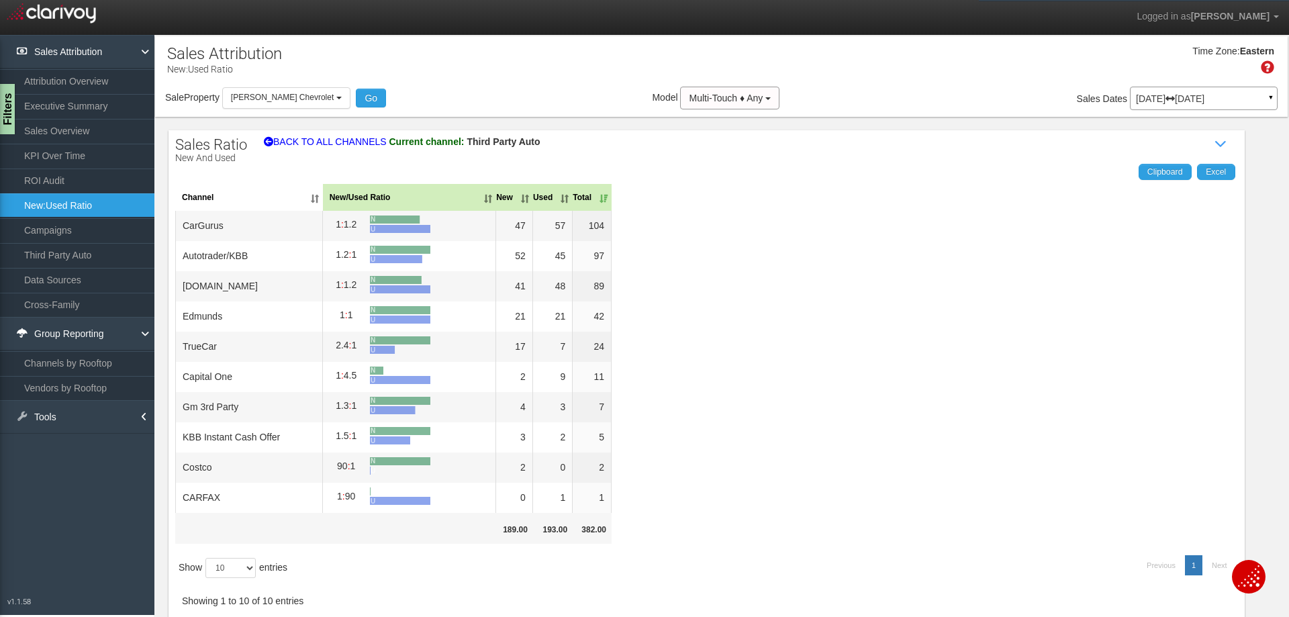
click at [700, 379] on div "Clipboard Excel Channel New/Used Ratio New Used Total CarGurus 1 : 1.2 N U 47 5…" at bounding box center [706, 396] width 1076 height 465
click at [64, 414] on link "Tools" at bounding box center [77, 417] width 154 height 34
click at [78, 473] on link "Download Clicktrails" at bounding box center [77, 471] width 154 height 24
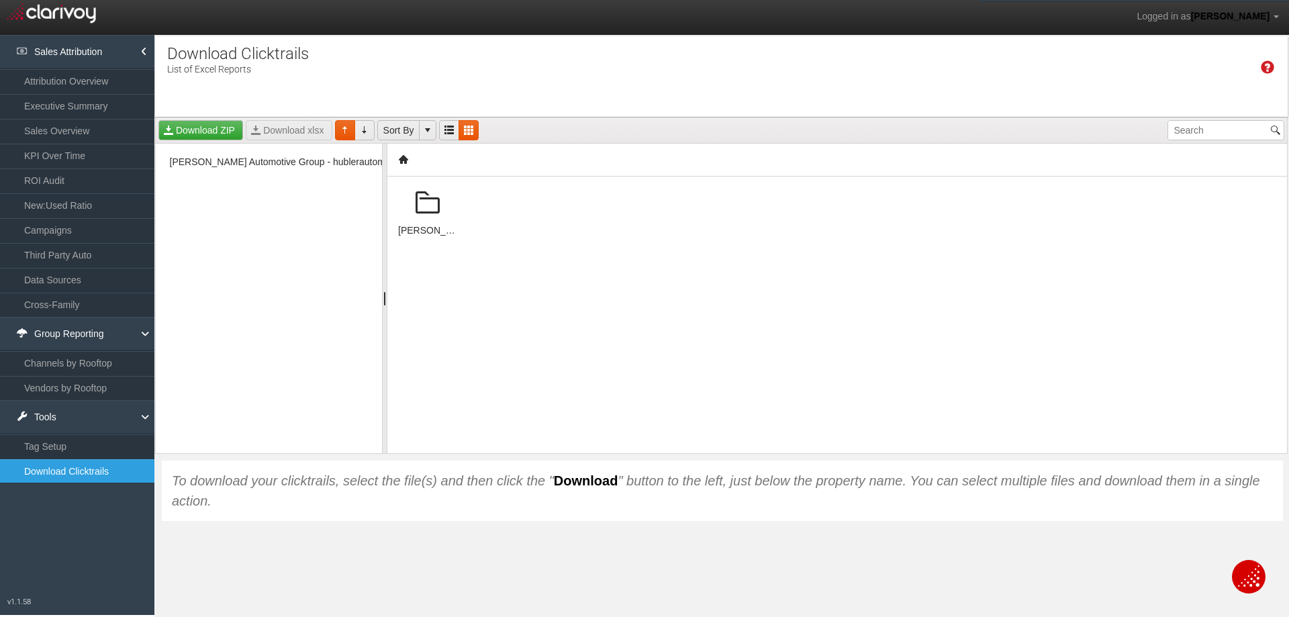
click at [431, 202] on span at bounding box center [427, 203] width 32 height 32
click at [429, 210] on span at bounding box center [427, 203] width 32 height 32
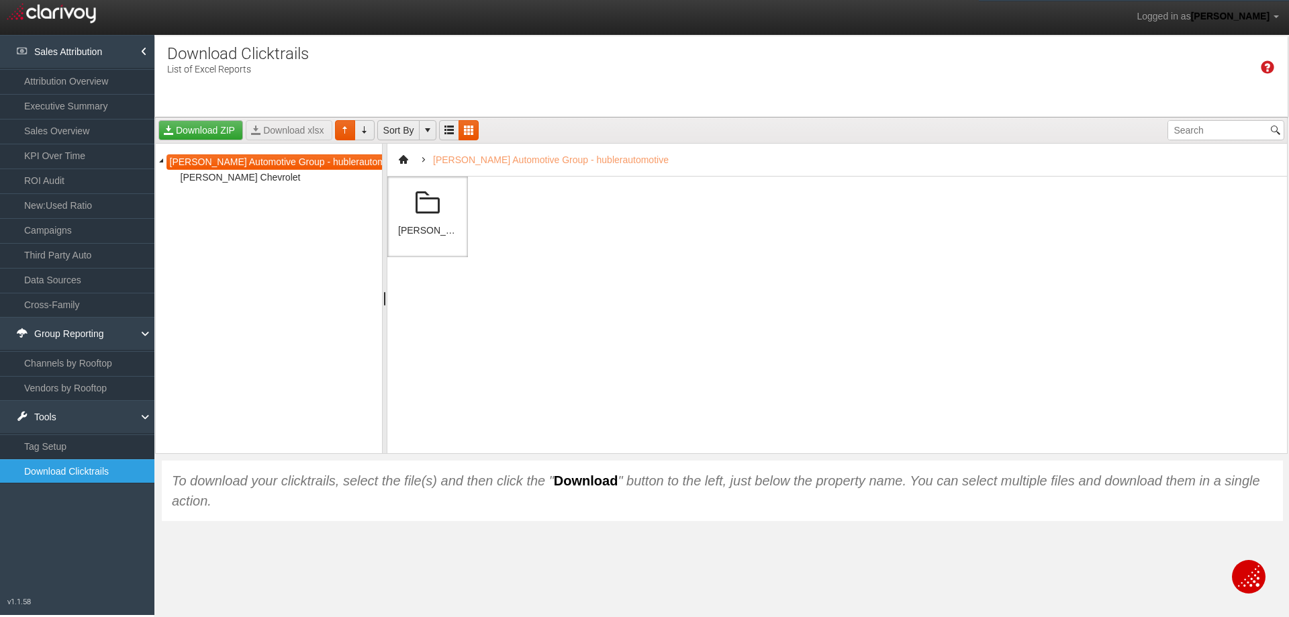
click at [424, 214] on span at bounding box center [427, 203] width 32 height 32
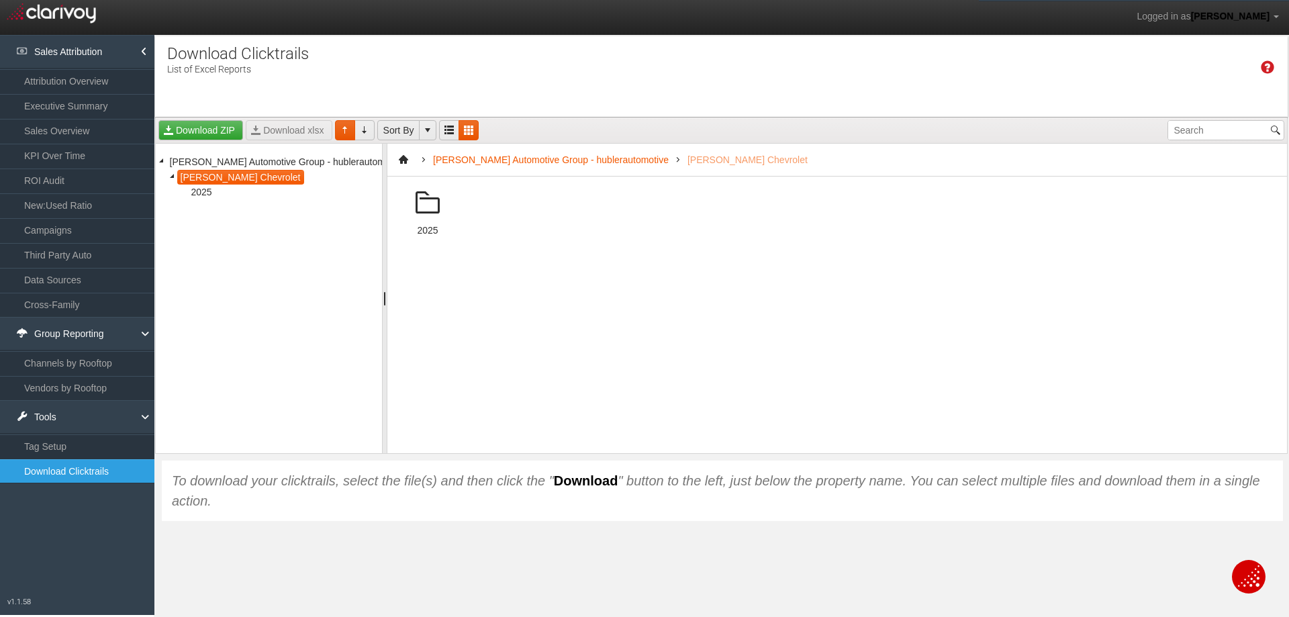
click at [424, 214] on span at bounding box center [427, 203] width 32 height 32
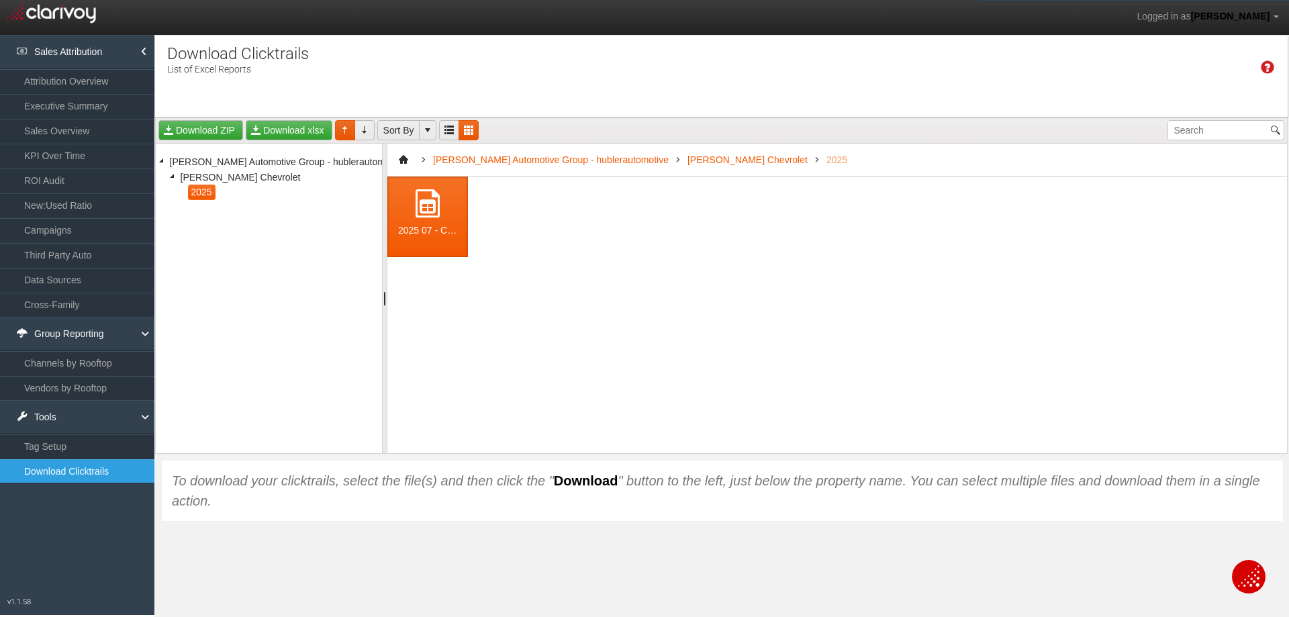
click at [424, 214] on span at bounding box center [427, 203] width 32 height 32
click at [279, 124] on link "Download xlsx" at bounding box center [289, 130] width 86 height 20
click at [52, 181] on link "ROI Audit" at bounding box center [77, 180] width 154 height 24
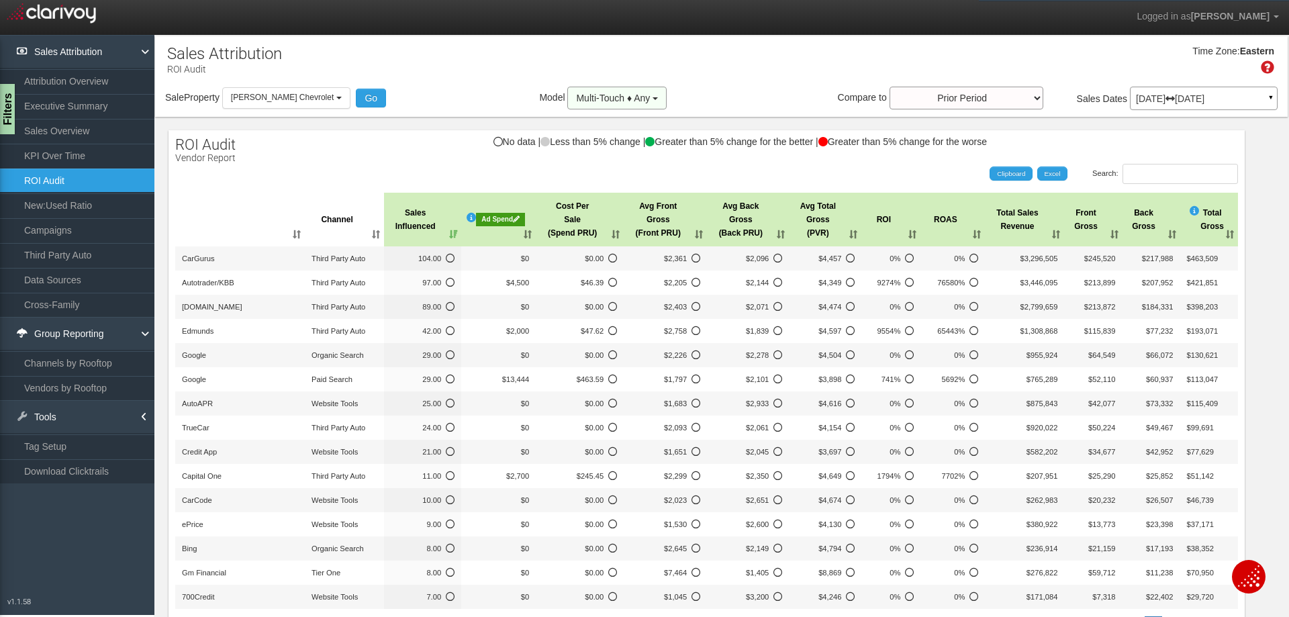
click at [587, 102] on span "Multi-Touch ♦ Any" at bounding box center [613, 98] width 74 height 11
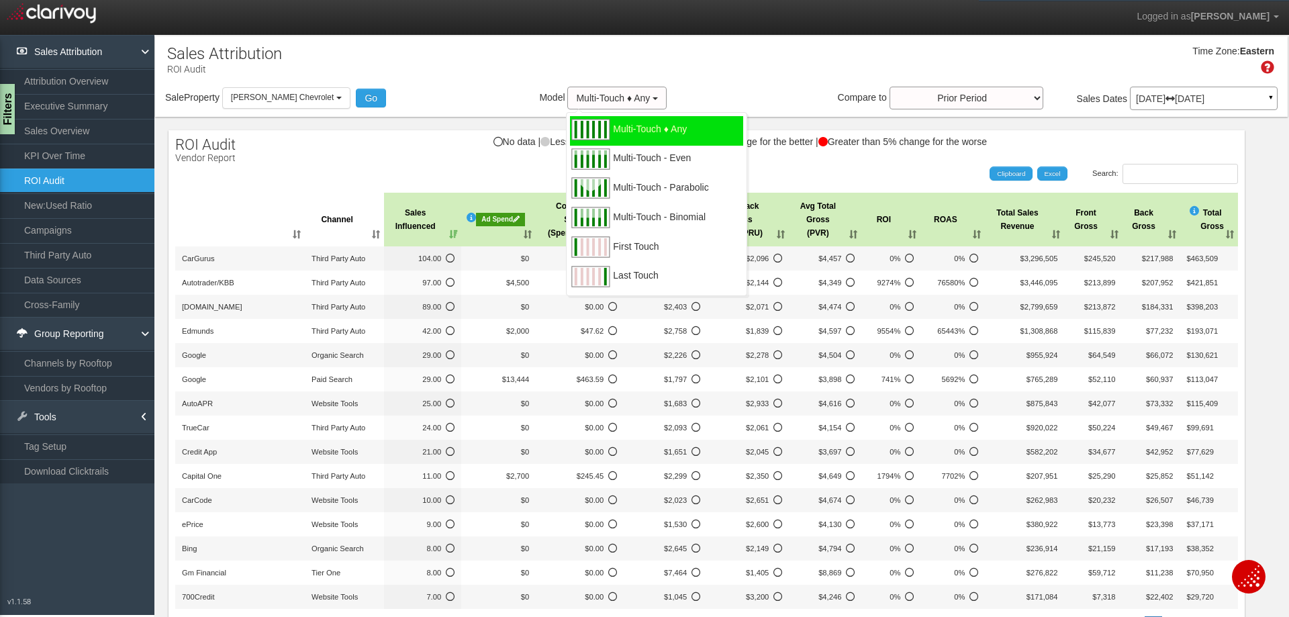
click at [768, 57] on div "Time Zone: Eastern" at bounding box center [721, 65] width 1132 height 44
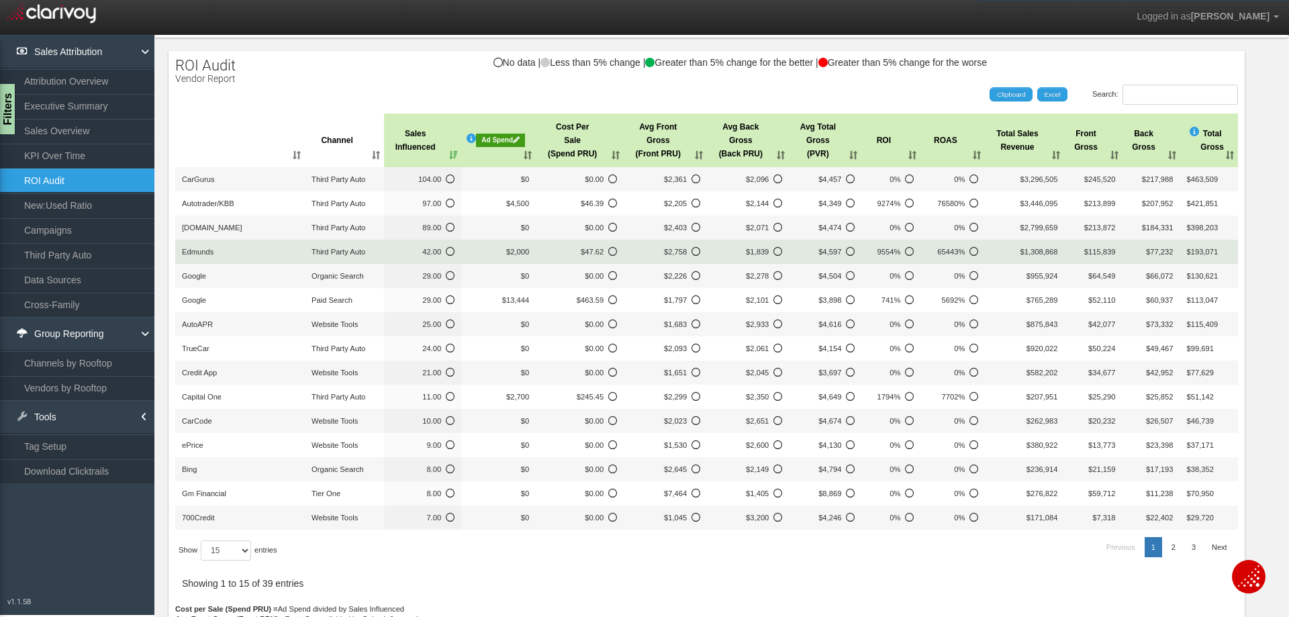
scroll to position [134, 0]
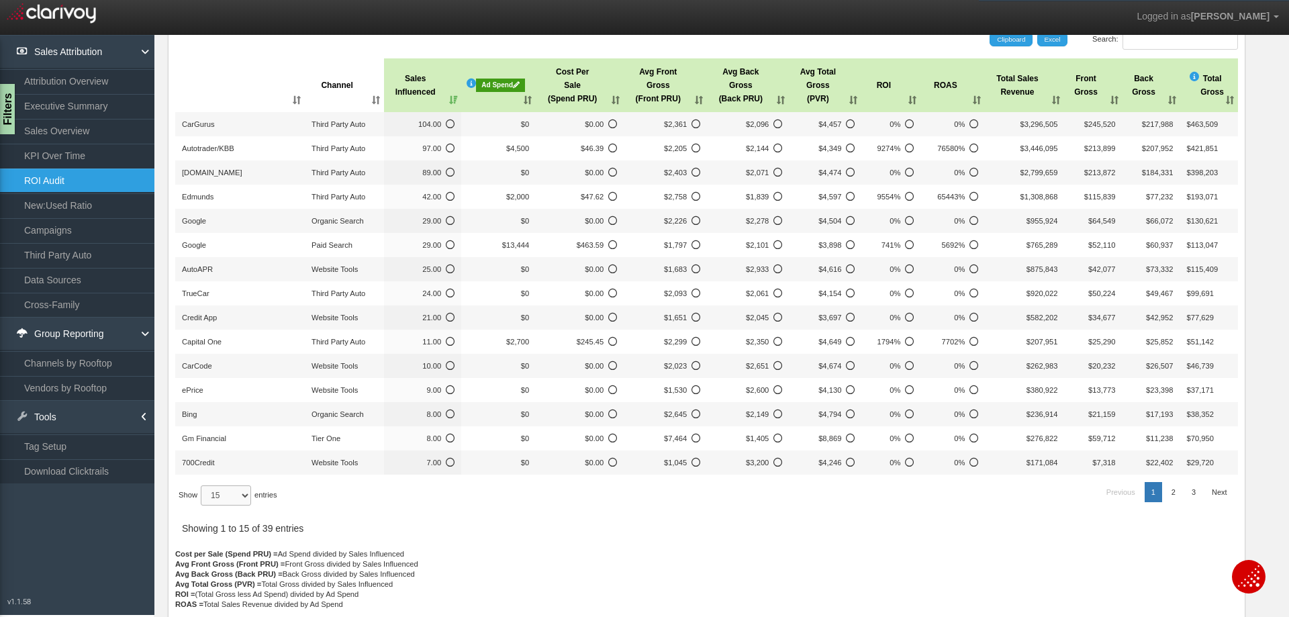
click at [222, 501] on select "15 30 50 All" at bounding box center [226, 495] width 50 height 20
select select "50"
click at [203, 505] on select "15 30 50 All" at bounding box center [226, 495] width 50 height 20
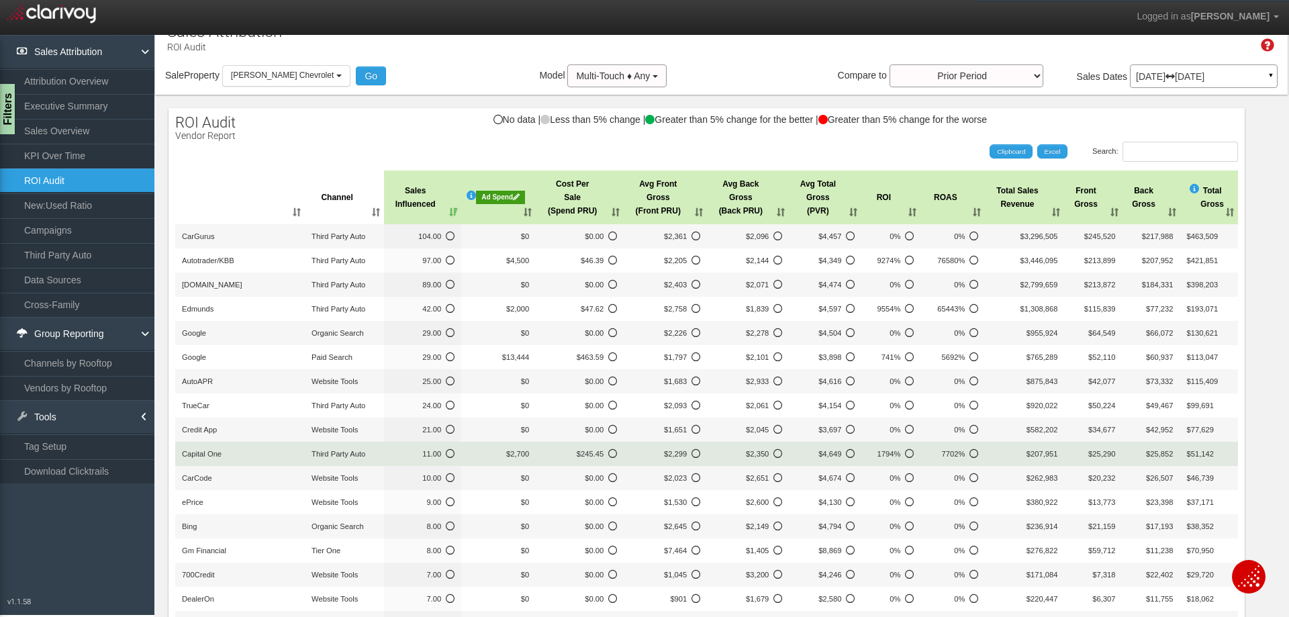
scroll to position [0, 0]
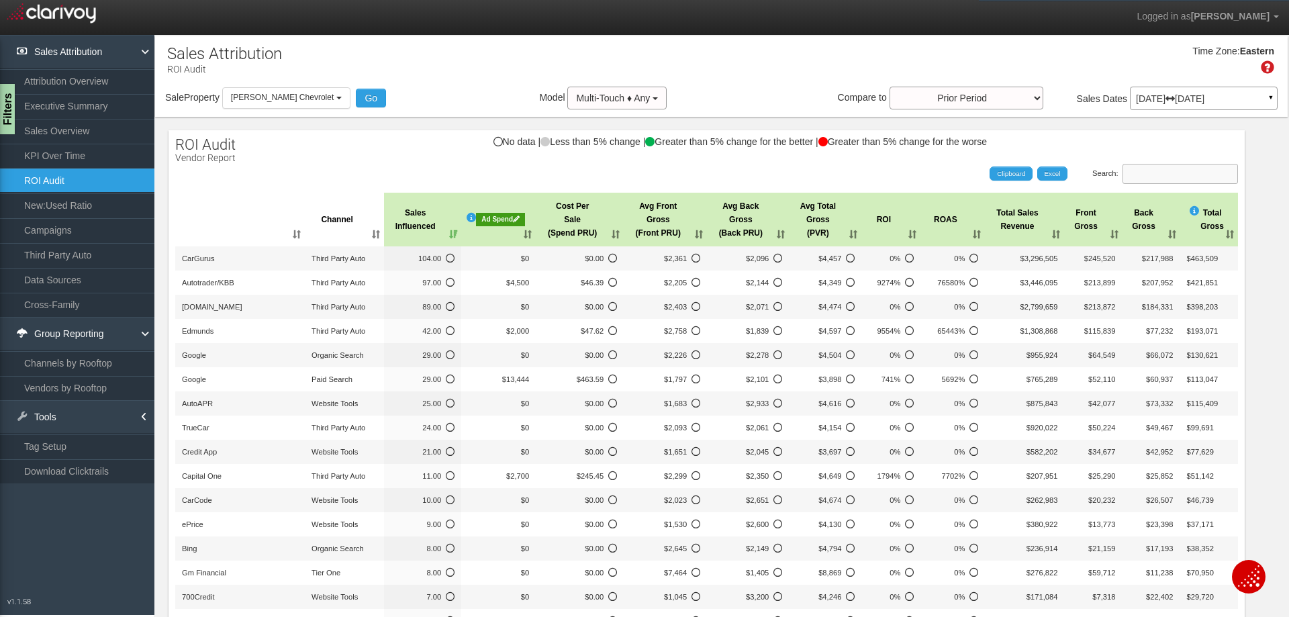
click at [1154, 167] on input "Search:" at bounding box center [1179, 174] width 115 height 20
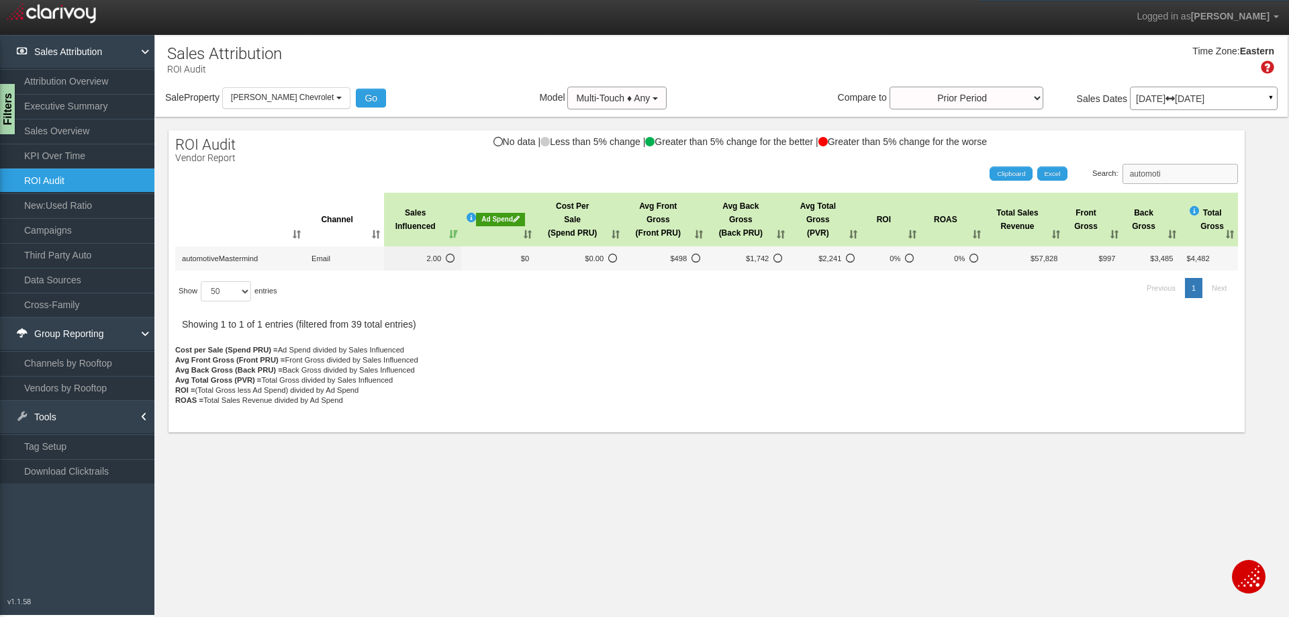
type input "automoti"
